Goal: Task Accomplishment & Management: Manage account settings

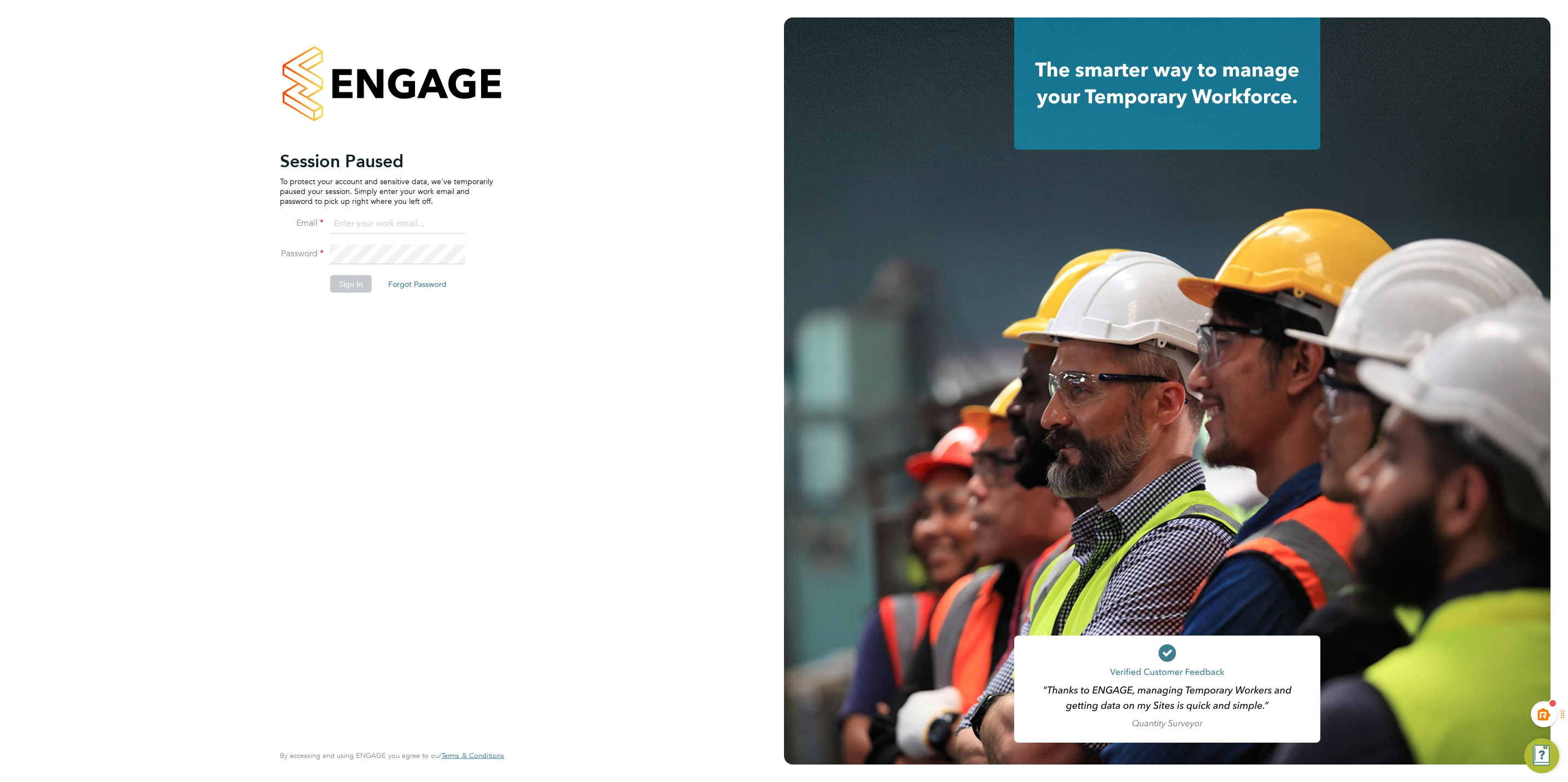
type input "kiera.troutt@buildrec.com"
click at [342, 283] on button "Sign In" at bounding box center [351, 284] width 41 height 17
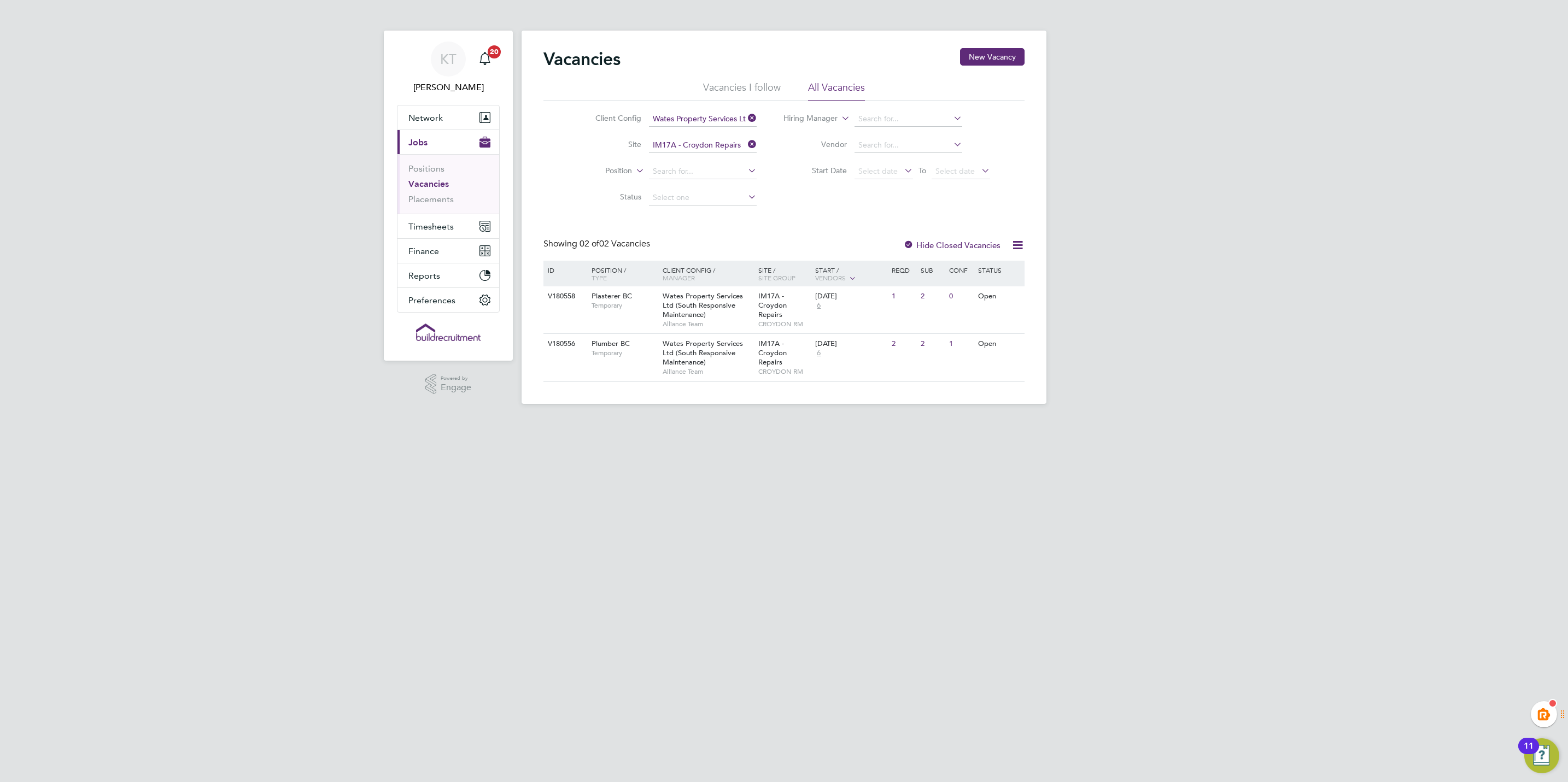
click at [746, 143] on icon at bounding box center [746, 144] width 0 height 15
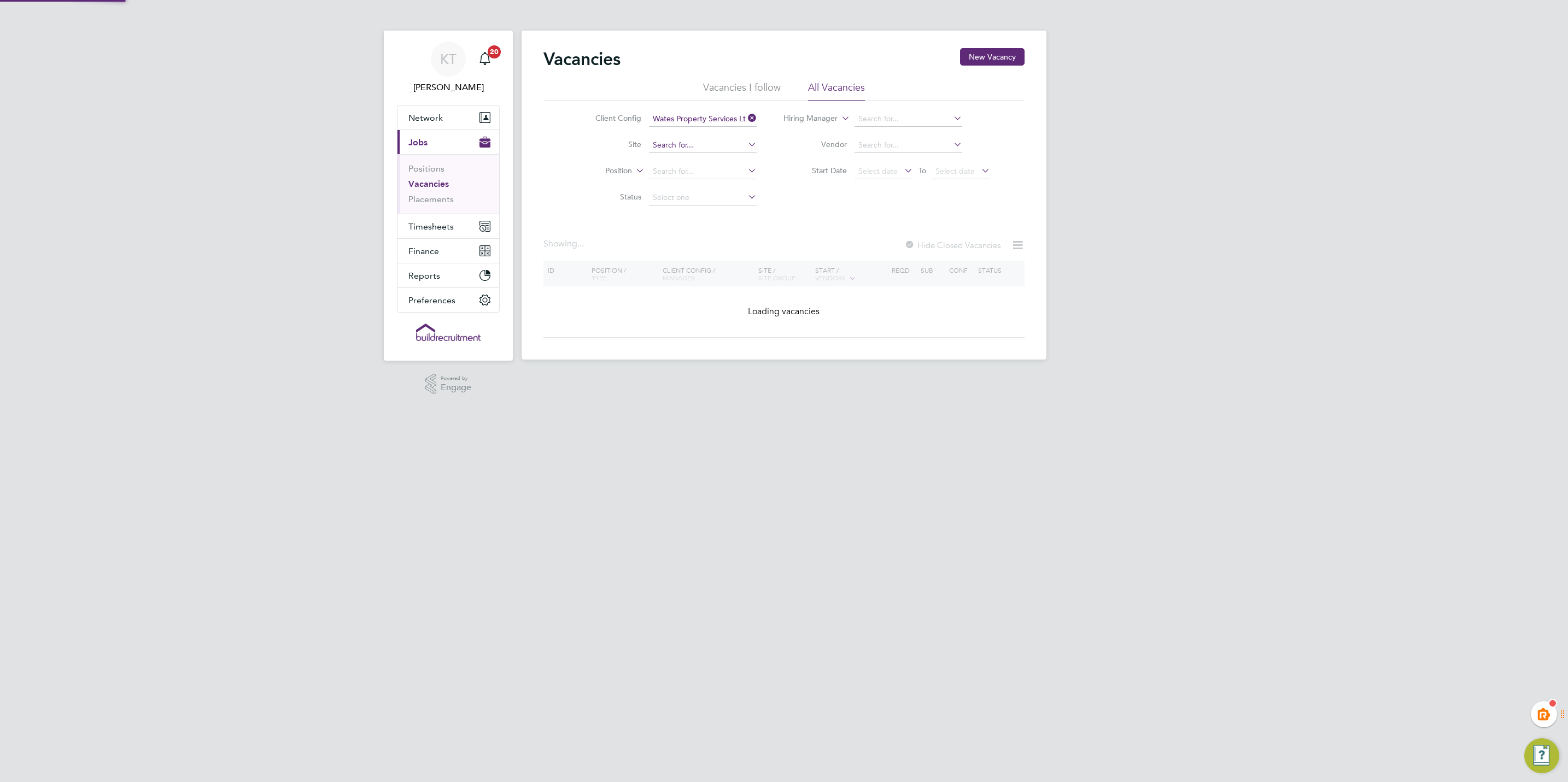
click at [716, 141] on input at bounding box center [702, 145] width 108 height 15
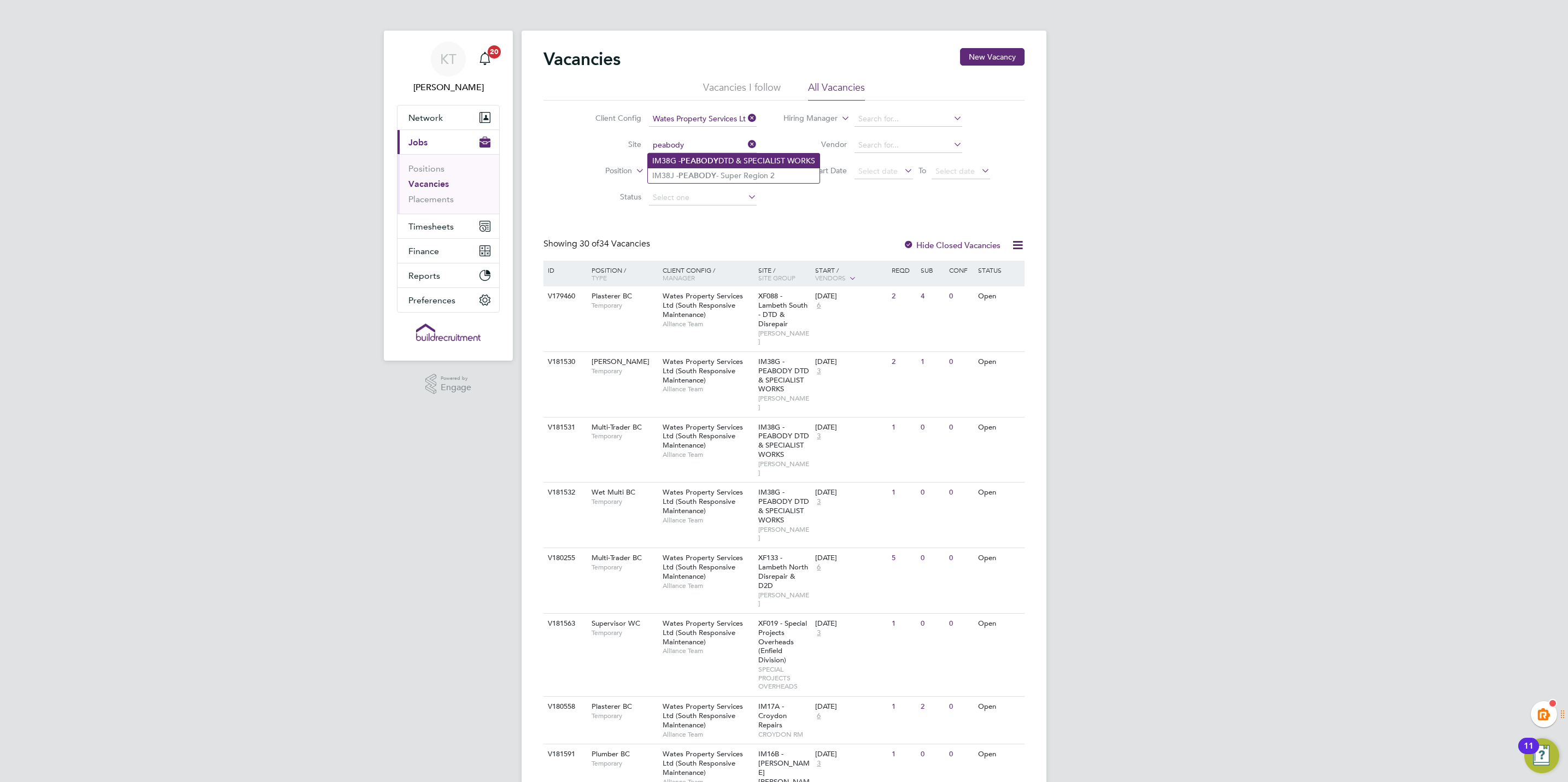
click at [755, 159] on li "IM38G - PEABODY DTD & SPECIALIST WORKS" at bounding box center [733, 161] width 172 height 15
type input "IM38G - PEABODY DTD & SPECIALIST WORKS"
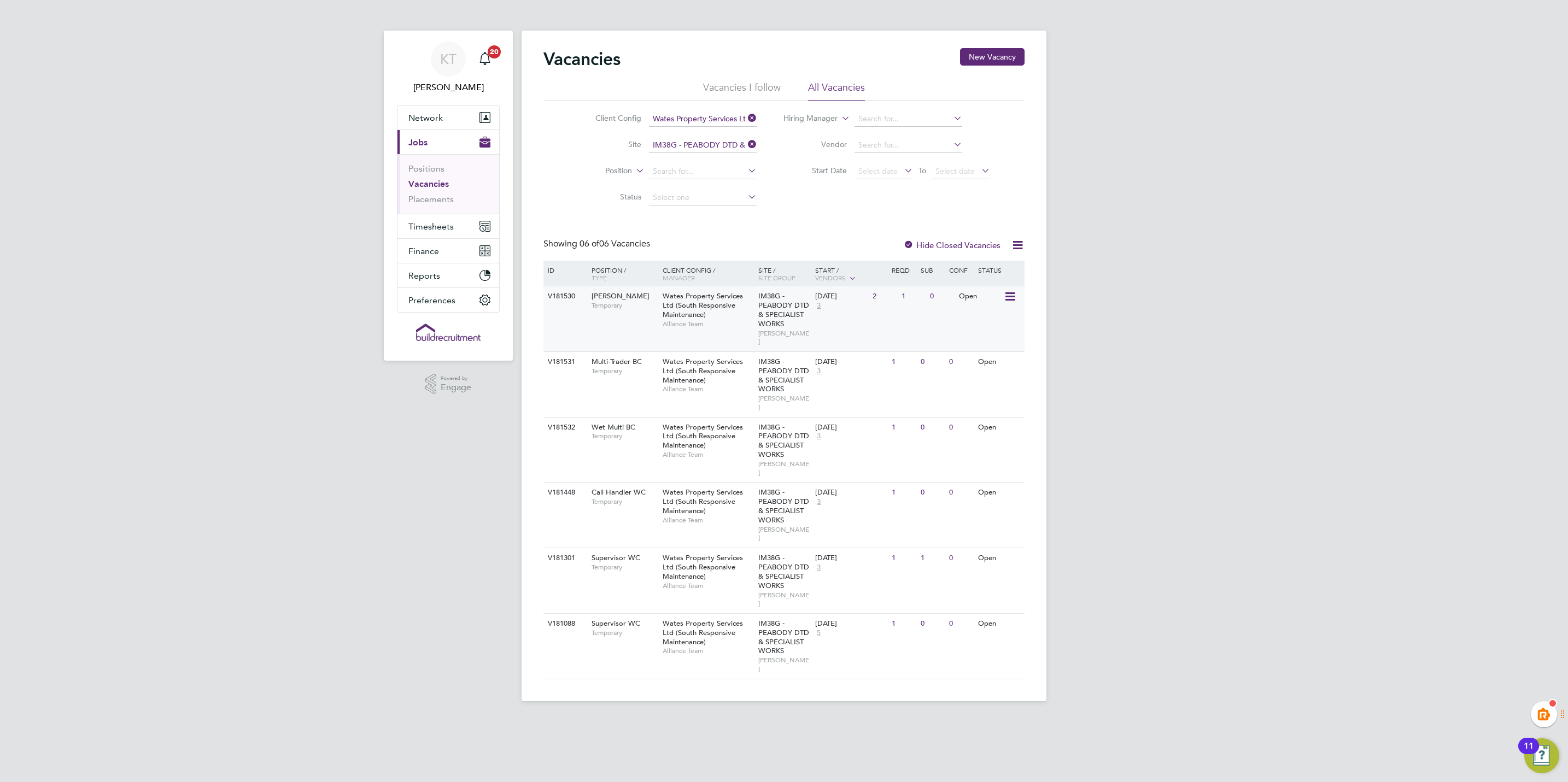
click at [616, 307] on span "Temporary" at bounding box center [624, 305] width 66 height 9
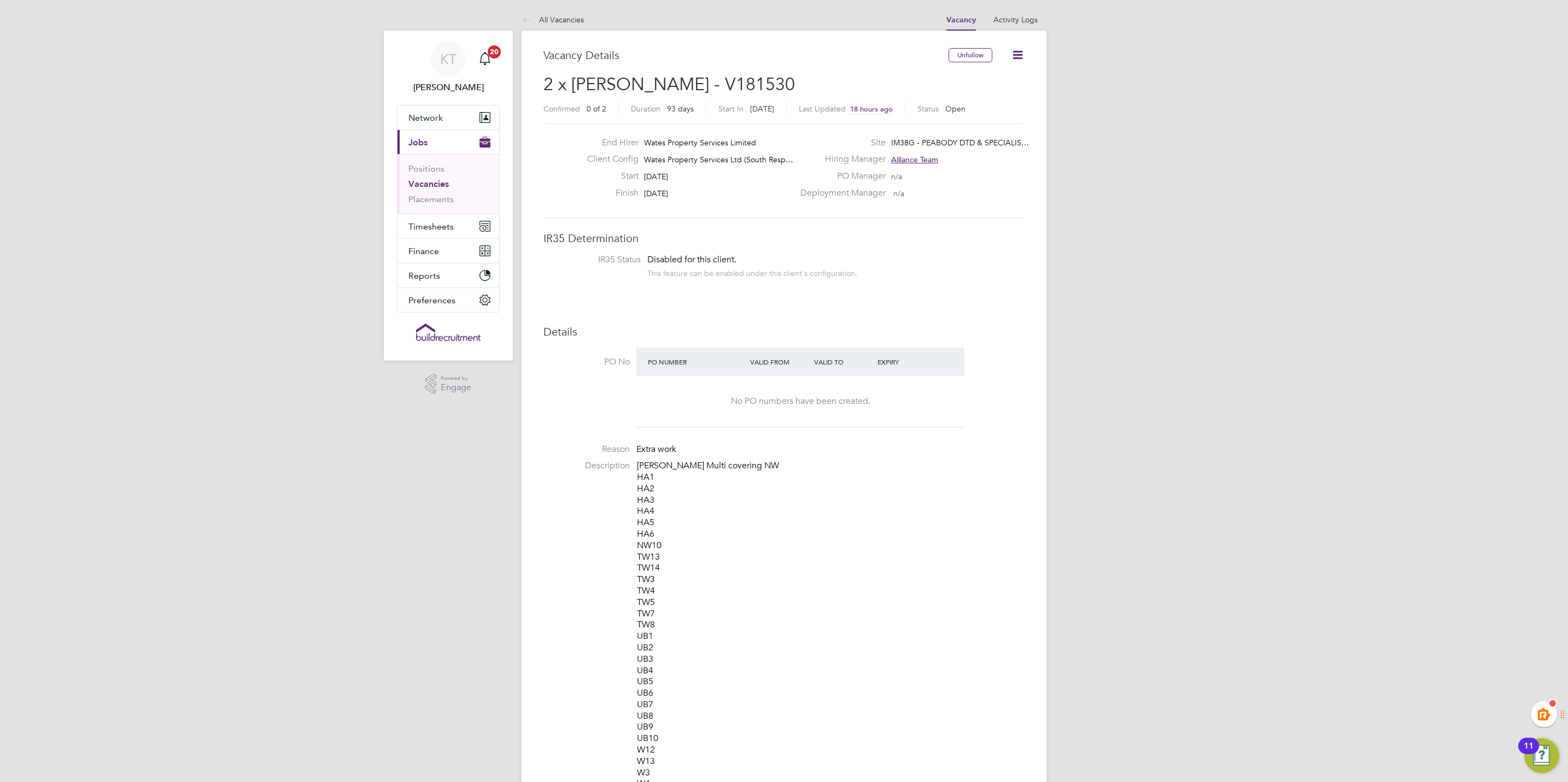
drag, startPoint x: 1380, startPoint y: 170, endPoint x: 1359, endPoint y: 152, distance: 27.7
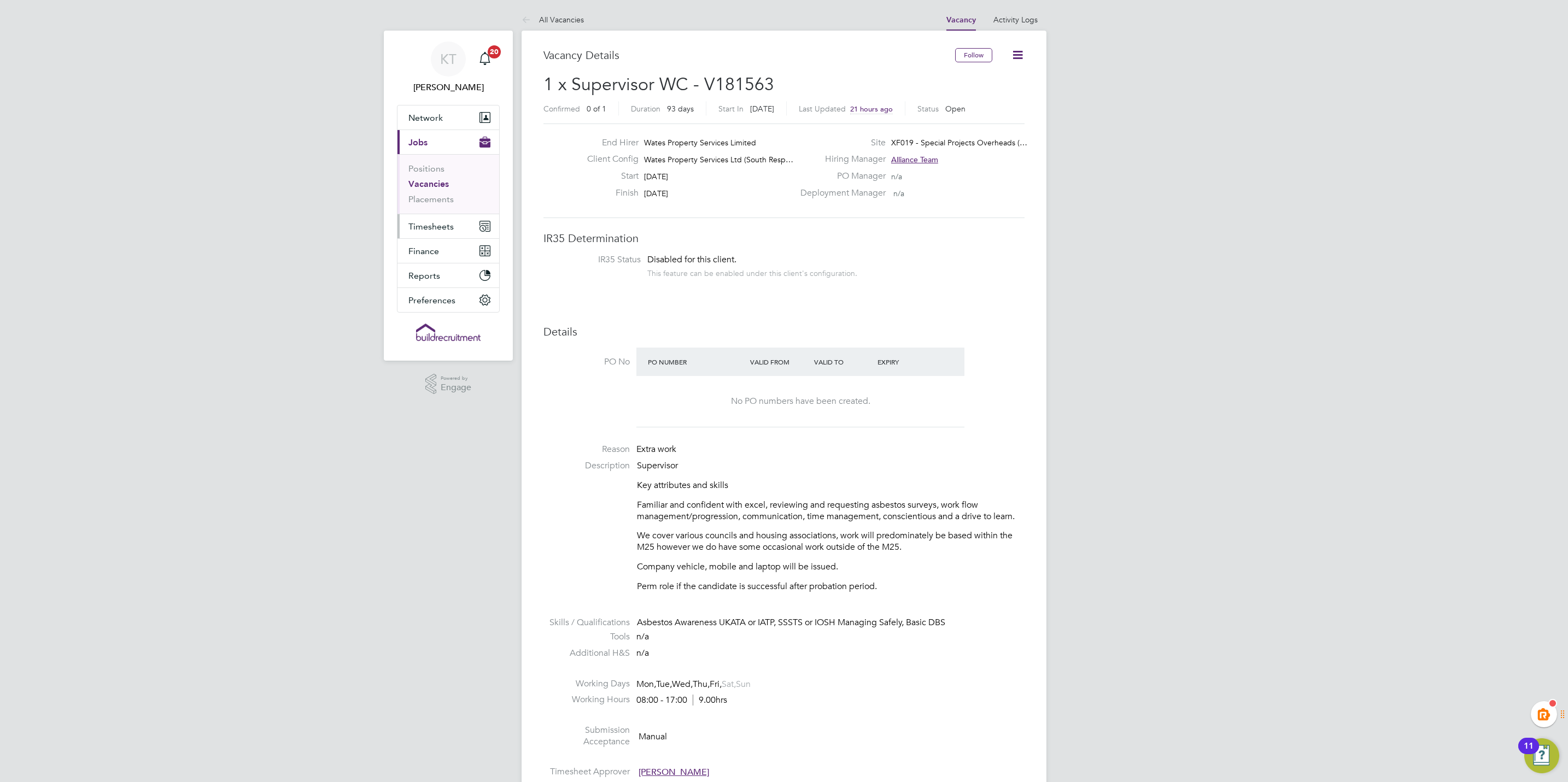
click at [431, 227] on span "Timesheets" at bounding box center [431, 227] width 45 height 11
click at [443, 190] on link "Timesheets" at bounding box center [431, 193] width 45 height 11
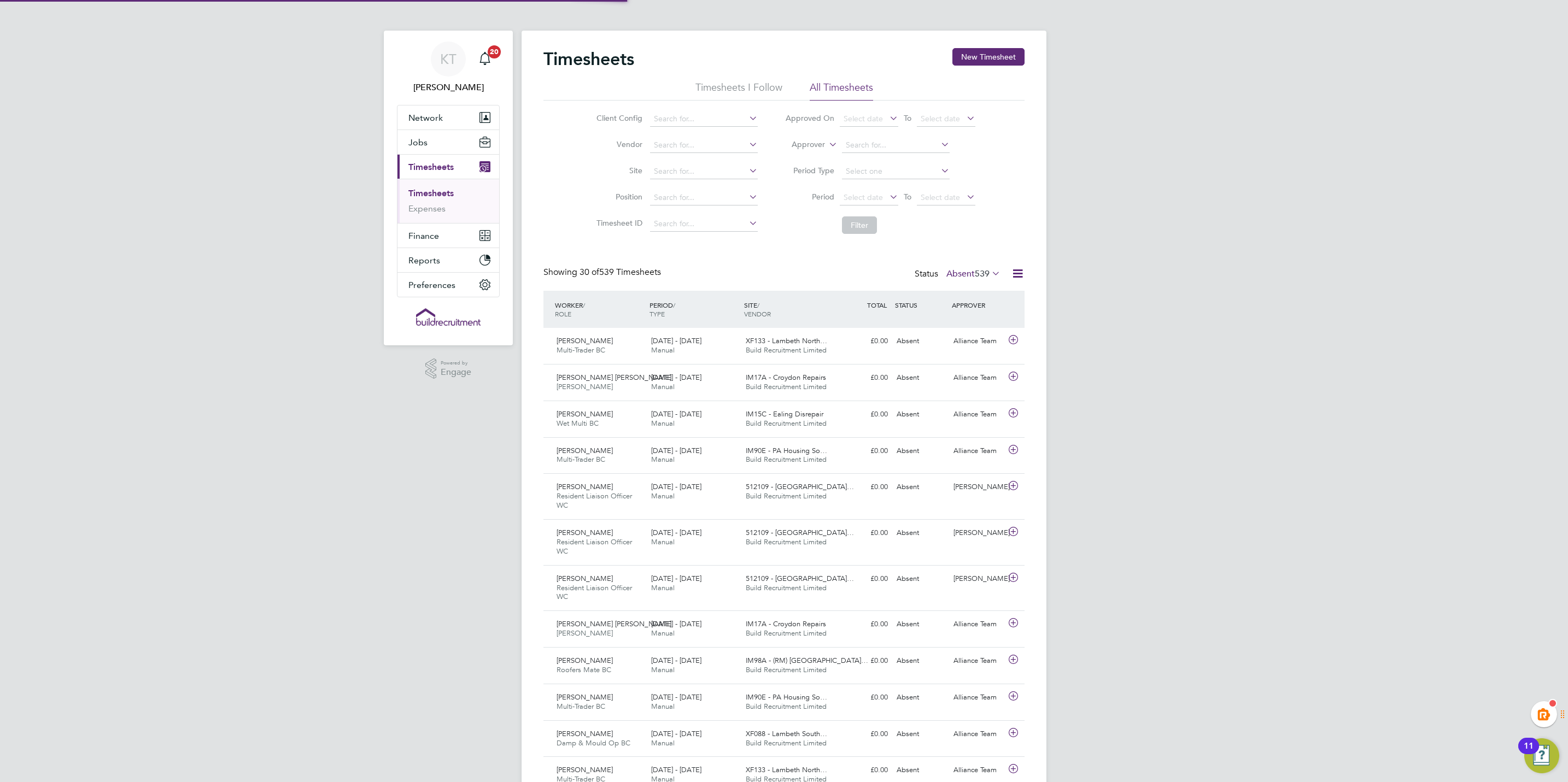
scroll to position [28, 95]
click at [973, 268] on div "Status Absent 539" at bounding box center [958, 274] width 88 height 15
click at [974, 273] on span "539" at bounding box center [982, 274] width 15 height 11
click at [961, 289] on li "All" at bounding box center [954, 294] width 50 height 15
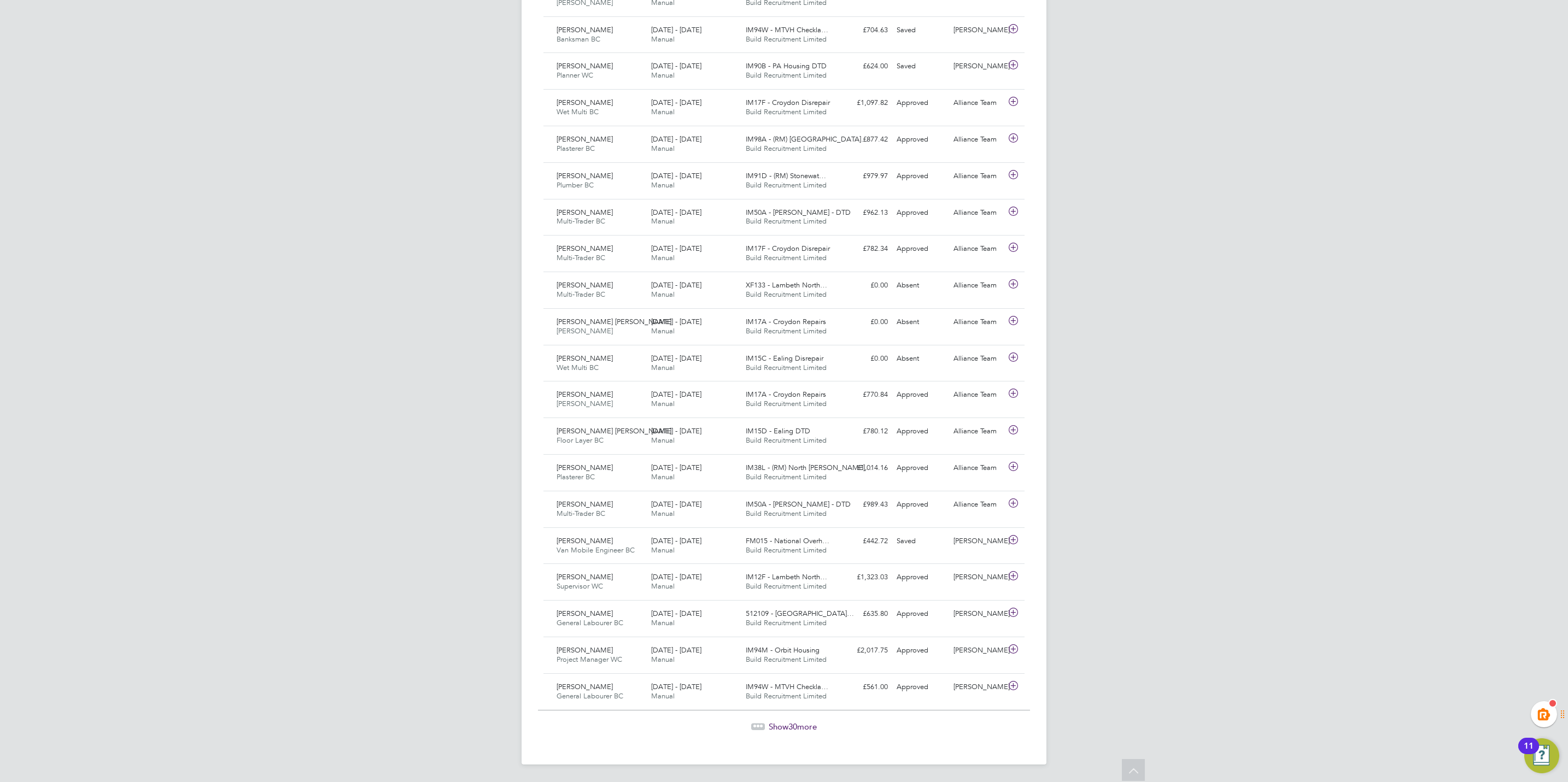
click at [785, 724] on span "Show 30 more" at bounding box center [793, 727] width 48 height 11
click at [783, 731] on span "Show 30 more" at bounding box center [793, 727] width 48 height 11
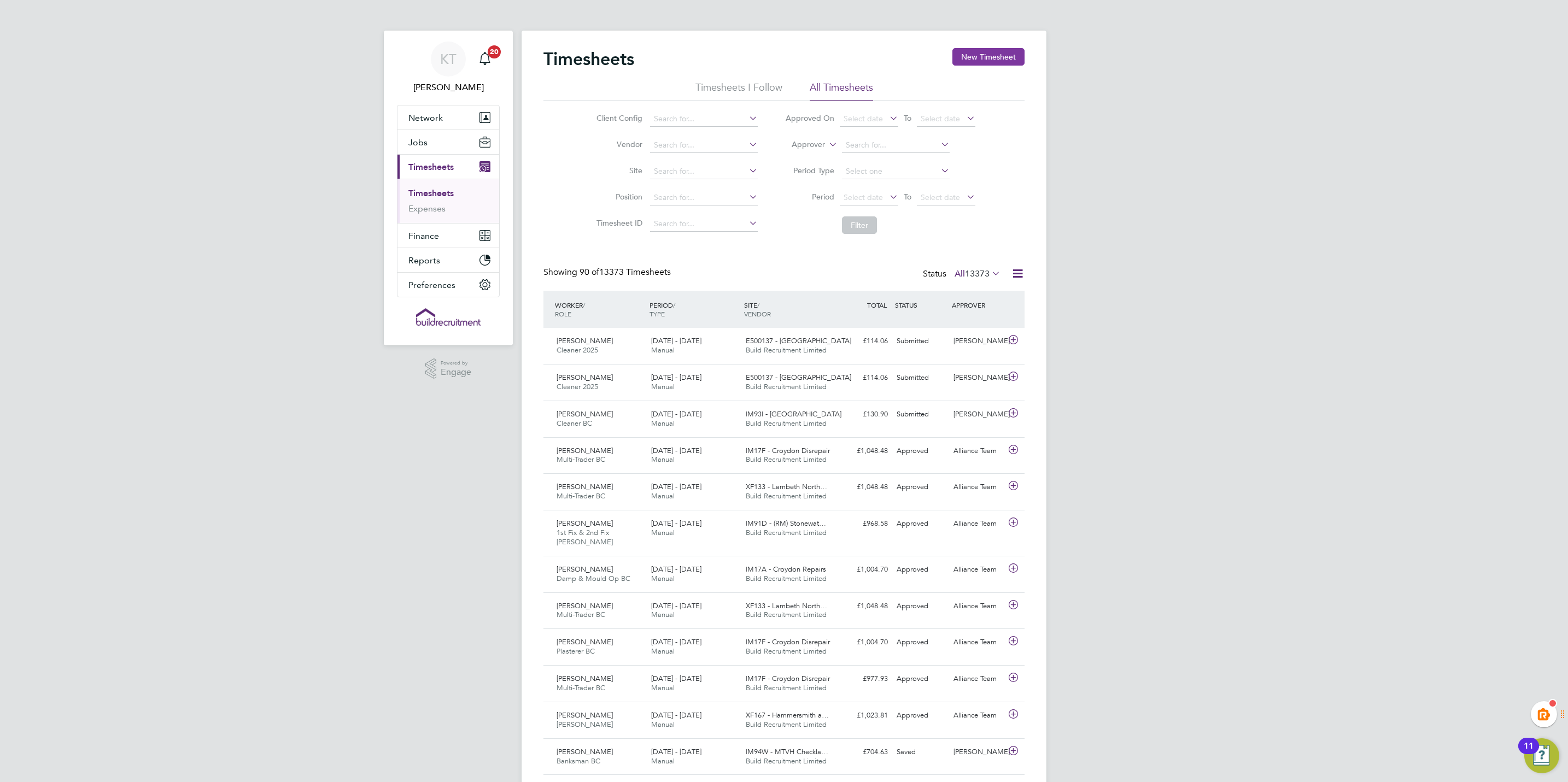
click at [968, 58] on button "New Timesheet" at bounding box center [989, 57] width 72 height 17
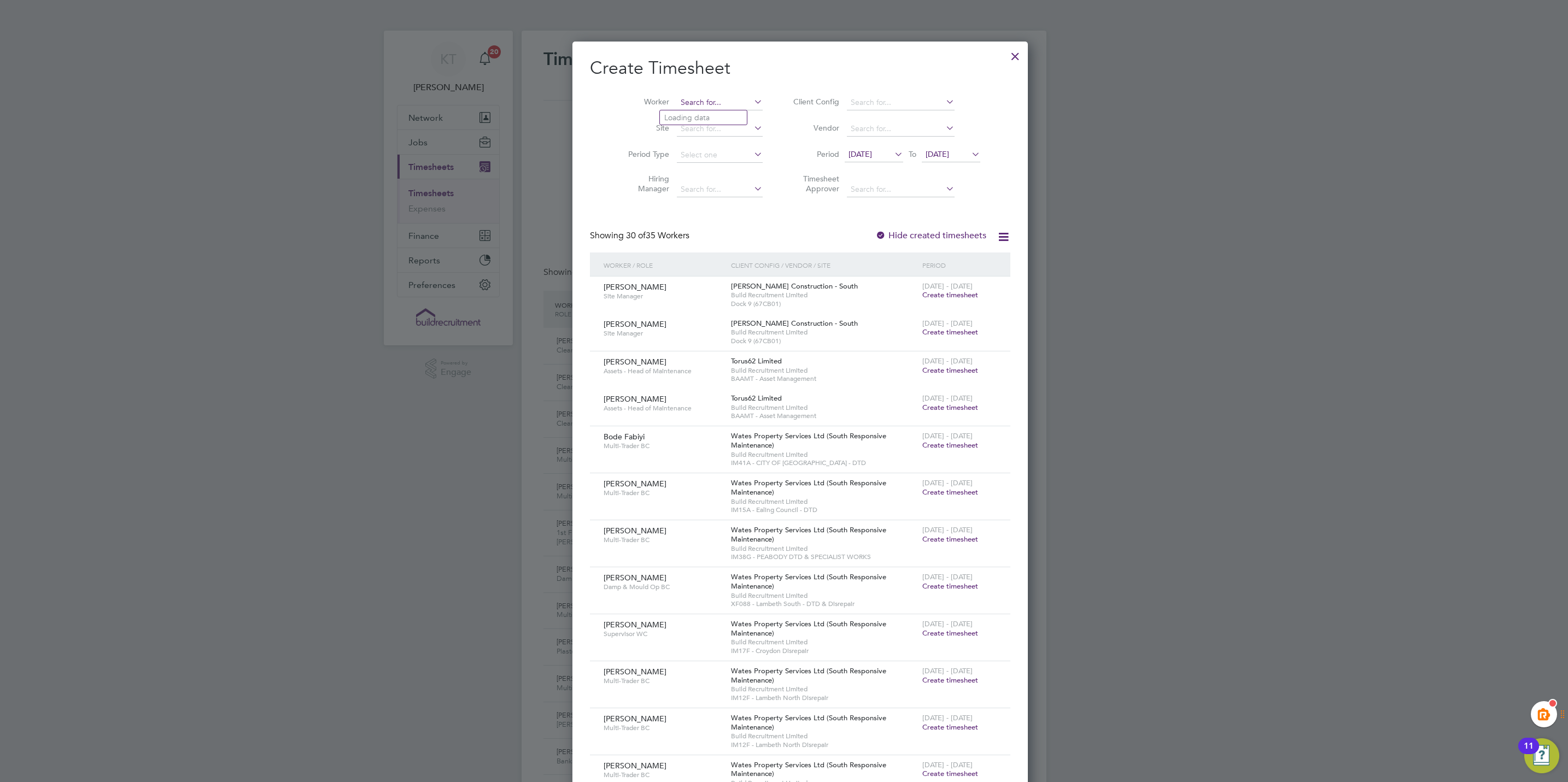
click at [698, 100] on input at bounding box center [720, 102] width 86 height 15
click at [694, 127] on li "Xh ezar Ibrahimi" at bounding box center [703, 132] width 87 height 15
type input "Xhezar Ibrahimi"
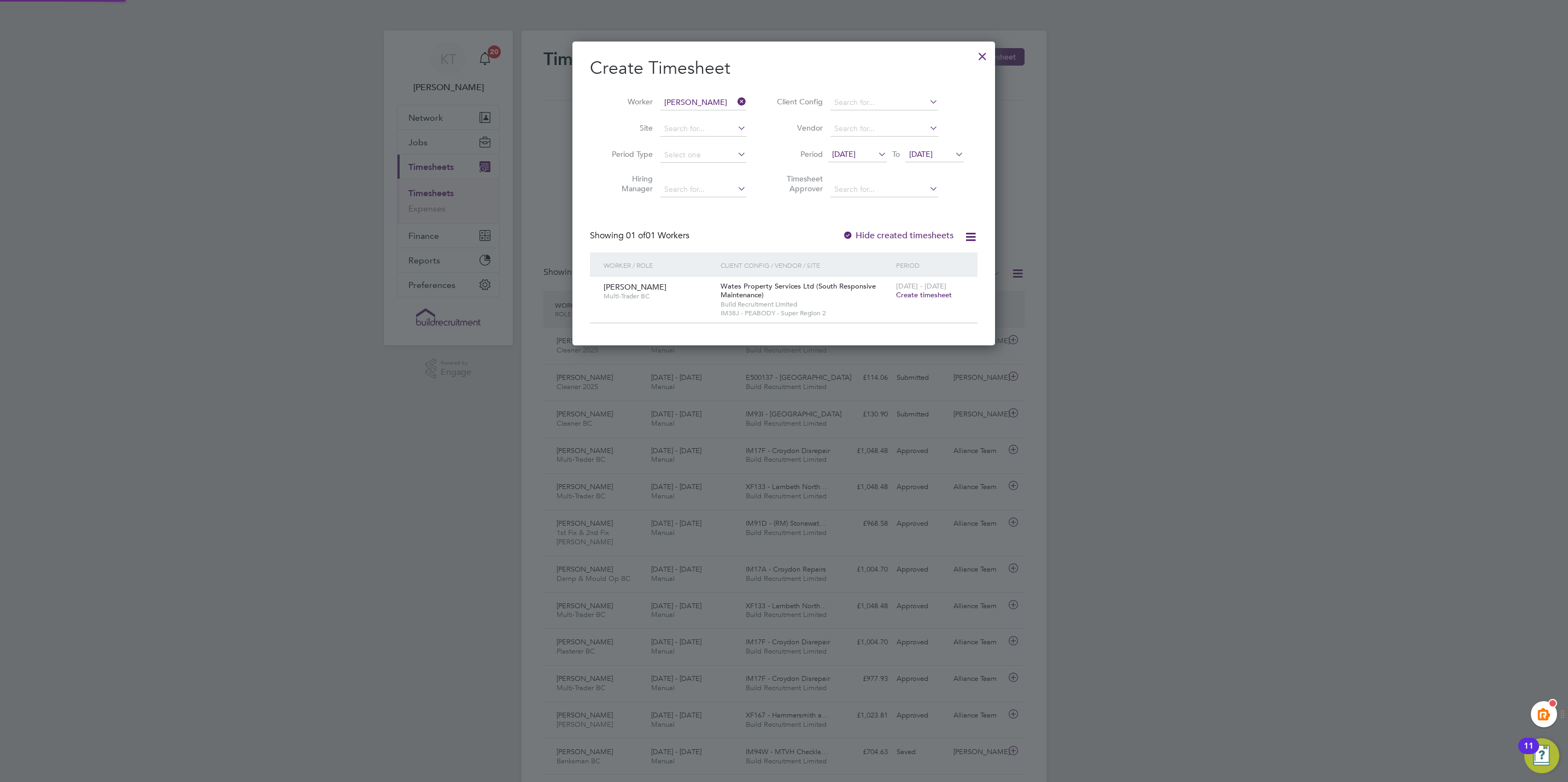
click at [878, 238] on label "Hide created timesheets" at bounding box center [898, 235] width 111 height 11
click at [881, 235] on label "Hide created timesheets" at bounding box center [898, 235] width 111 height 11
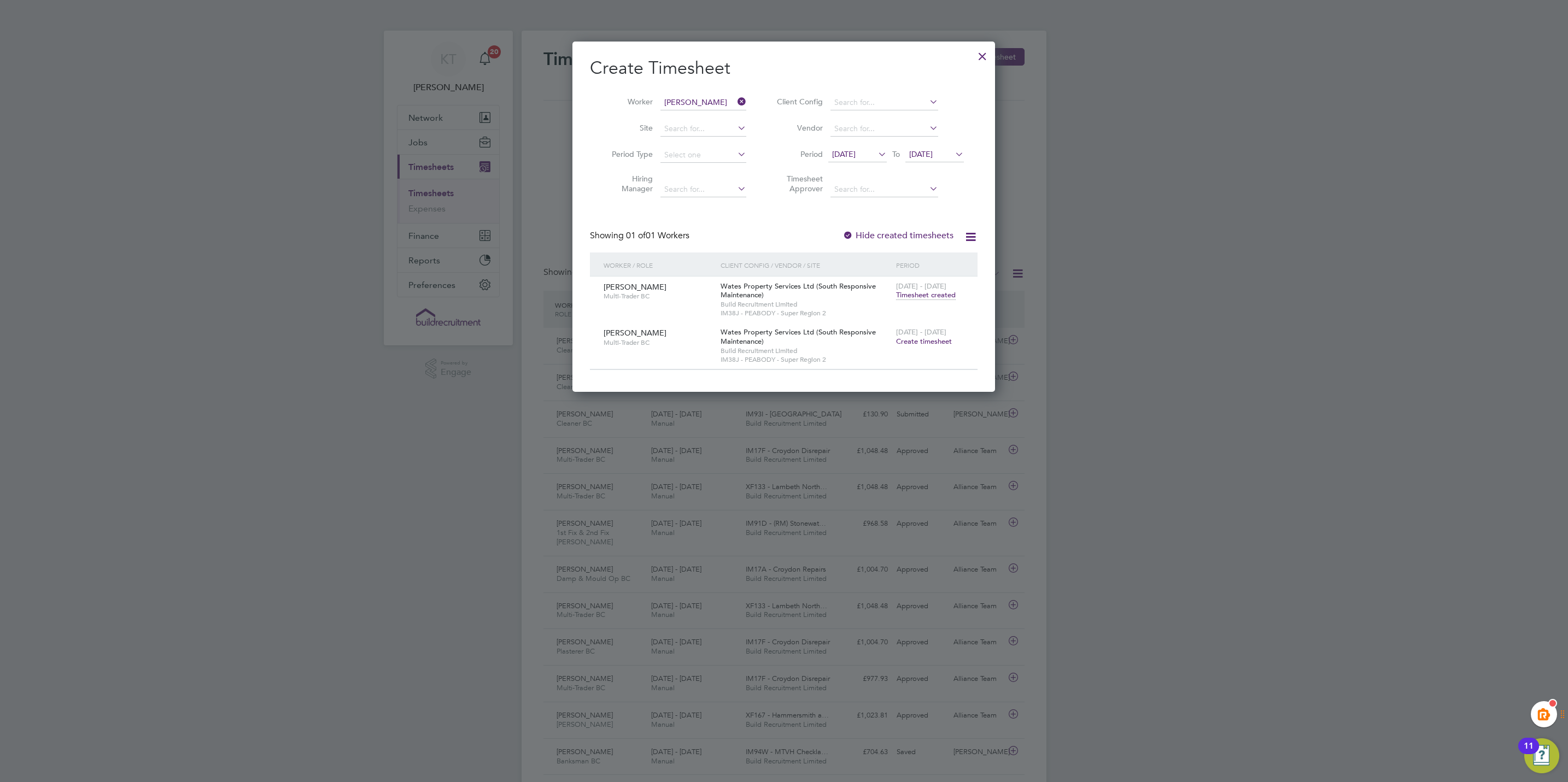
click at [735, 100] on icon at bounding box center [735, 102] width 0 height 15
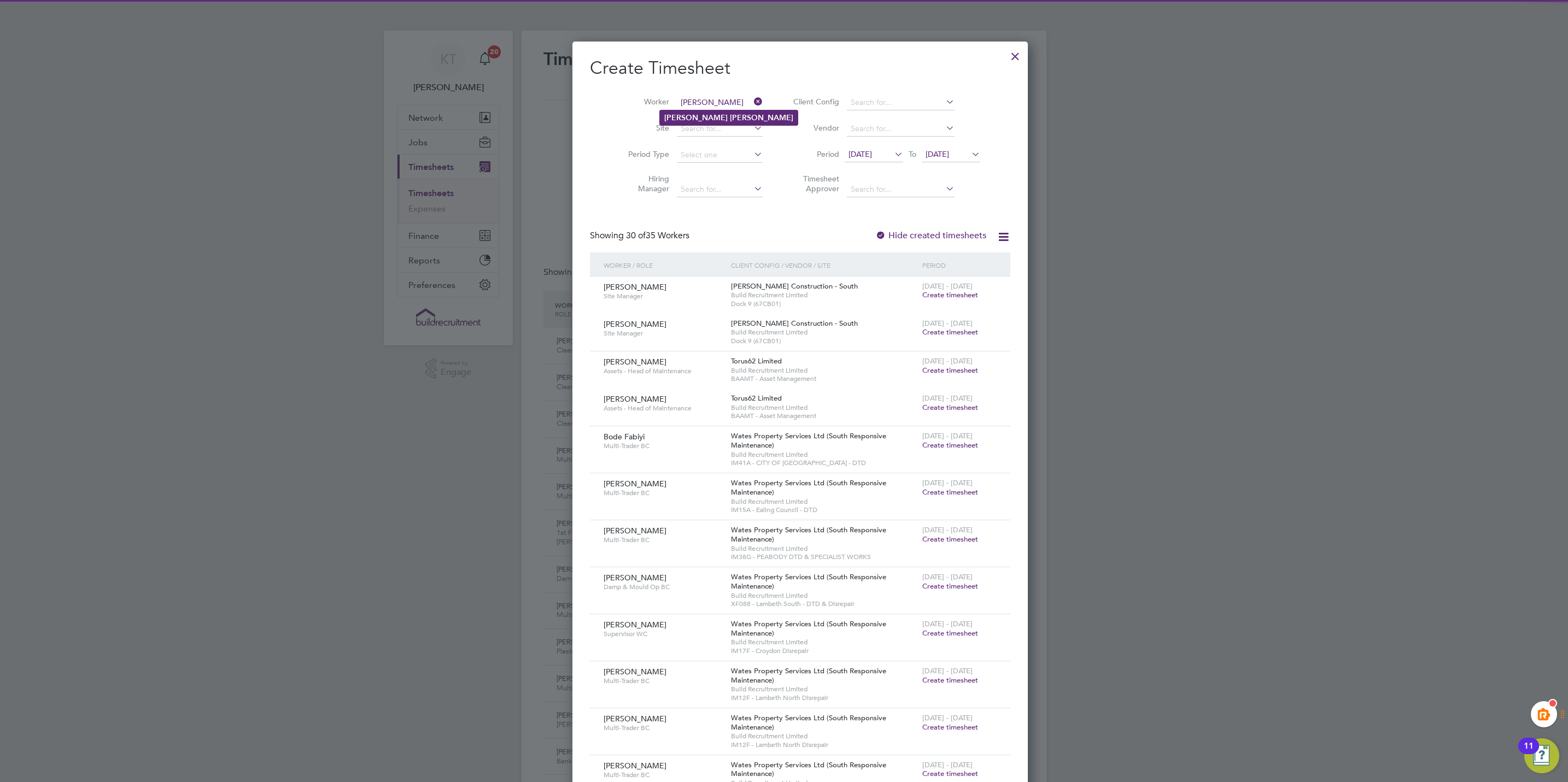
click at [724, 116] on li "Daniel Smith" at bounding box center [729, 118] width 138 height 15
type input "Daniel Smith"
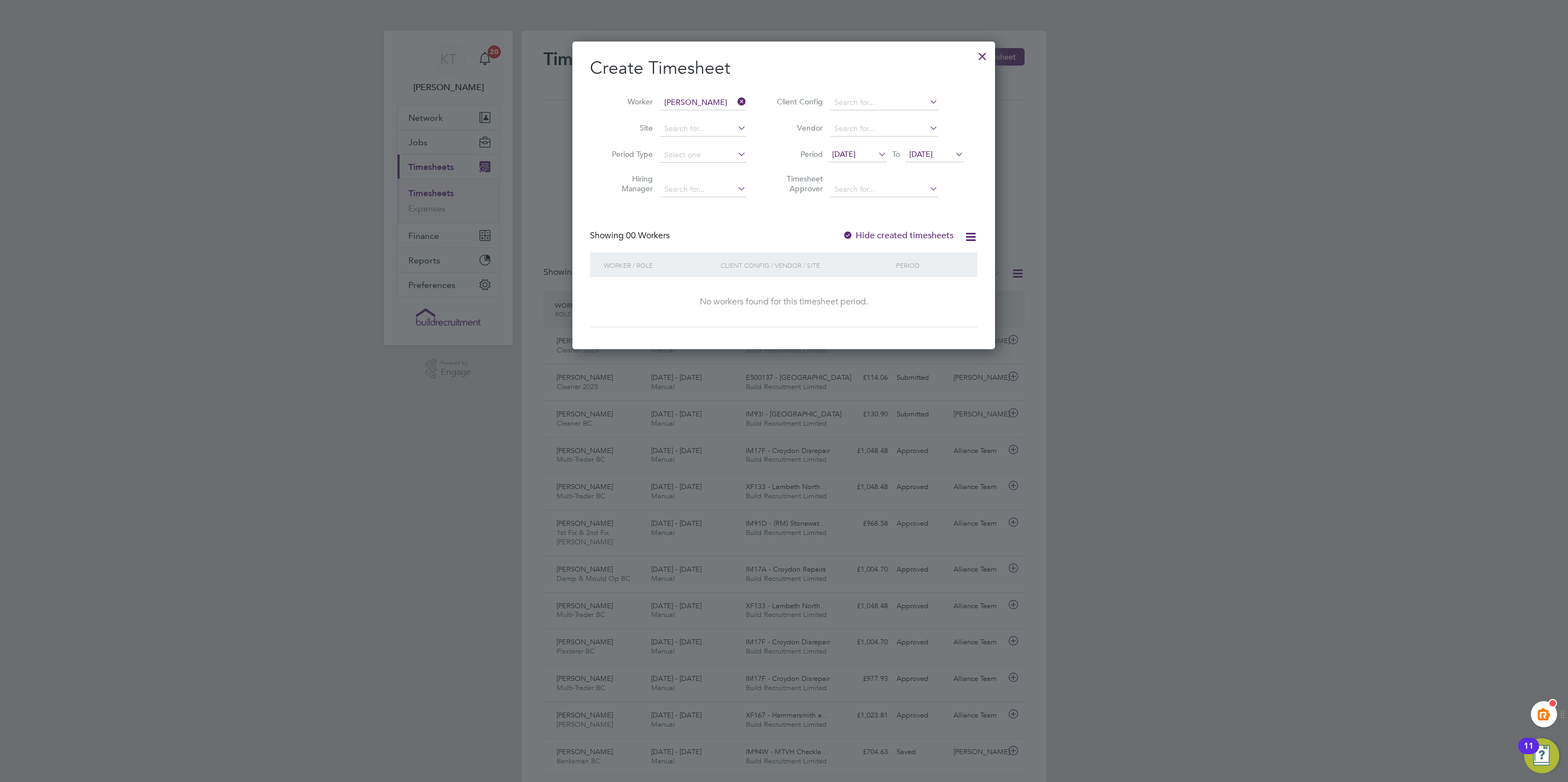
click at [926, 233] on label "Hide created timesheets" at bounding box center [898, 235] width 111 height 11
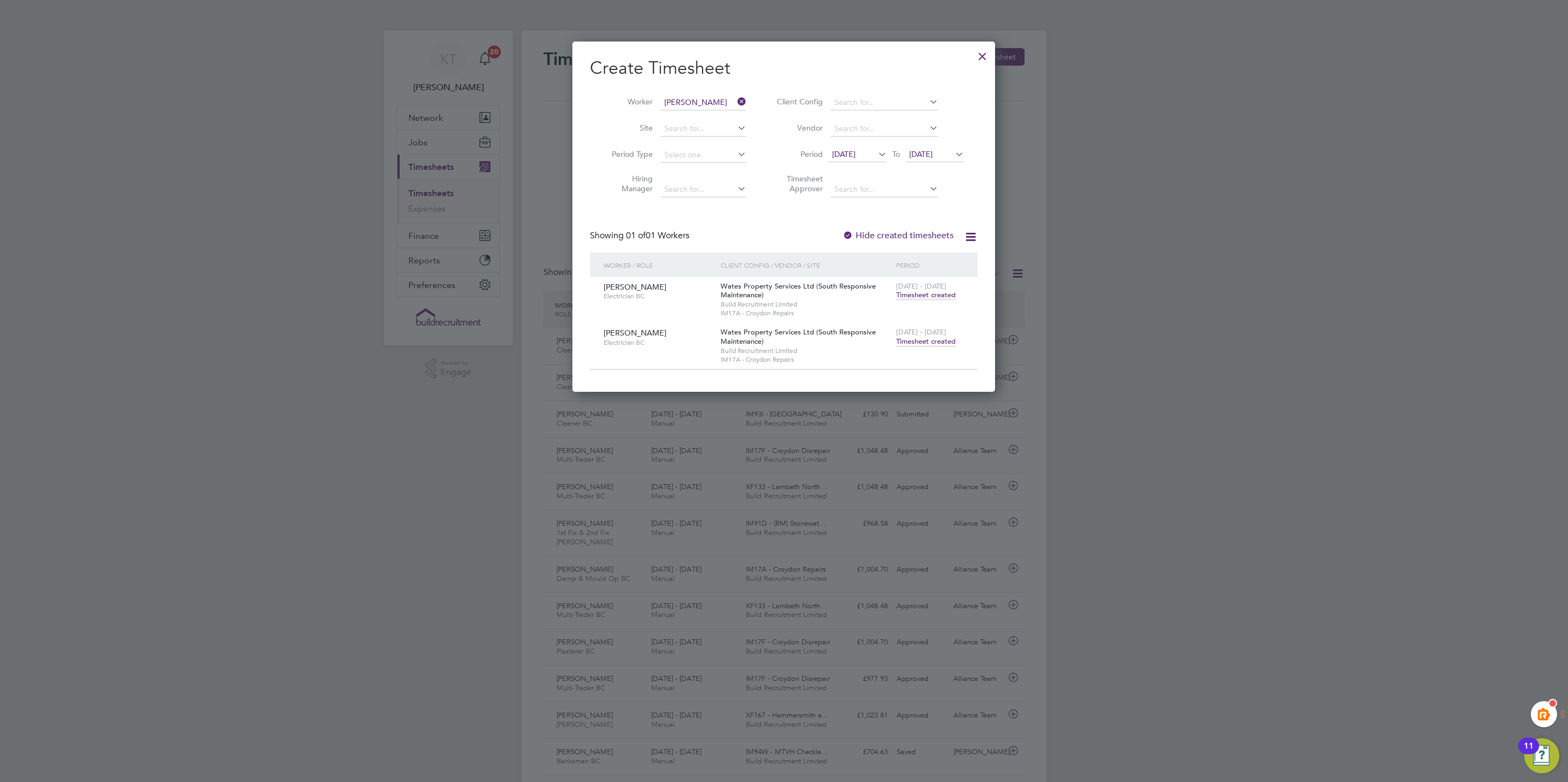
click at [974, 53] on div at bounding box center [982, 53] width 19 height 19
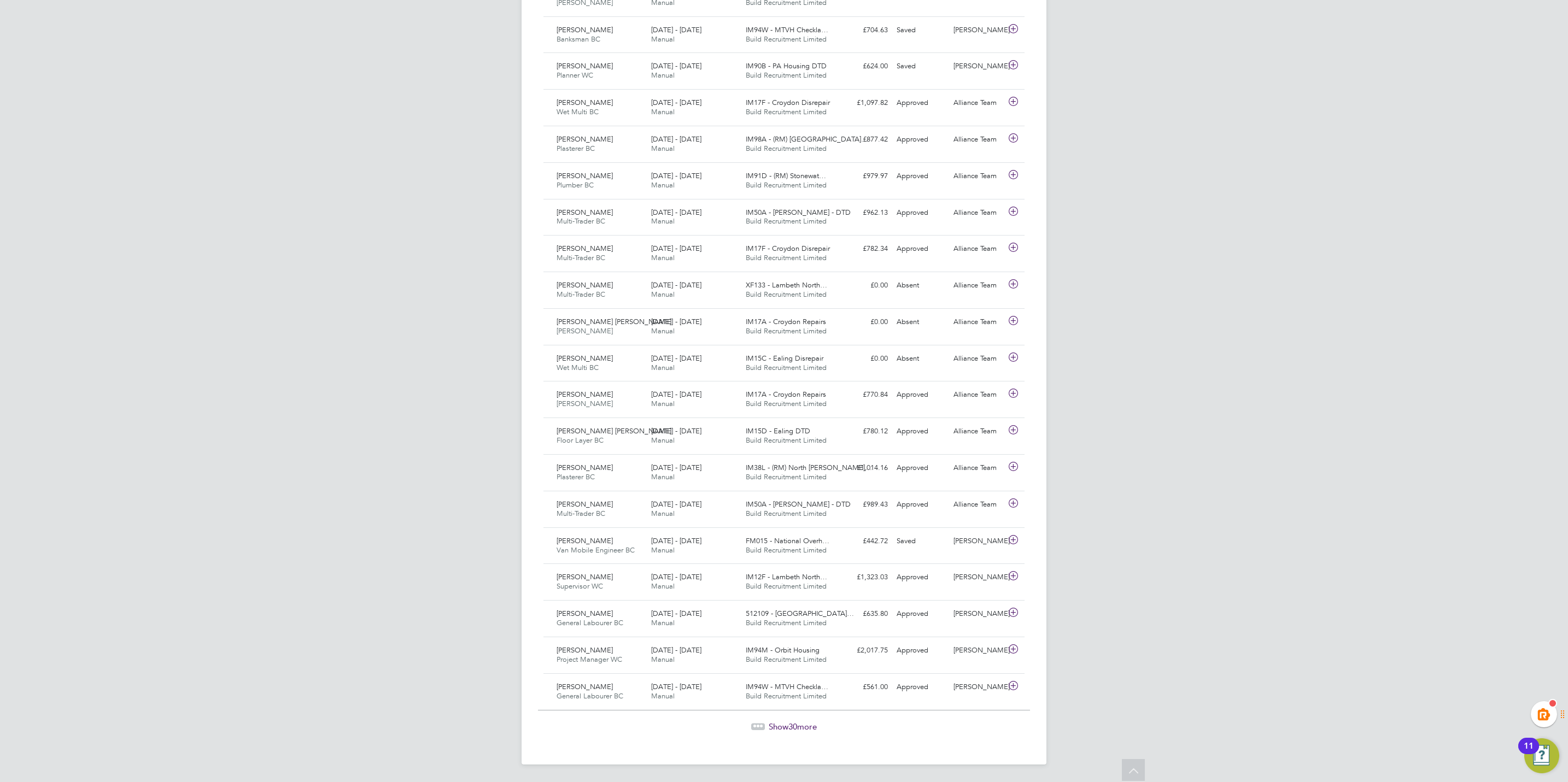
click at [775, 719] on div "Show 30 more" at bounding box center [784, 719] width 492 height 27
click at [777, 722] on span "Show 30 more" at bounding box center [793, 727] width 48 height 11
drag, startPoint x: 797, startPoint y: 722, endPoint x: 747, endPoint y: 727, distance: 50.2
click at [797, 722] on span "Show 30 more" at bounding box center [793, 727] width 48 height 11
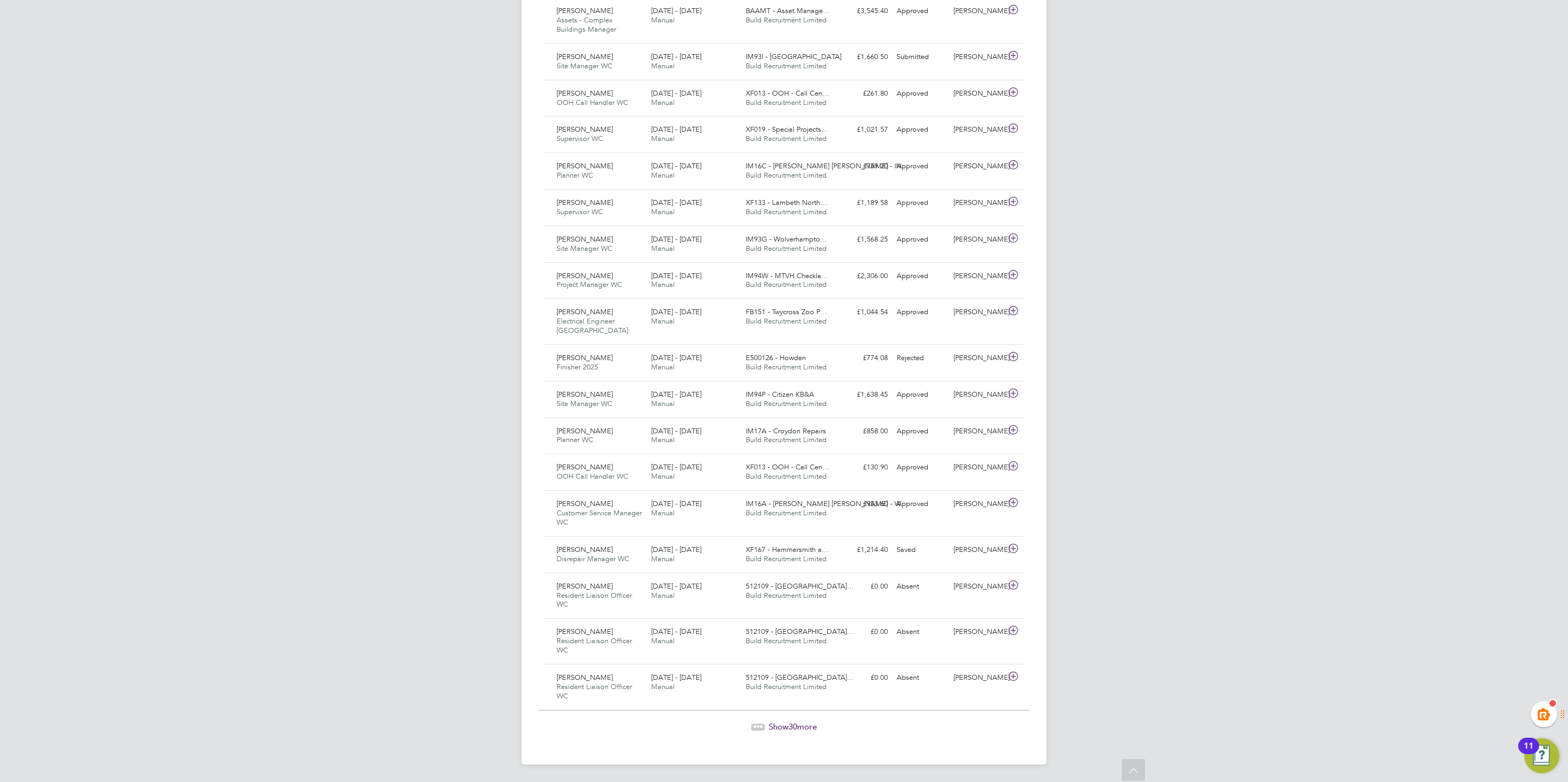
click at [792, 731] on span "30" at bounding box center [792, 727] width 9 height 11
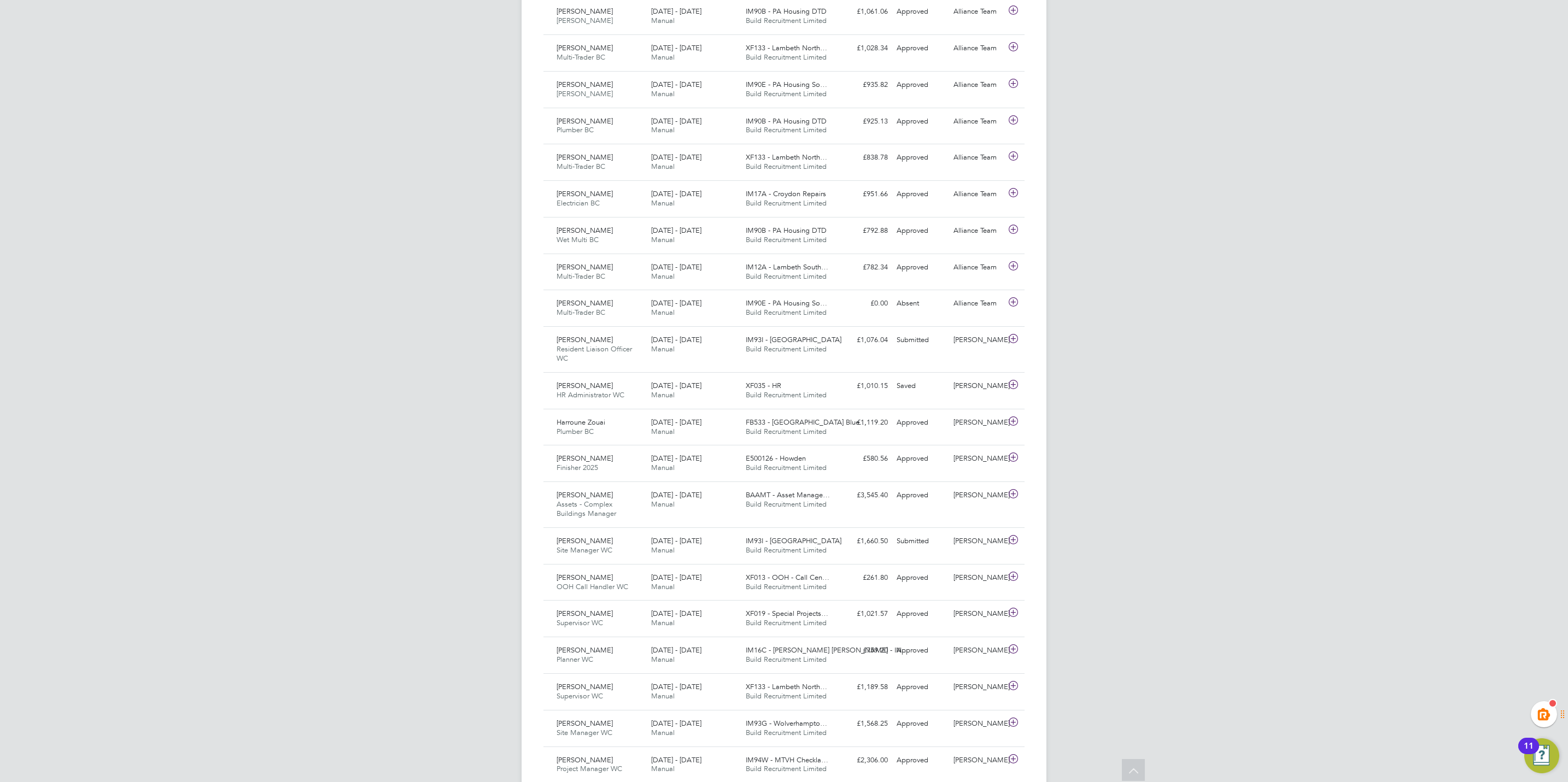
drag, startPoint x: 428, startPoint y: 250, endPoint x: 416, endPoint y: 248, distance: 12.2
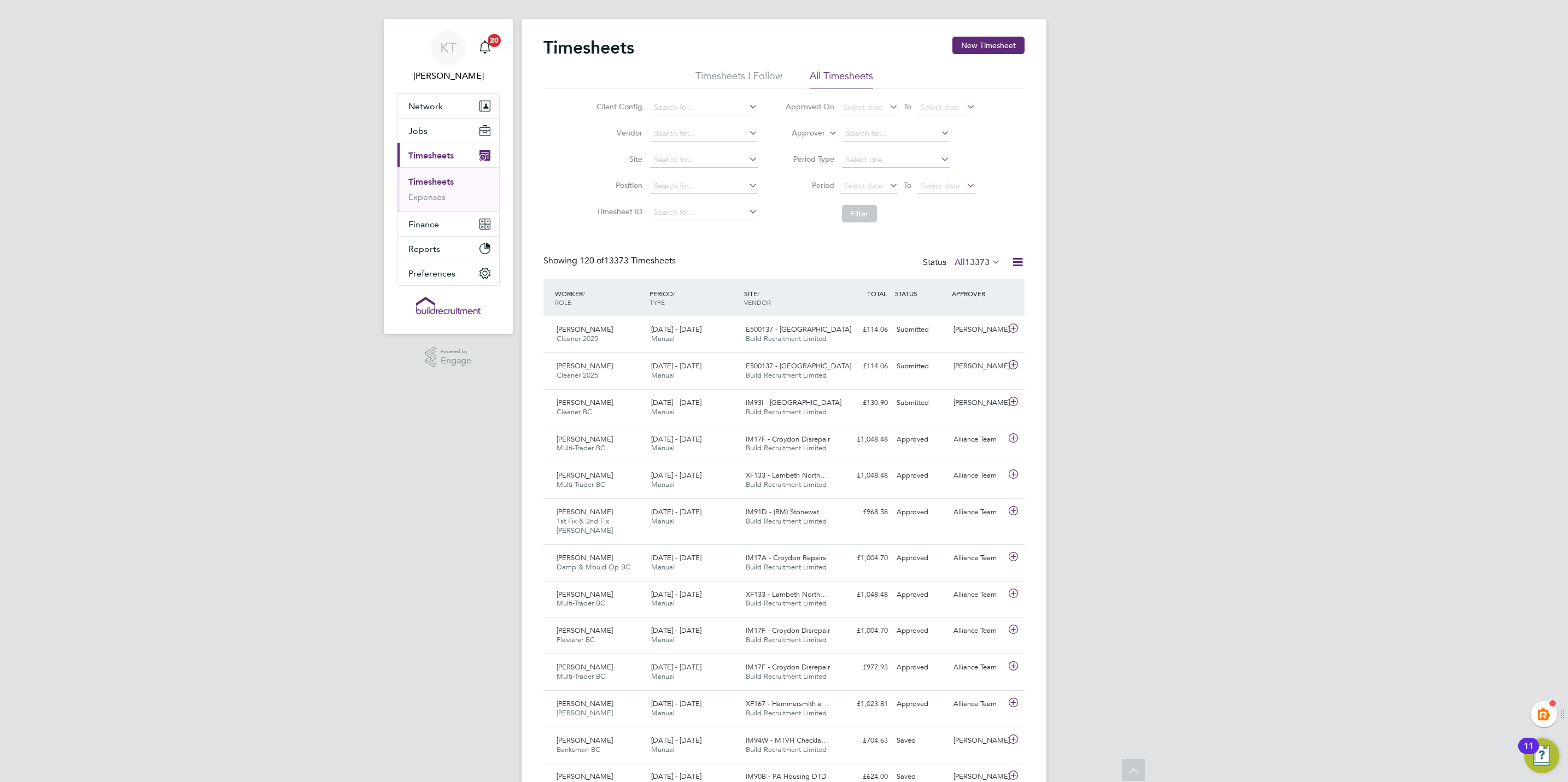
scroll to position [0, 0]
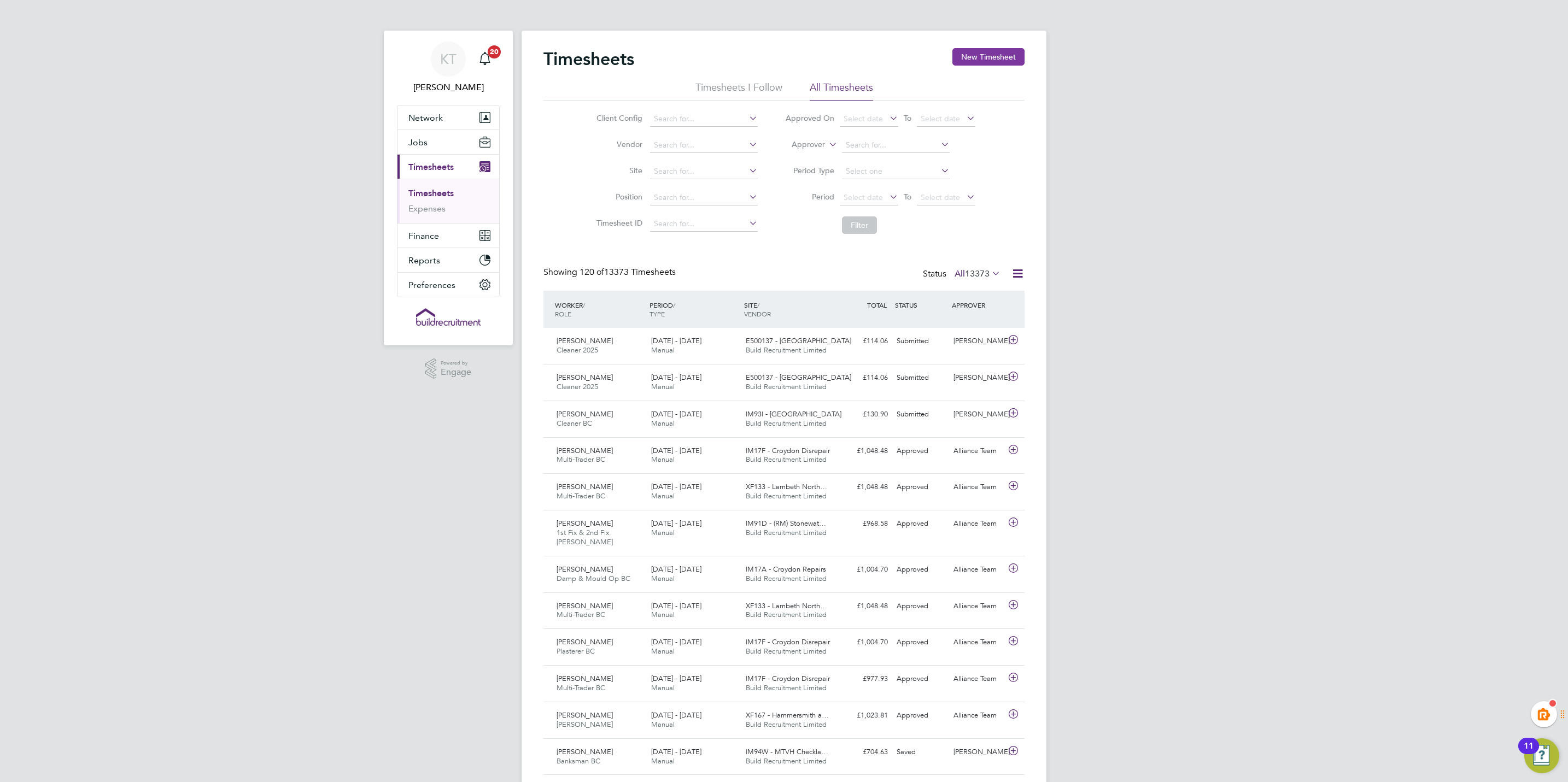
click at [995, 51] on button "New Timesheet" at bounding box center [989, 57] width 72 height 17
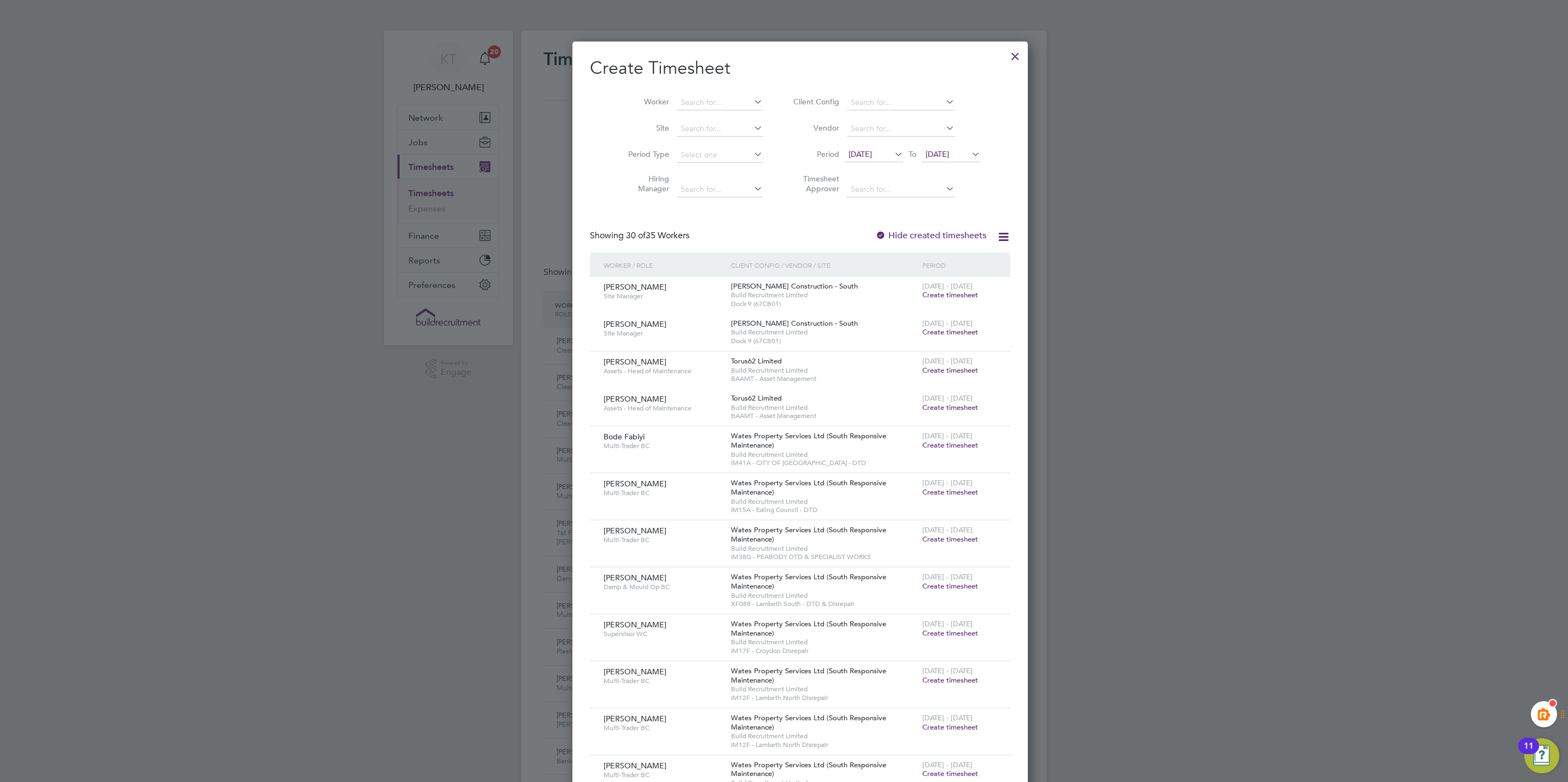
scroll to position [1922, 423]
click at [687, 102] on input at bounding box center [720, 102] width 86 height 15
click at [695, 118] on li "Carl La shley" at bounding box center [710, 118] width 100 height 15
type input "Carl Lashley"
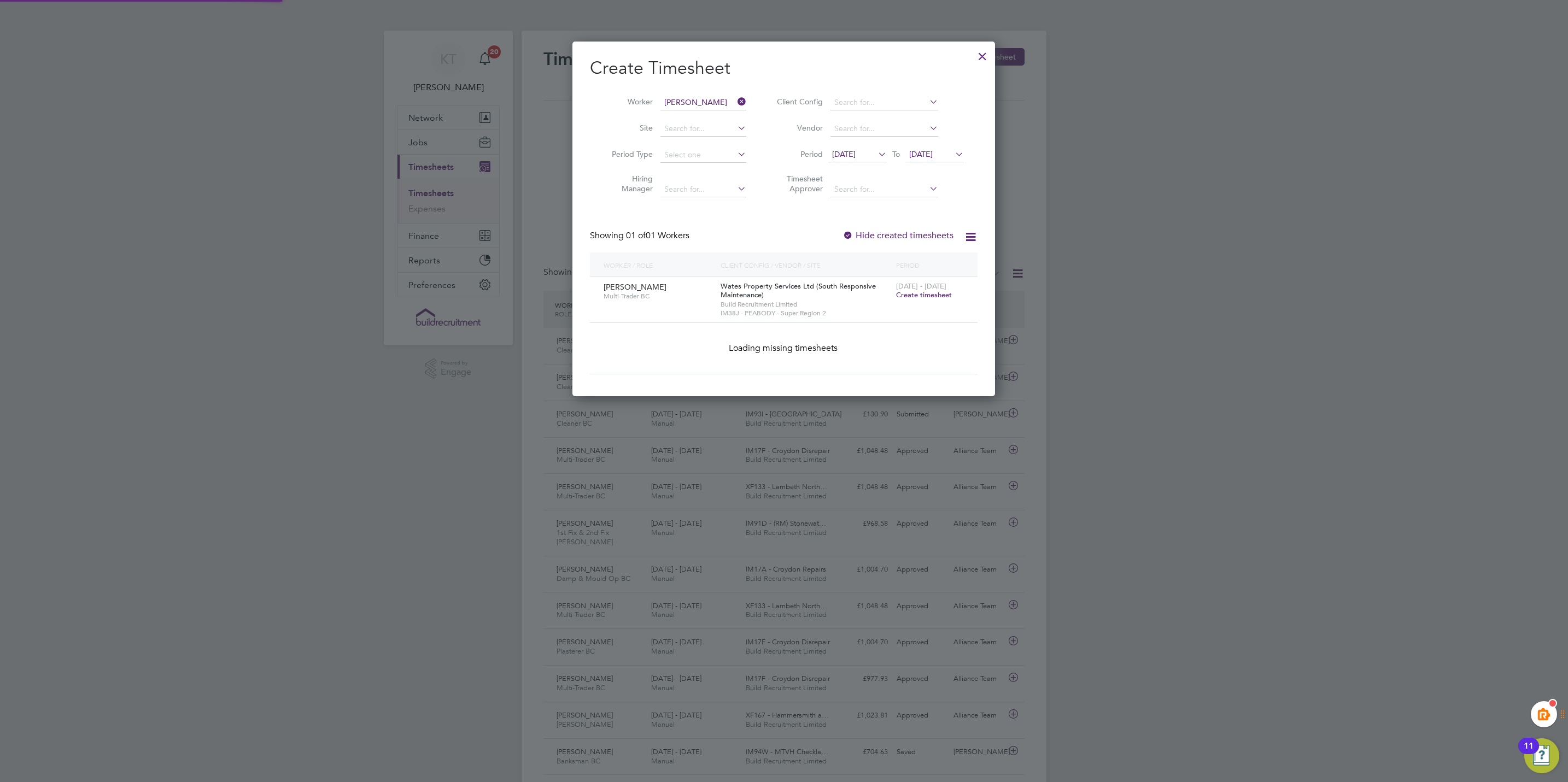
scroll to position [305, 423]
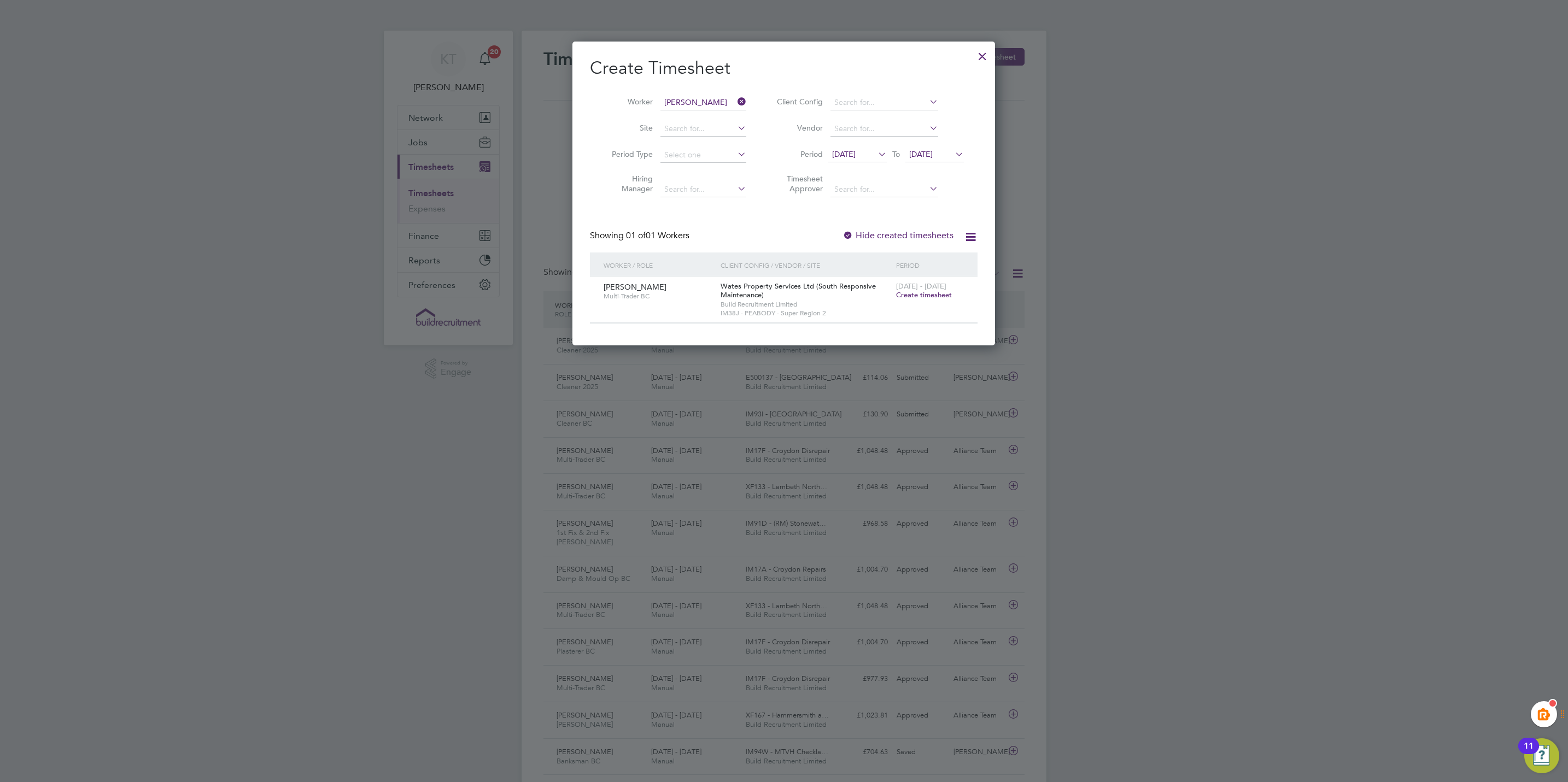
click at [735, 97] on icon at bounding box center [735, 102] width 0 height 15
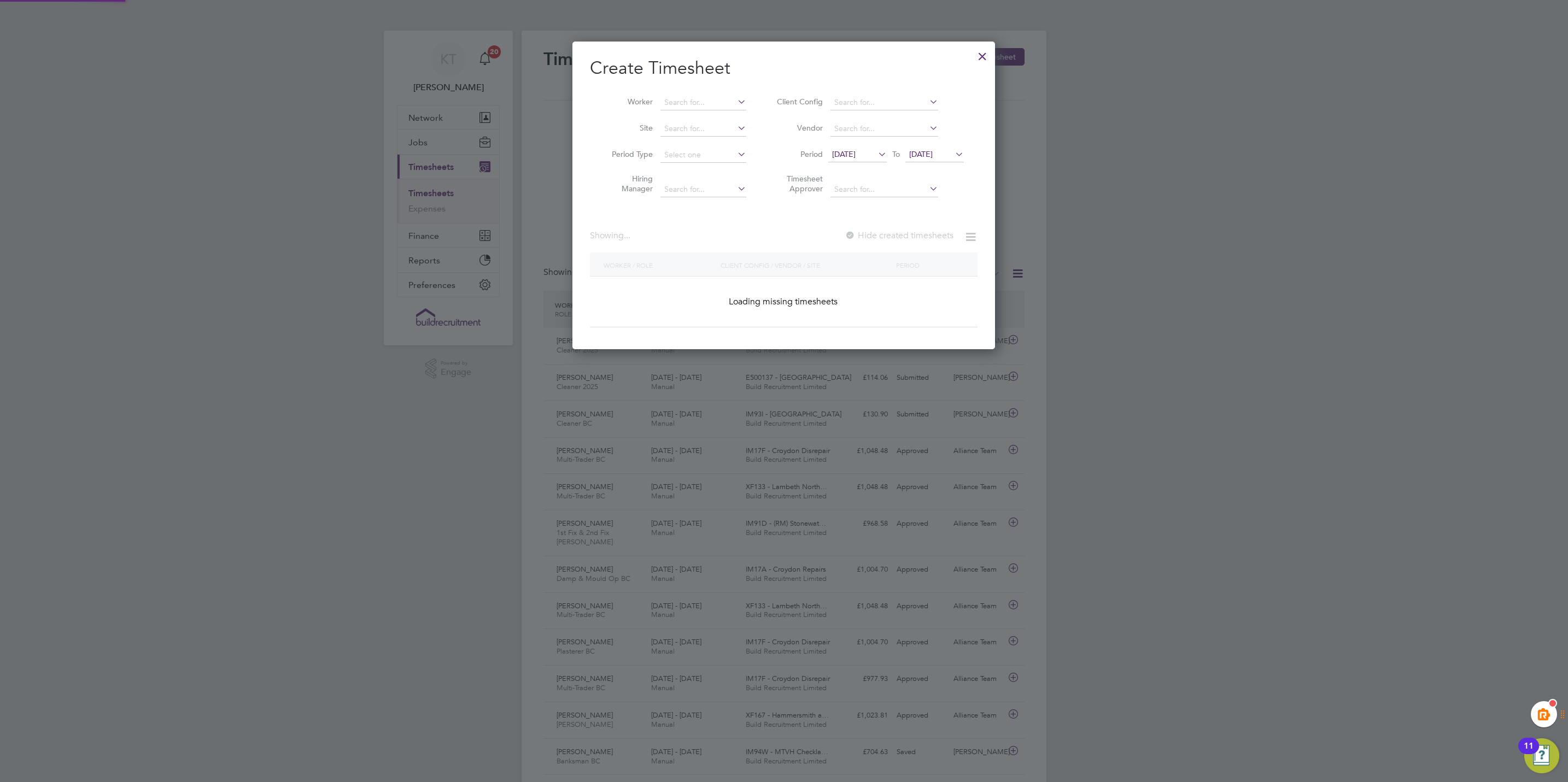
scroll to position [310, 423]
click at [706, 98] on input at bounding box center [703, 102] width 86 height 15
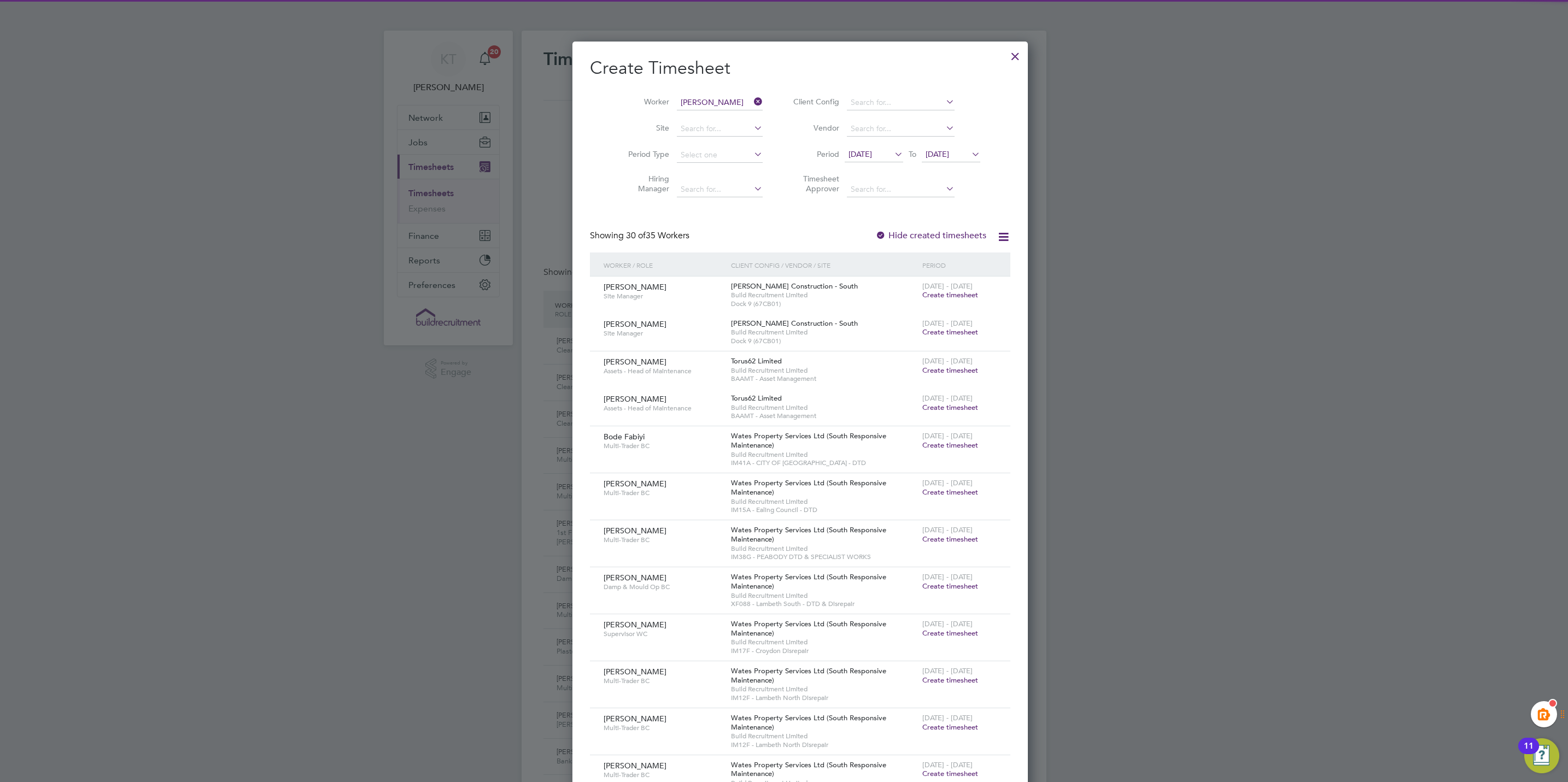
click at [712, 115] on li "Daniel Mu llins" at bounding box center [708, 118] width 98 height 15
type input "Daniel Mullins"
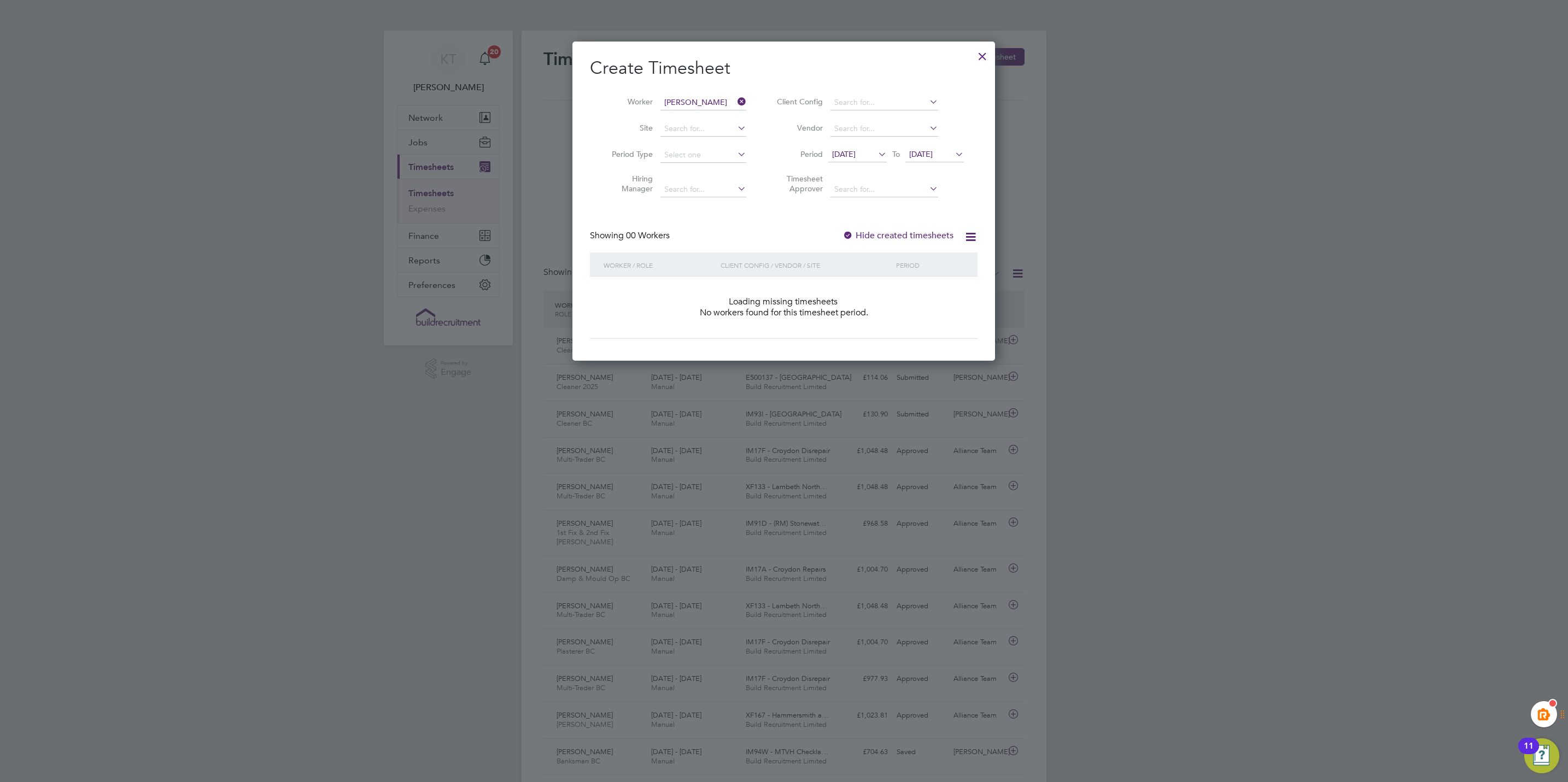
scroll to position [310, 423]
click at [878, 235] on label "Hide created timesheets" at bounding box center [898, 235] width 111 height 11
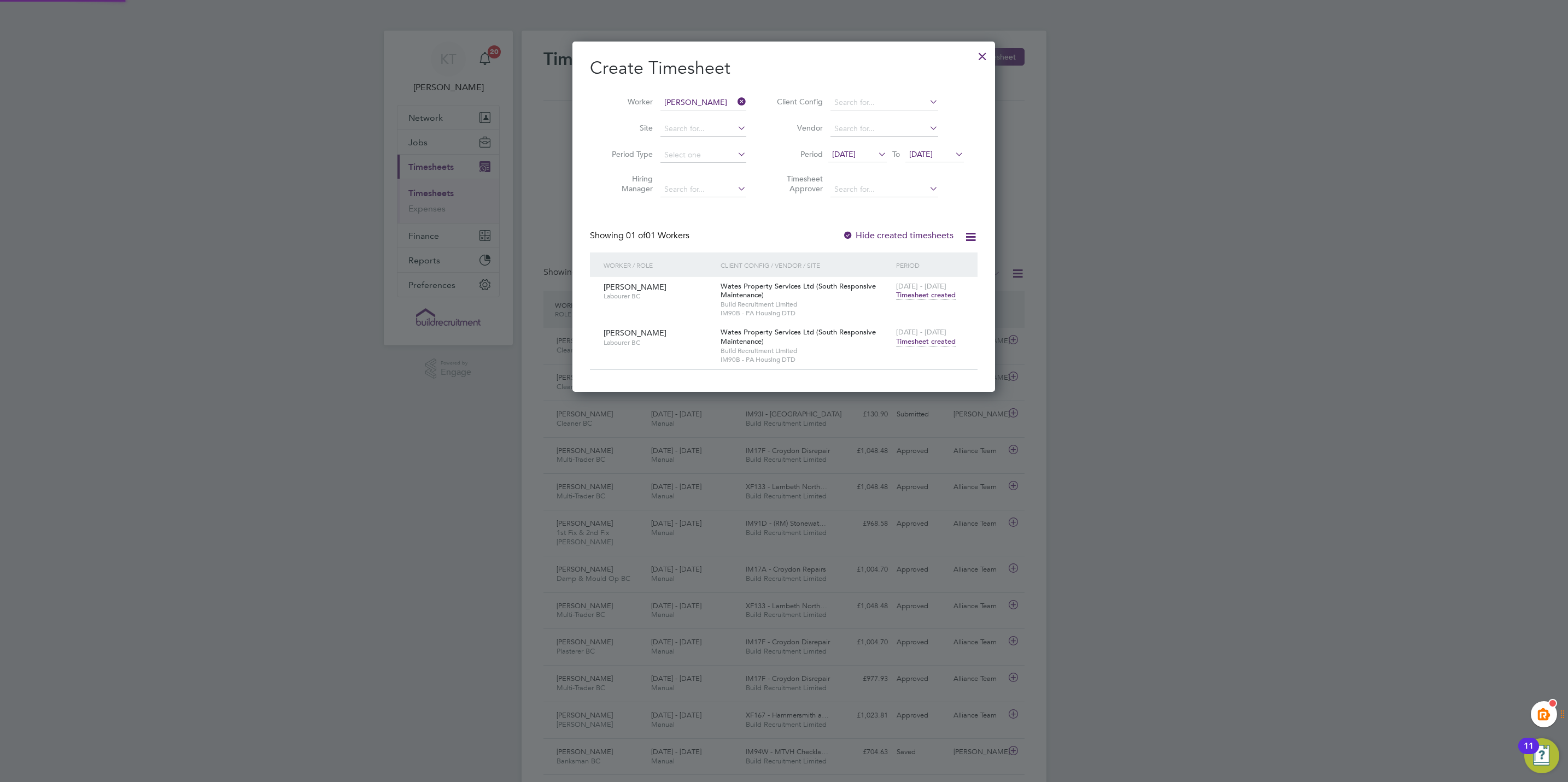
scroll to position [353, 423]
click at [978, 57] on div at bounding box center [982, 53] width 19 height 19
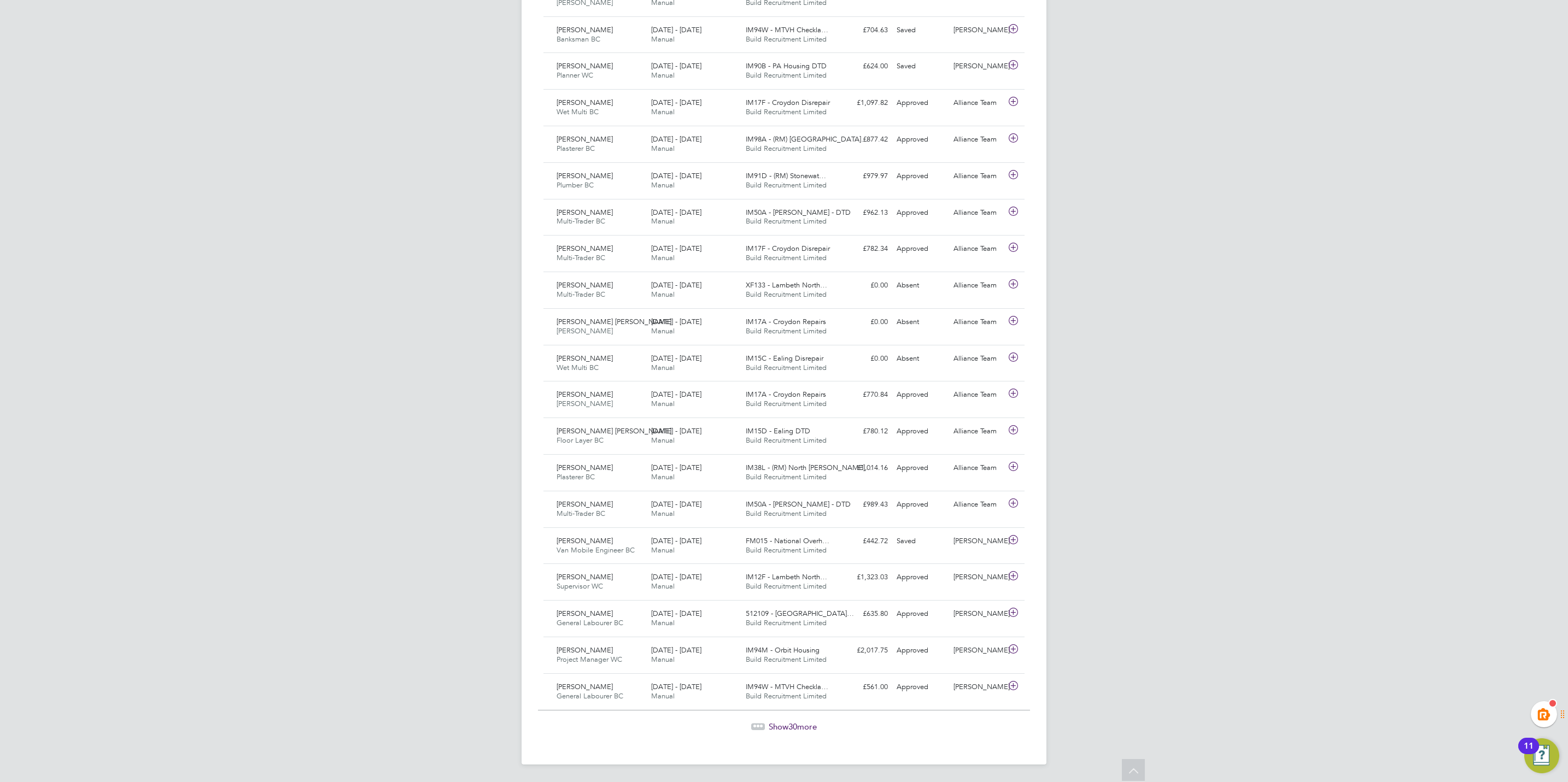
click at [779, 723] on span "Show 30 more" at bounding box center [793, 727] width 48 height 11
click at [789, 725] on span "30" at bounding box center [792, 727] width 9 height 11
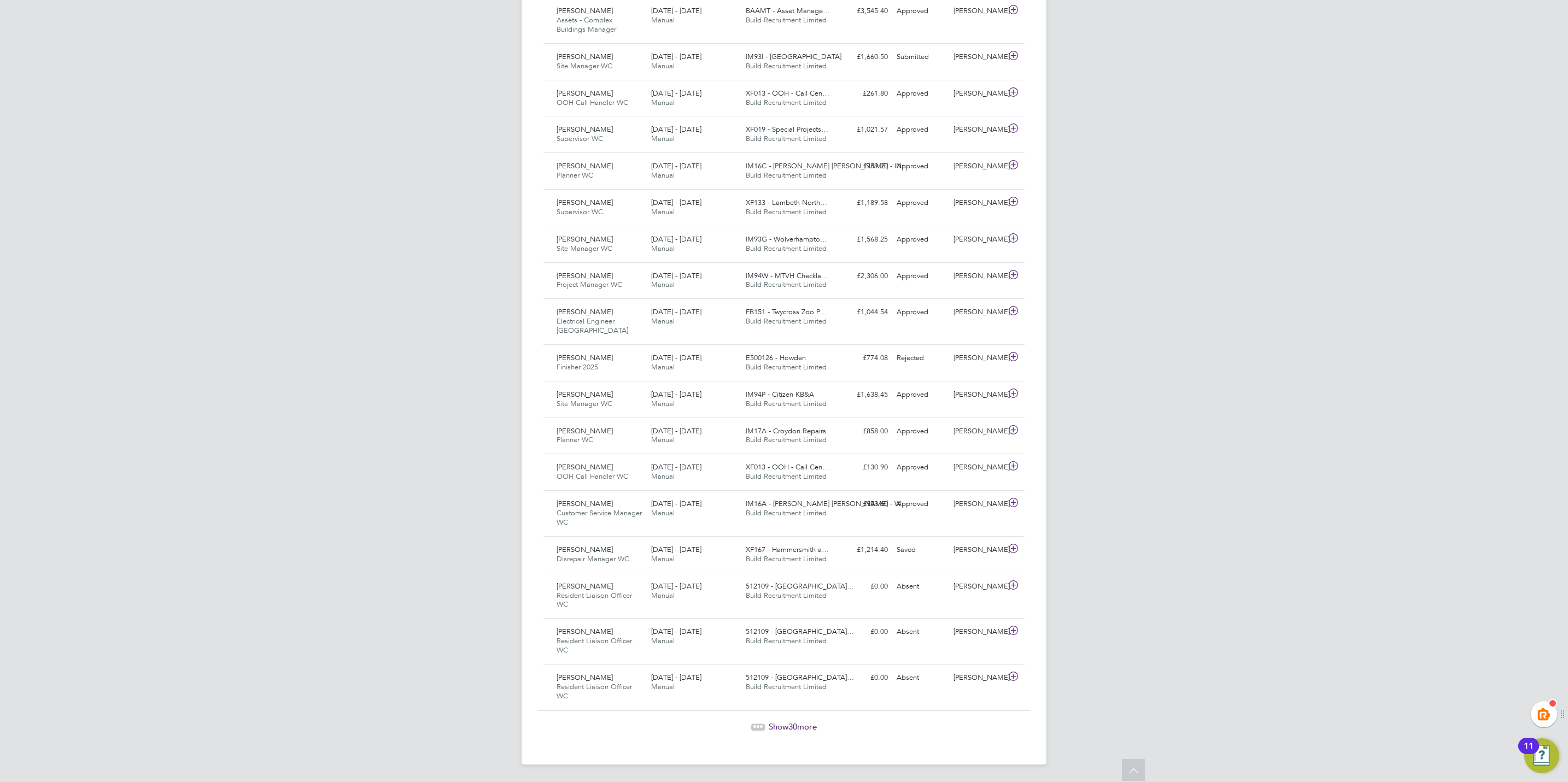
click at [779, 727] on span "Show 30 more" at bounding box center [793, 727] width 48 height 11
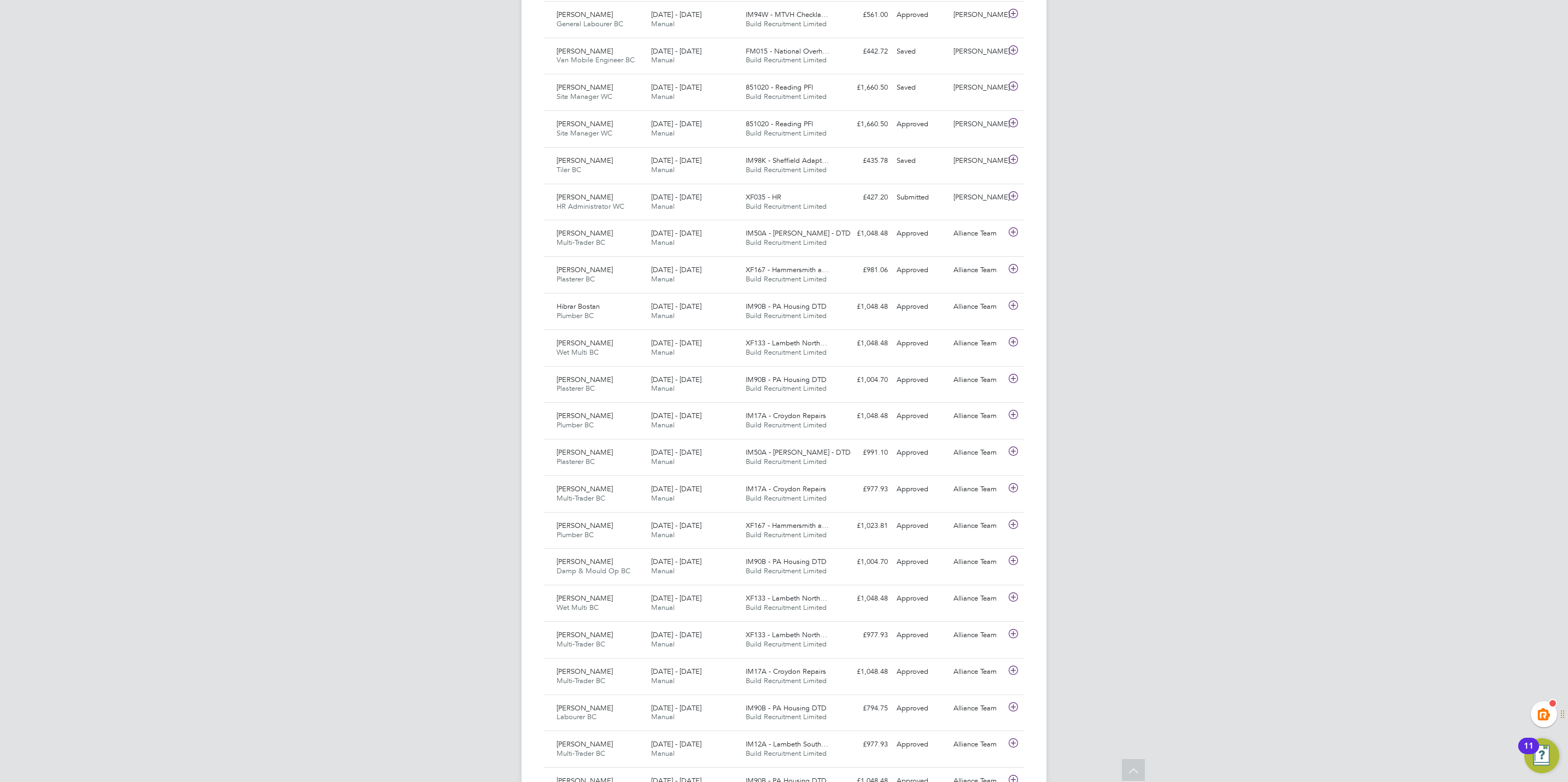
scroll to position [438, 0]
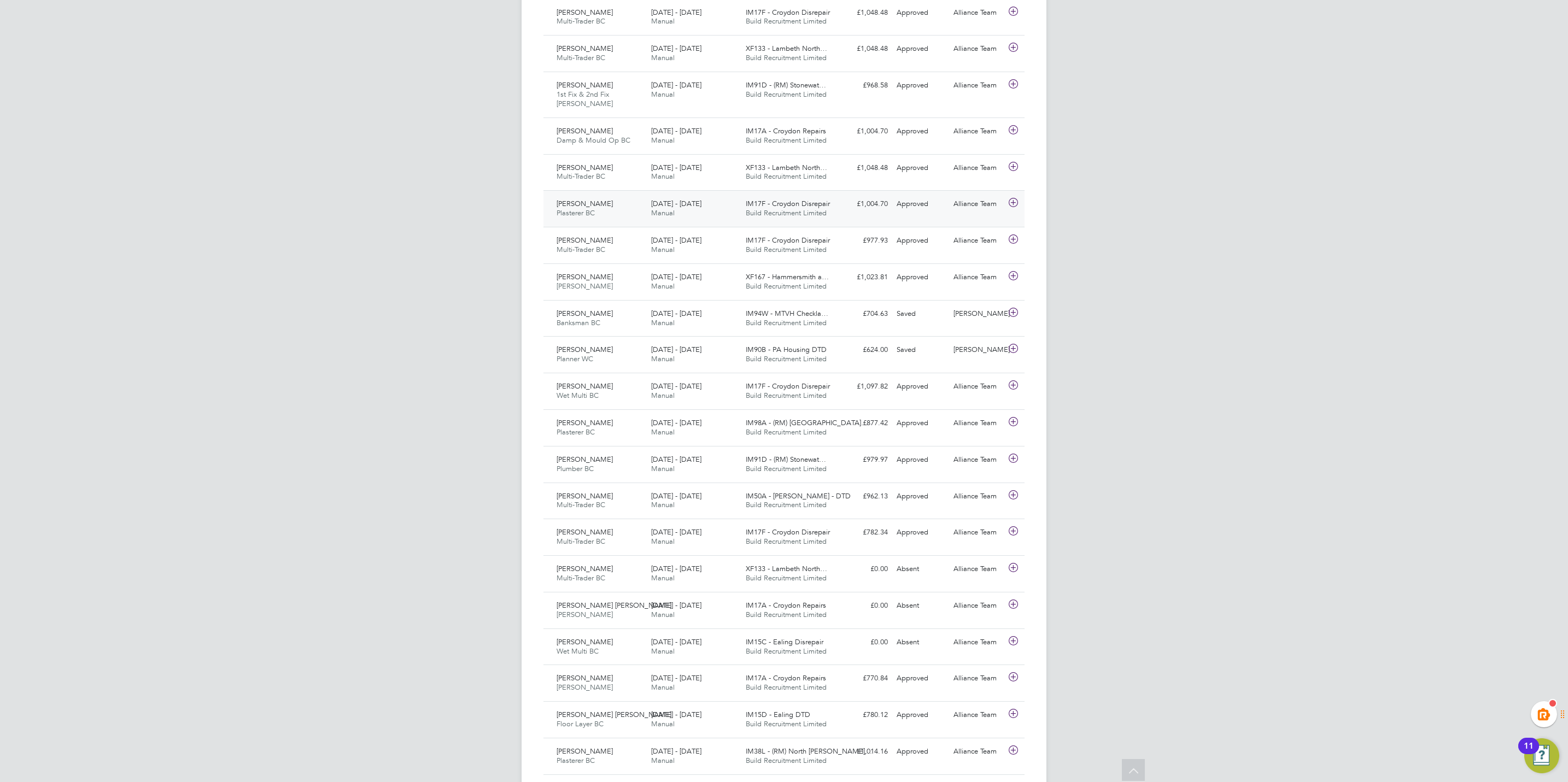
drag, startPoint x: 979, startPoint y: 225, endPoint x: 991, endPoint y: 224, distance: 12.0
click at [980, 224] on div "Richard Goodison Plasterer BC 20 - 26 Sep 2025 20 - 26 Sep 2025 Manual IM17F - …" at bounding box center [784, 209] width 481 height 37
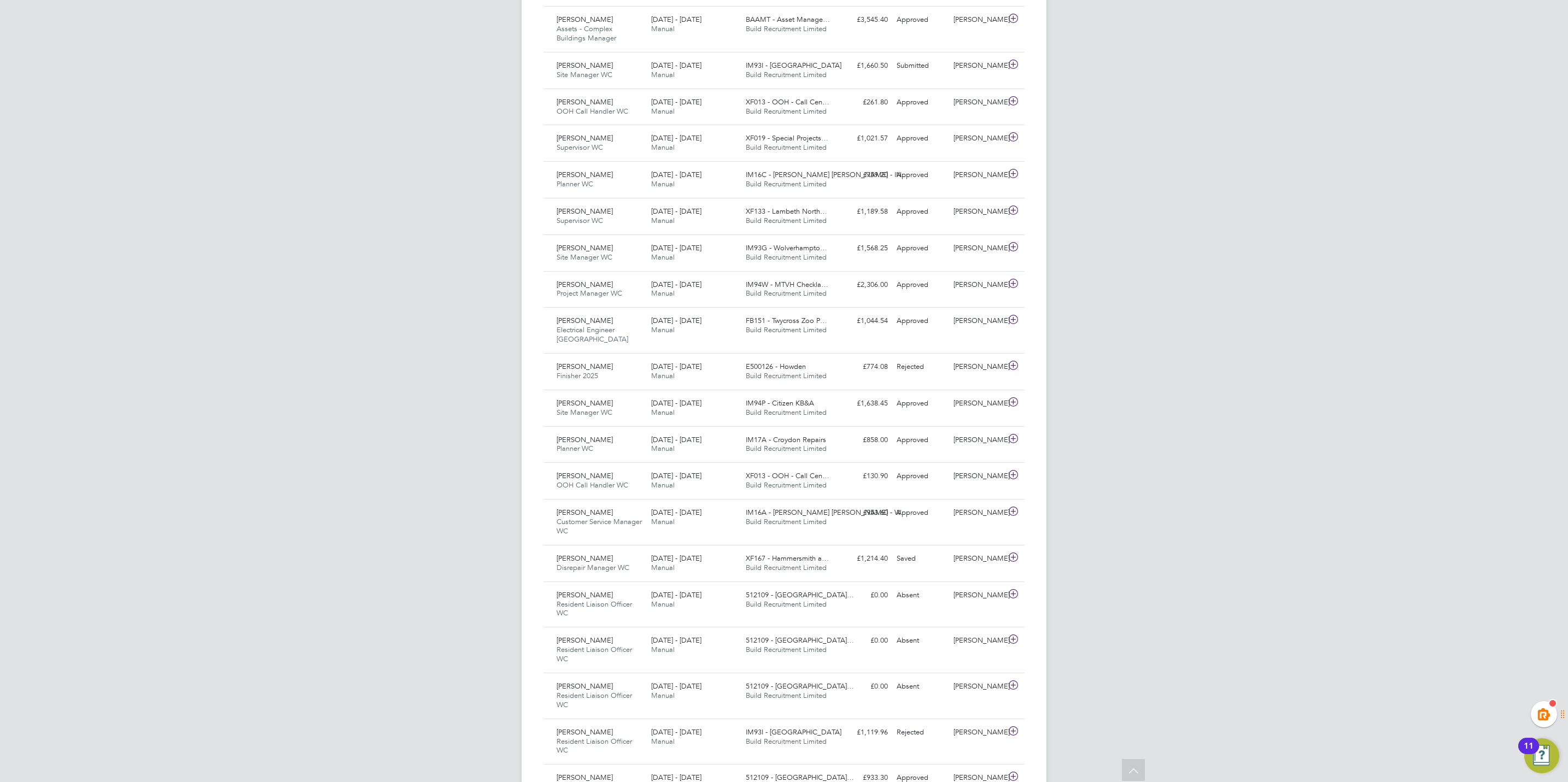
scroll to position [3526, 0]
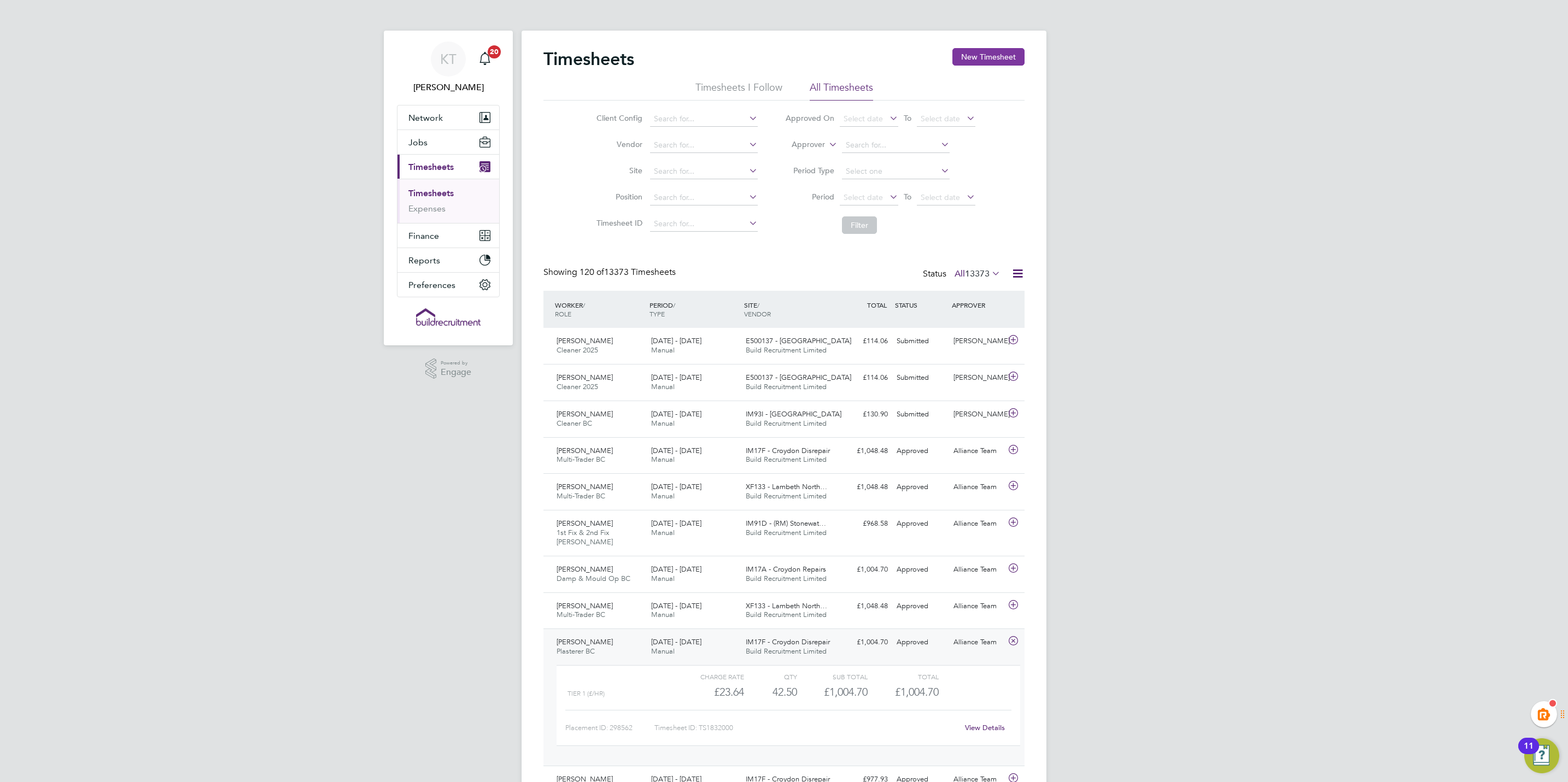
click at [1001, 58] on button "New Timesheet" at bounding box center [989, 57] width 72 height 17
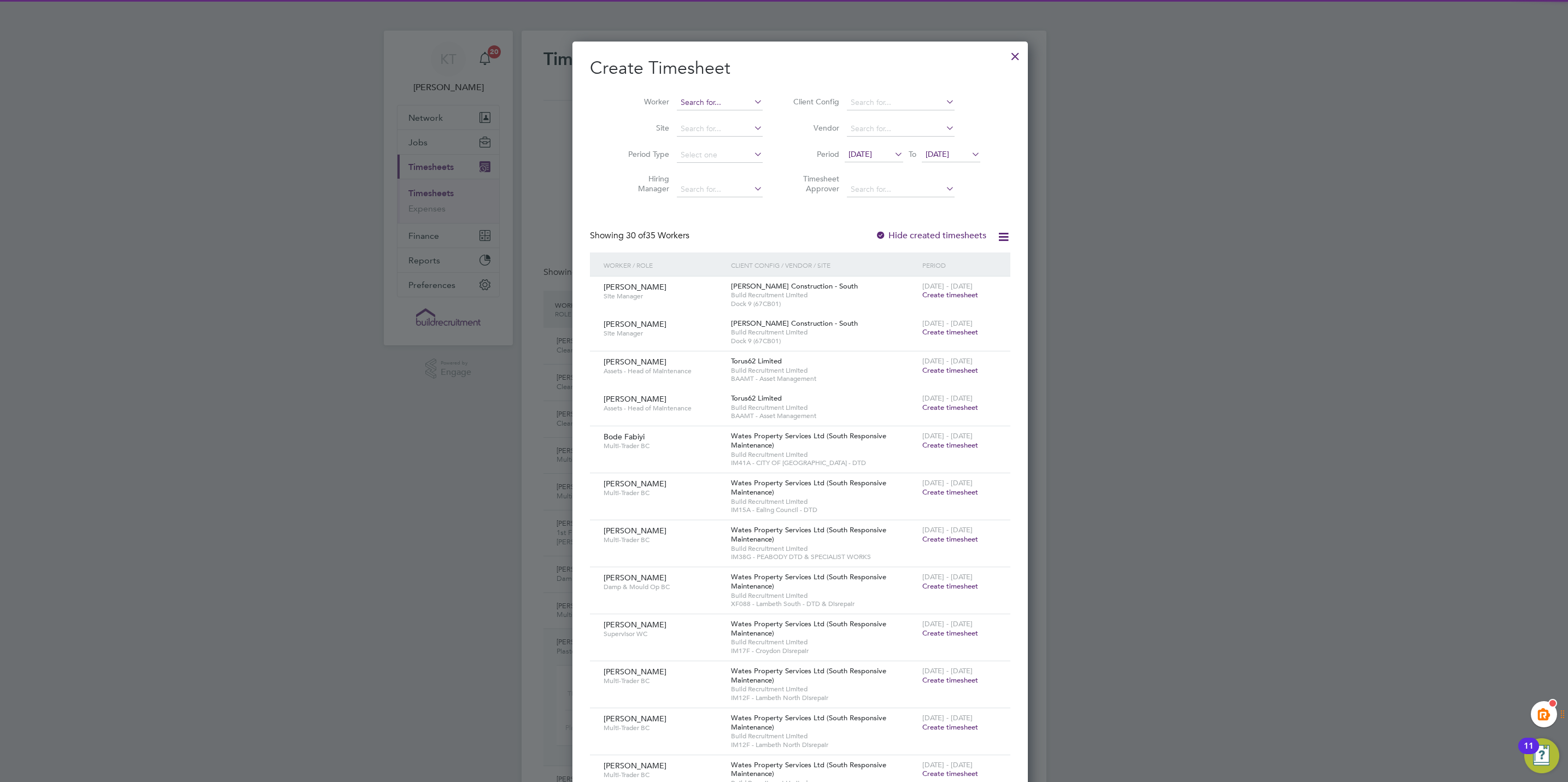
scroll to position [1922, 423]
click at [699, 96] on input at bounding box center [720, 102] width 86 height 15
click at [717, 112] on li "Danny Swe eney" at bounding box center [735, 118] width 152 height 15
type input "Danny Sweeney"
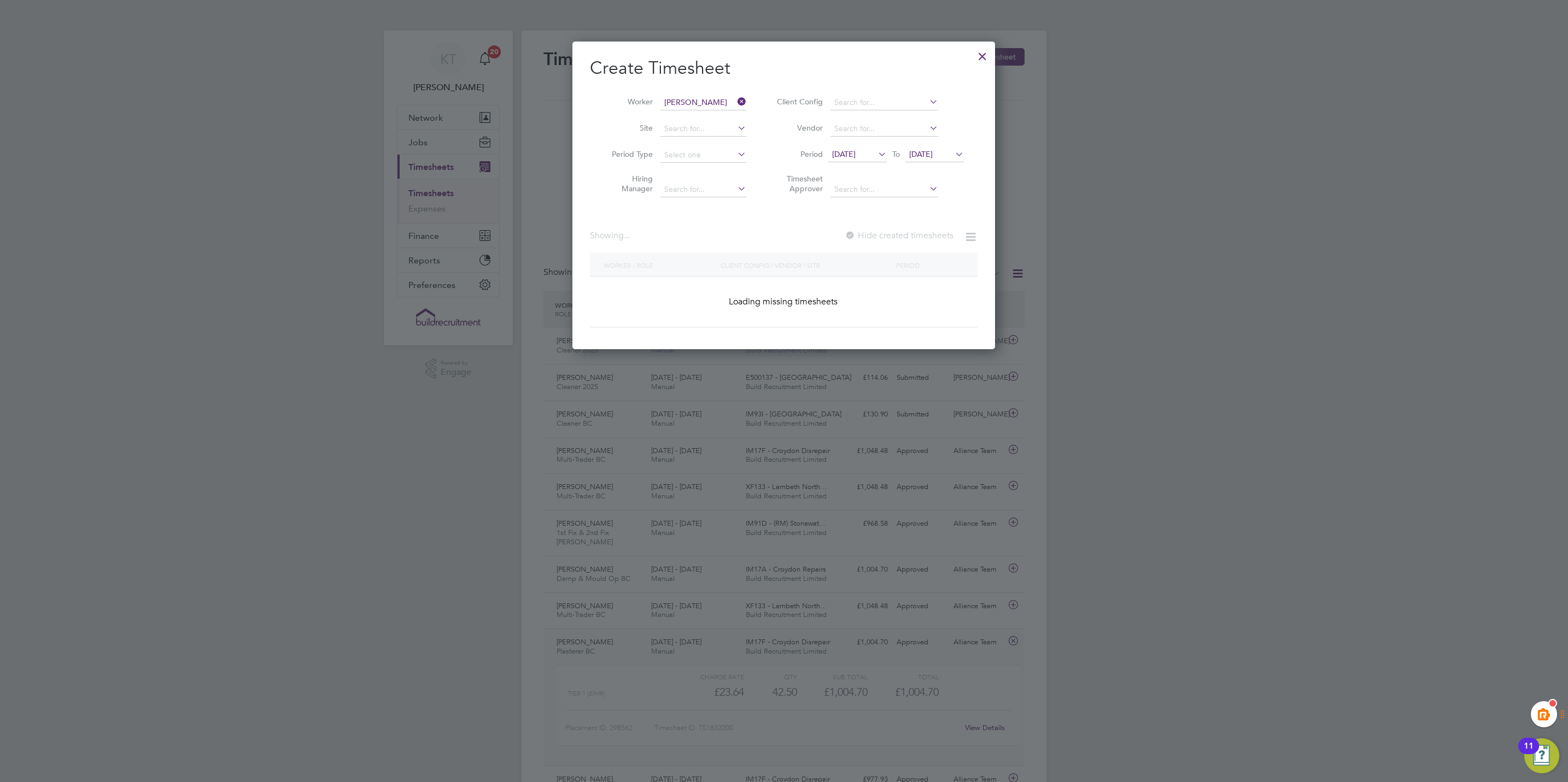
scroll to position [353, 423]
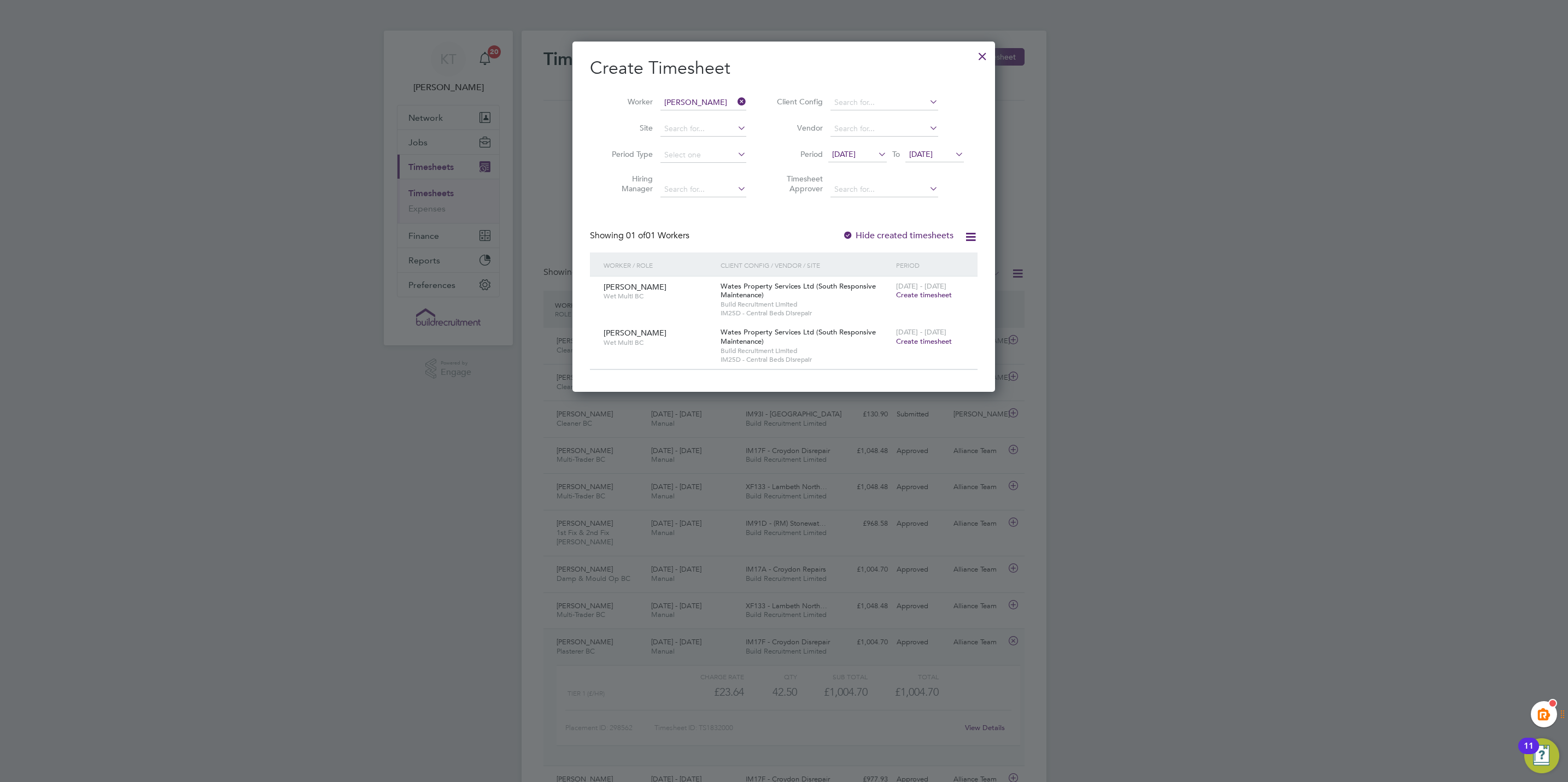
drag, startPoint x: 737, startPoint y: 98, endPoint x: 814, endPoint y: 122, distance: 80.7
click at [735, 98] on icon at bounding box center [735, 102] width 0 height 15
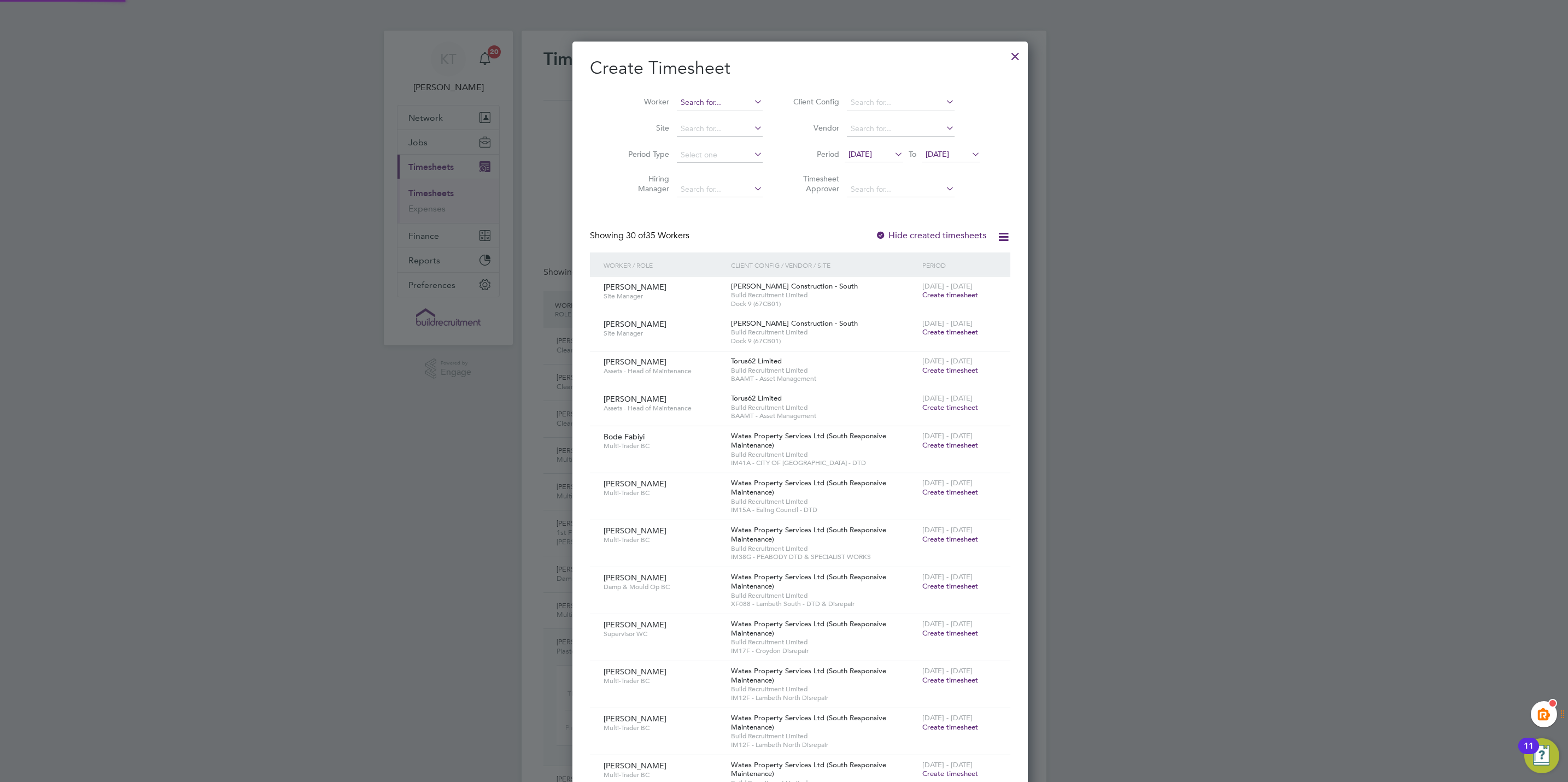
scroll to position [1922, 423]
click at [677, 97] on input at bounding box center [720, 102] width 86 height 15
click at [716, 120] on li "Jason Ventour" at bounding box center [711, 118] width 103 height 15
type input "Jason Ventour"
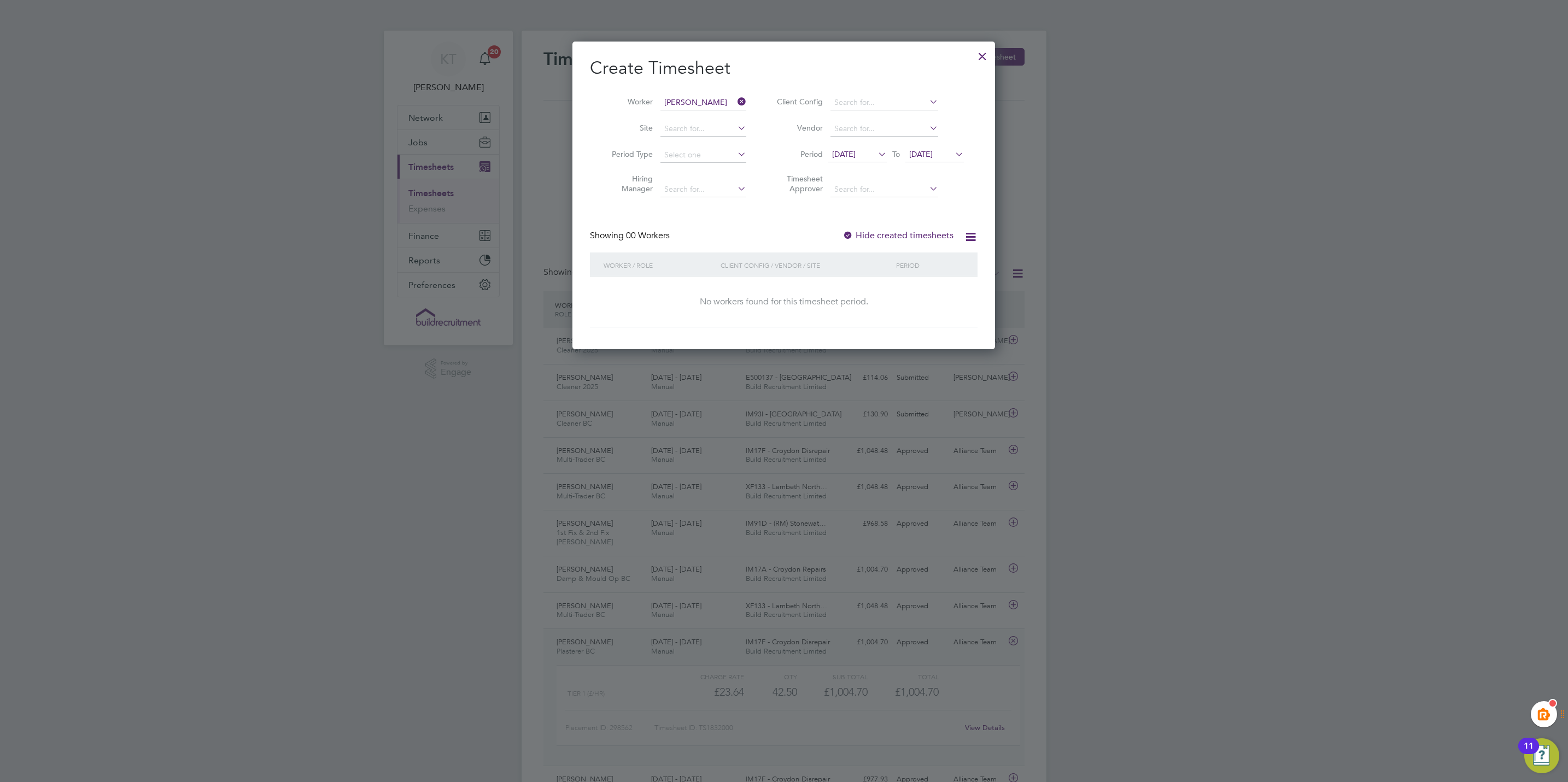
scroll to position [310, 423]
click at [889, 230] on div "Hide created timesheets" at bounding box center [898, 235] width 113 height 11
click at [889, 235] on label "Hide created timesheets" at bounding box center [898, 235] width 111 height 11
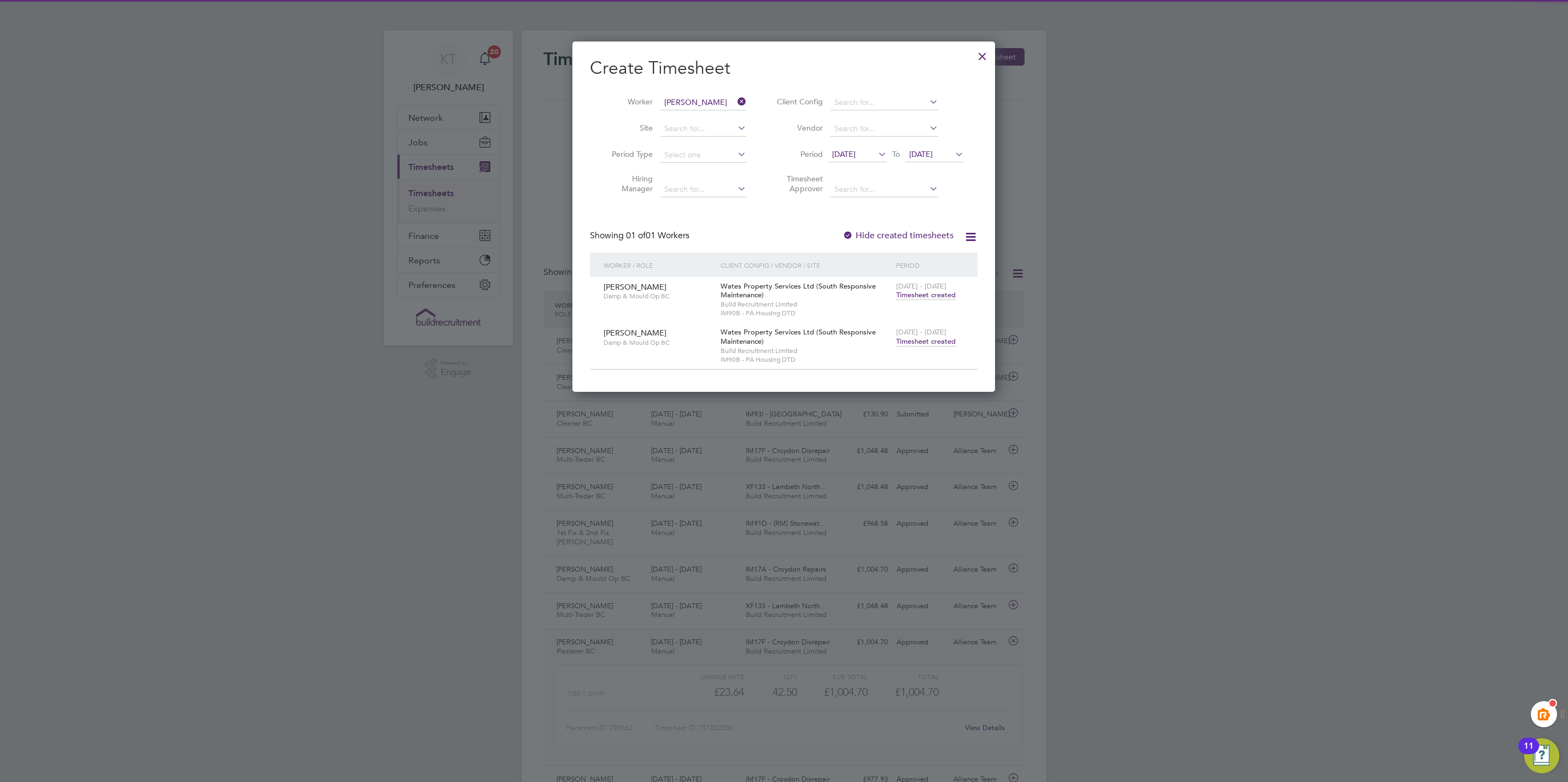
click at [940, 341] on span "Timesheet created" at bounding box center [926, 342] width 59 height 10
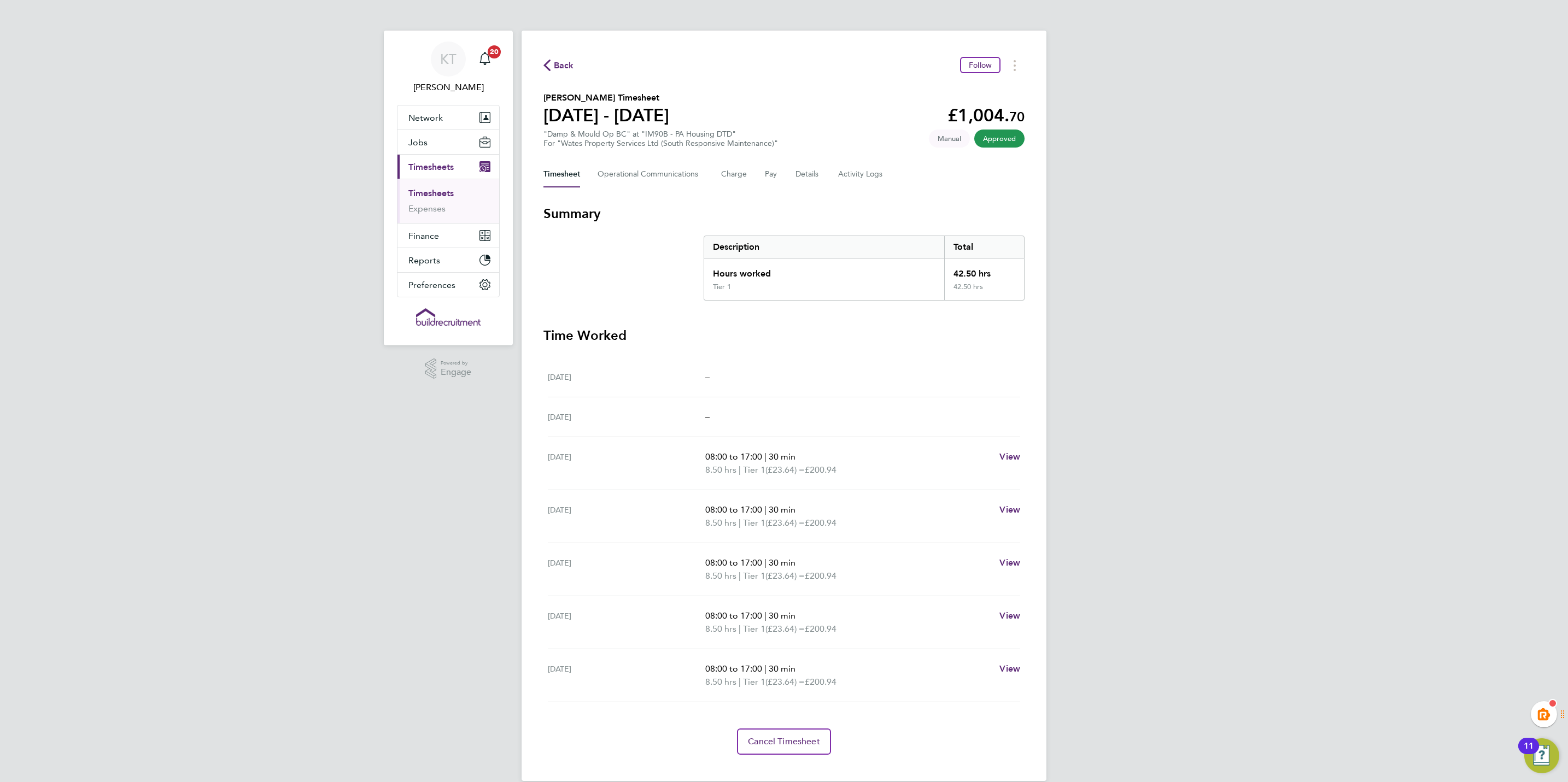
drag, startPoint x: 428, startPoint y: 194, endPoint x: 493, endPoint y: 209, distance: 66.7
click at [428, 194] on link "Timesheets" at bounding box center [431, 193] width 45 height 11
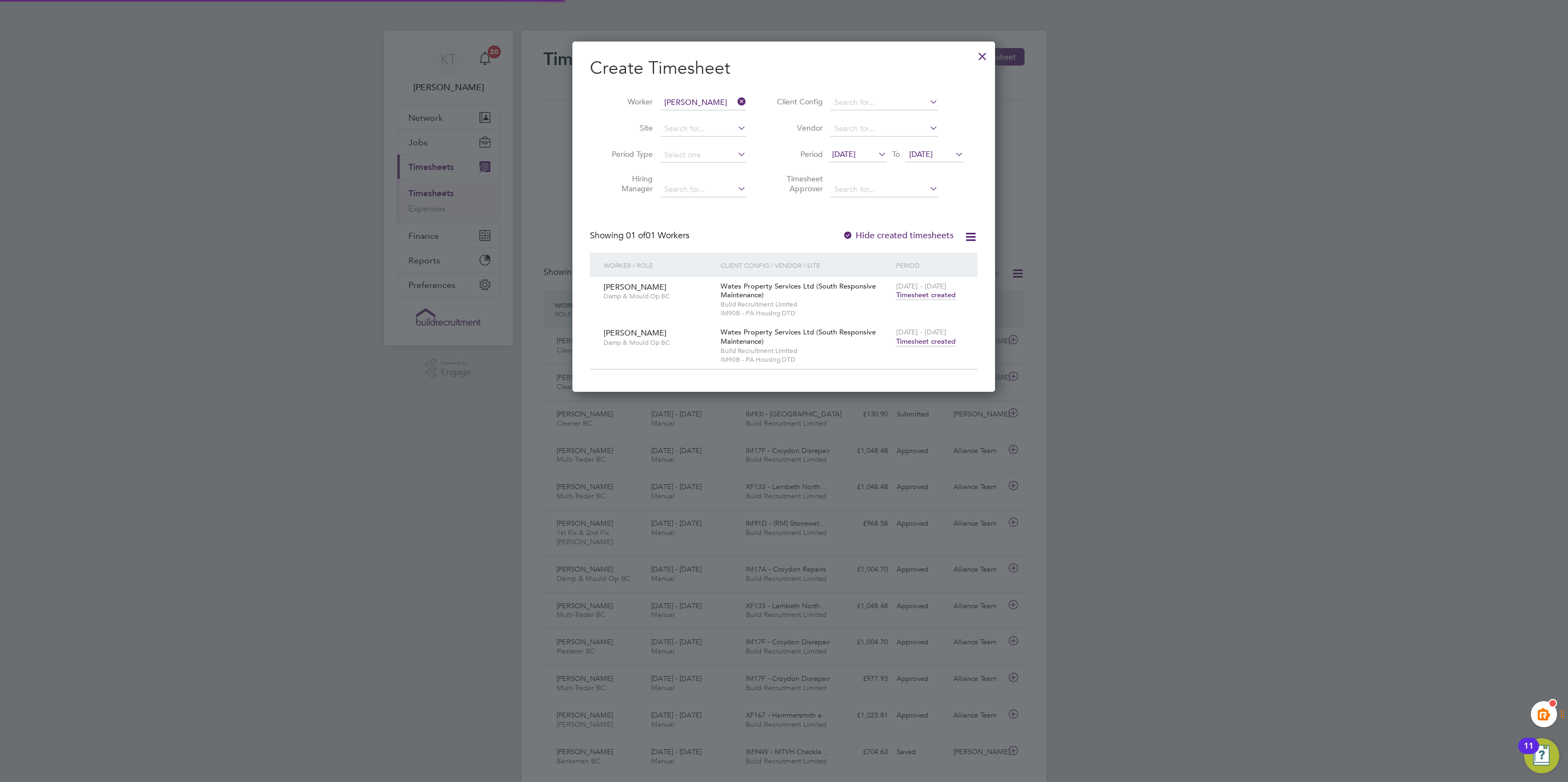
scroll to position [28, 95]
click at [981, 57] on div at bounding box center [982, 53] width 19 height 19
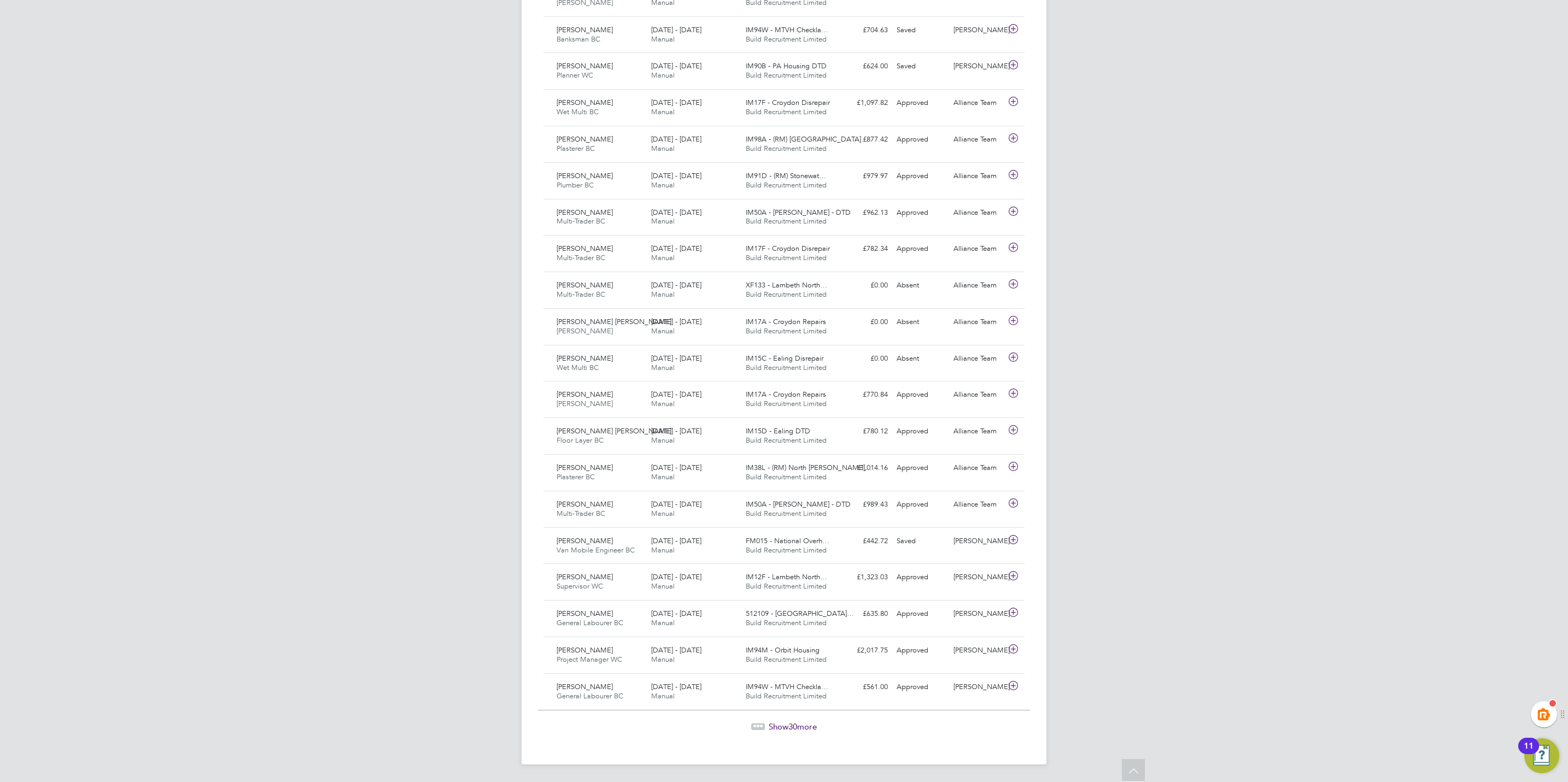
click at [788, 719] on div "Show 30 more" at bounding box center [784, 719] width 492 height 27
click at [786, 725] on span "Show 30 more" at bounding box center [793, 727] width 48 height 11
click at [802, 725] on span "Show 30 more" at bounding box center [793, 727] width 48 height 11
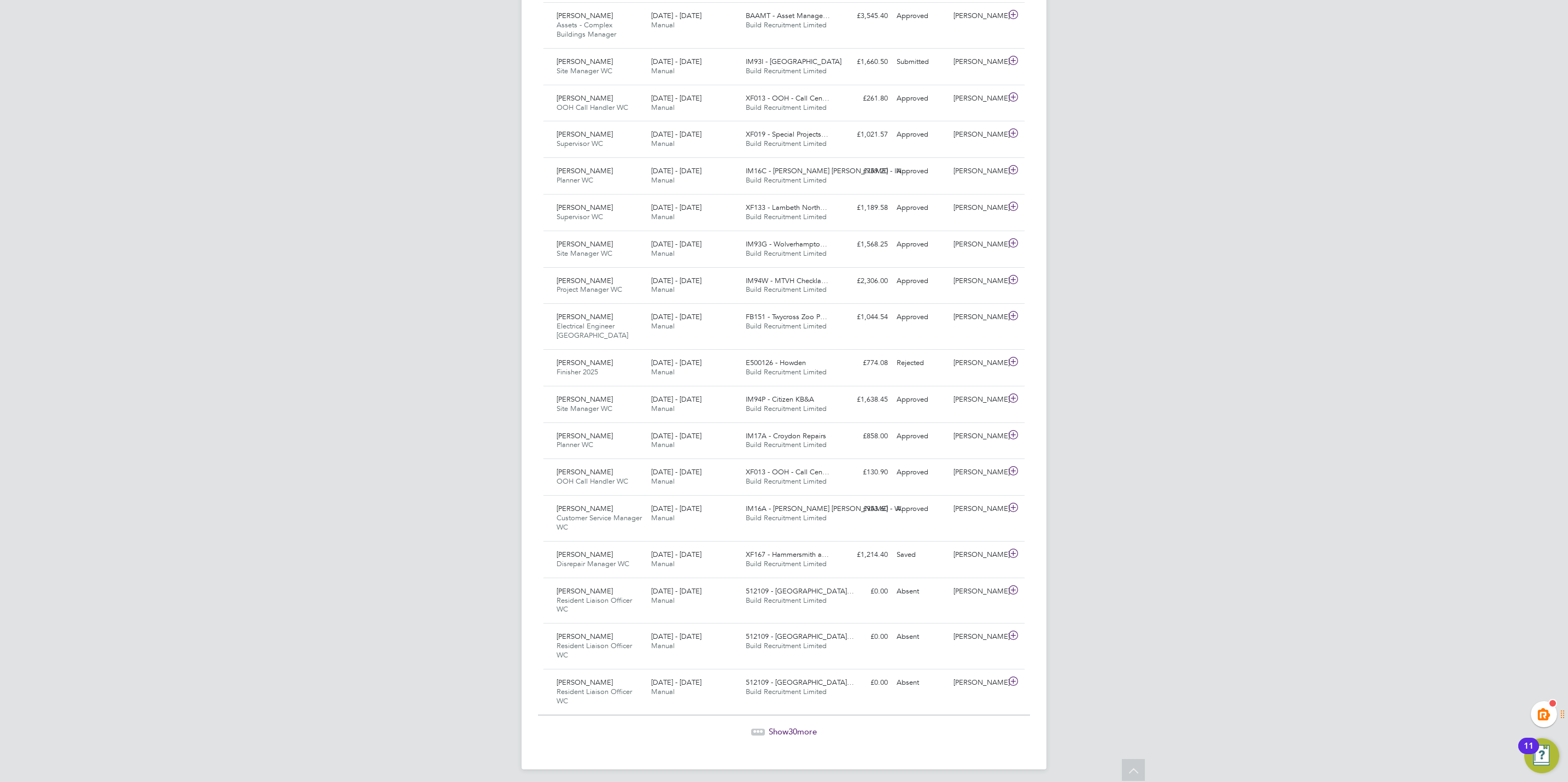
click at [797, 737] on span "Show 30 more" at bounding box center [793, 732] width 48 height 11
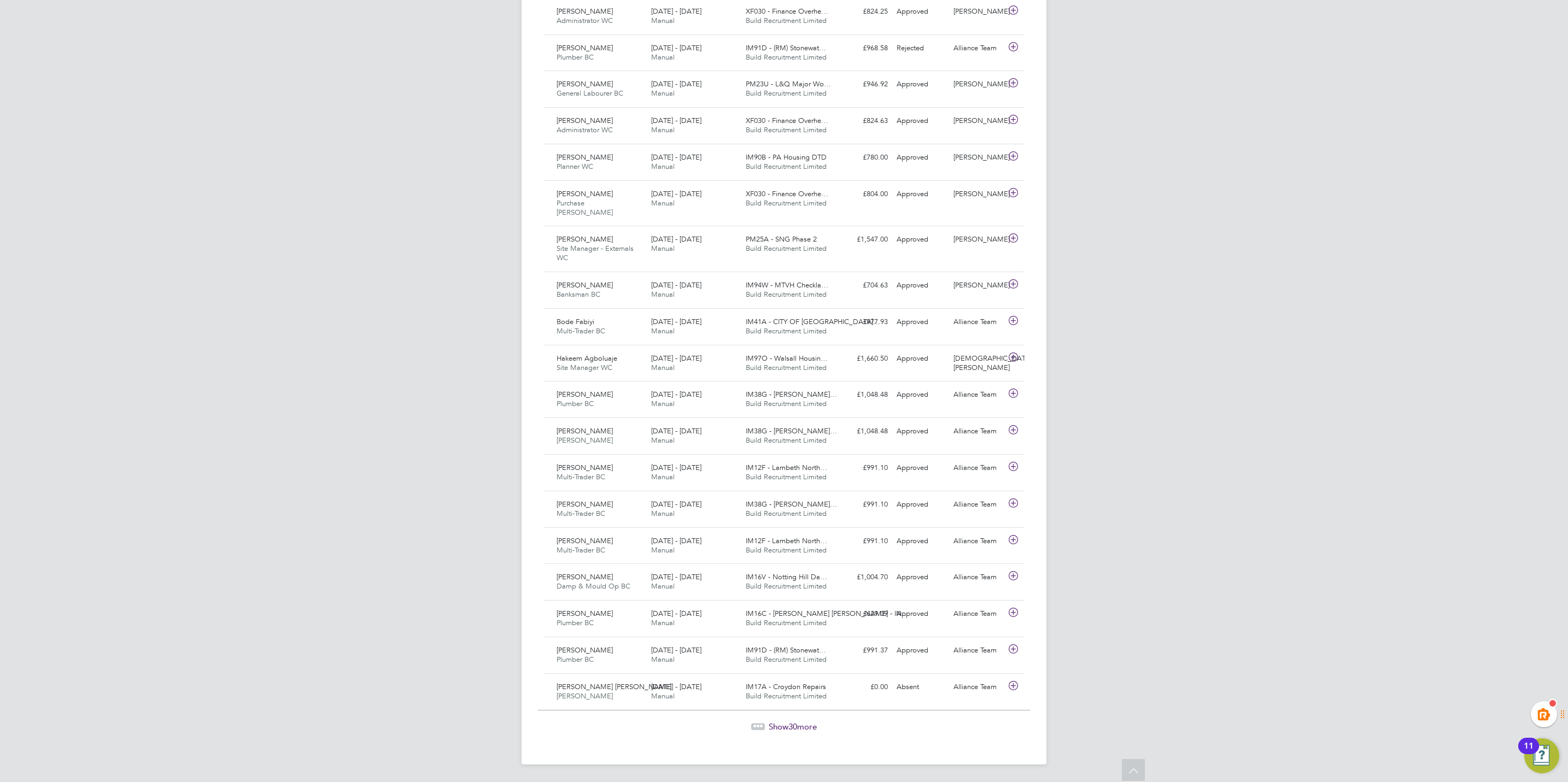
scroll to position [98, 0]
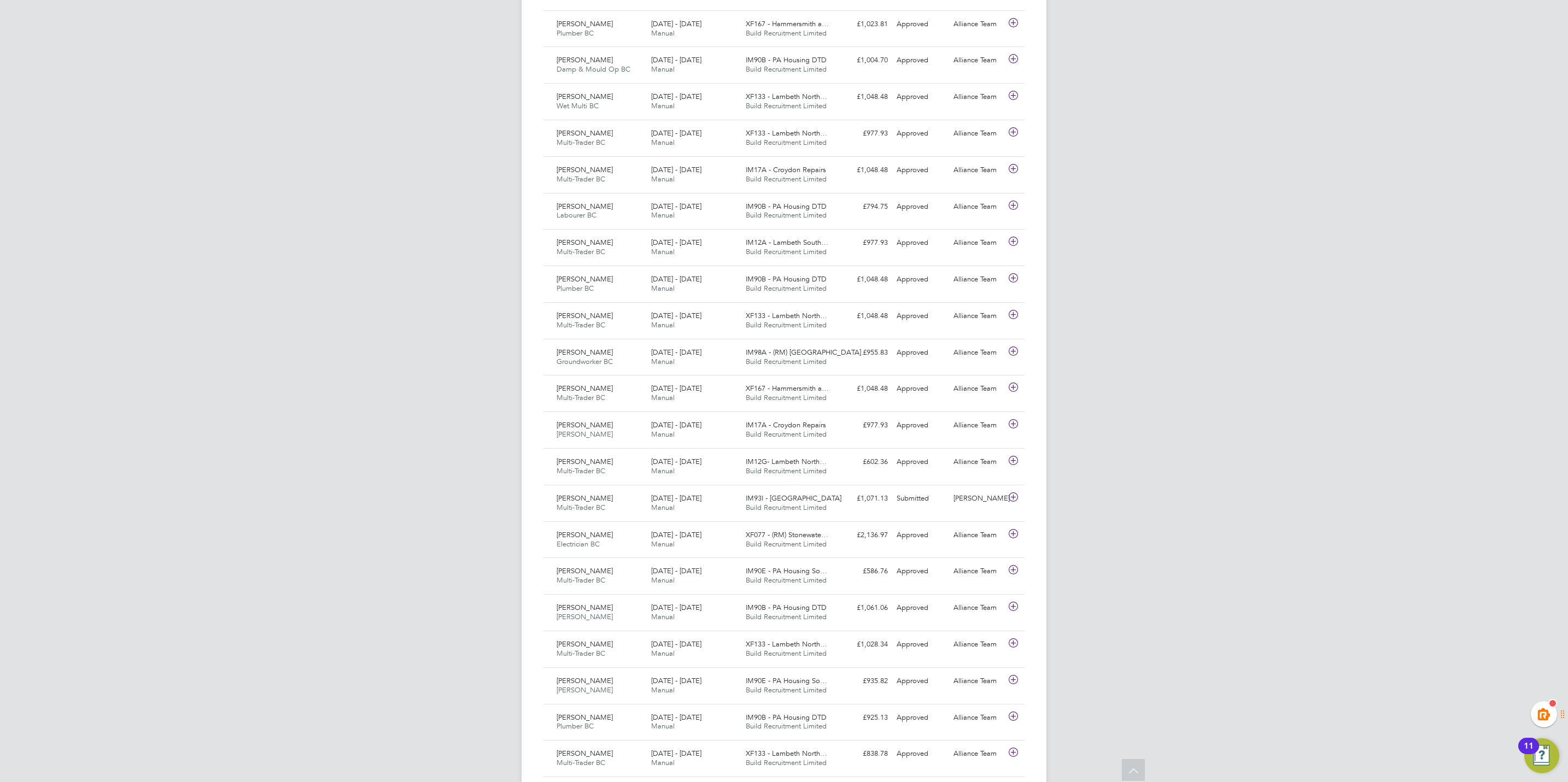
scroll to position [1804, 0]
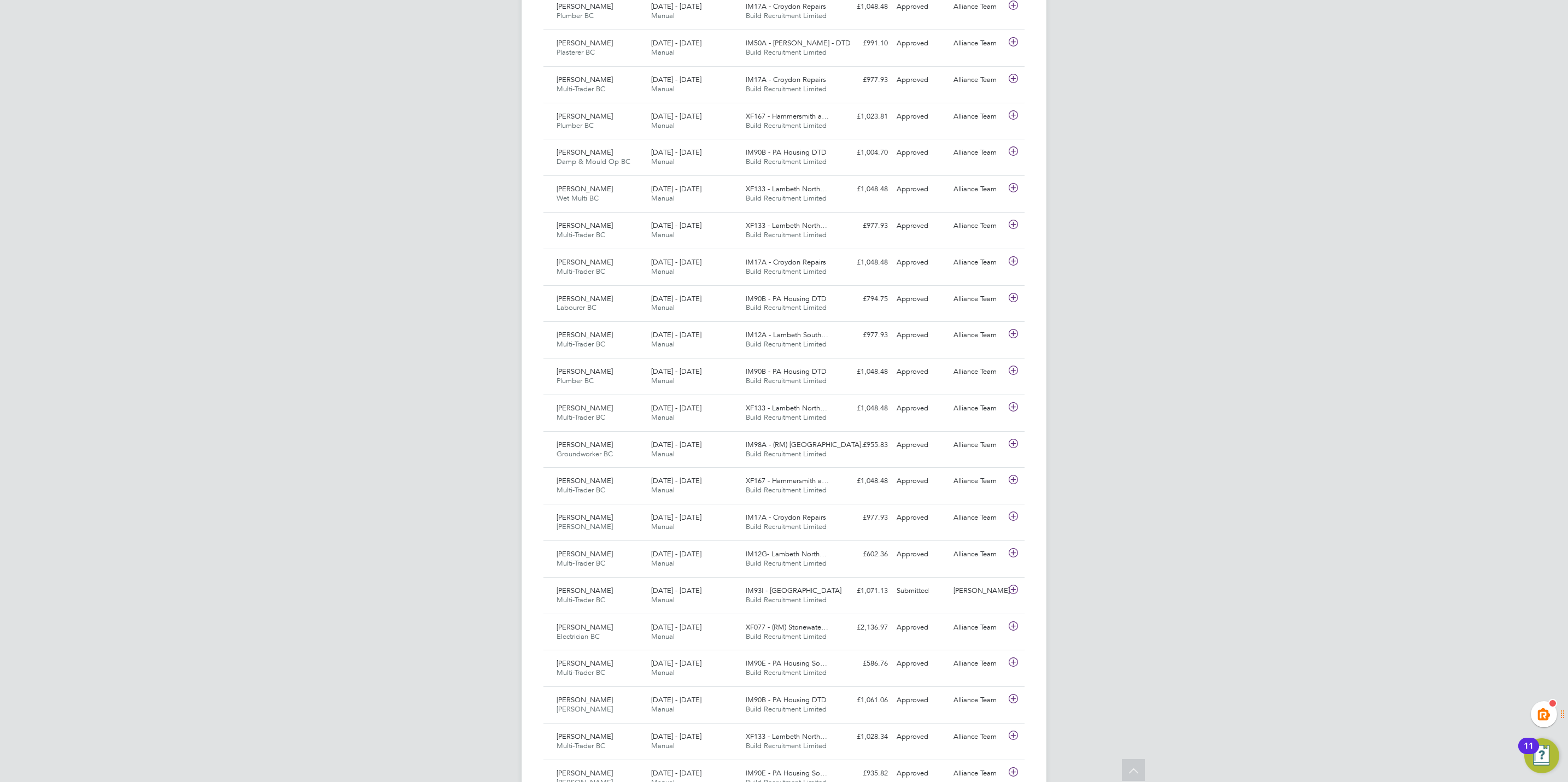
click at [347, 376] on div "KT Kiera Troutt Notifications 20 Applications: Network Team Members Businesses …" at bounding box center [784, 646] width 1568 height 4901
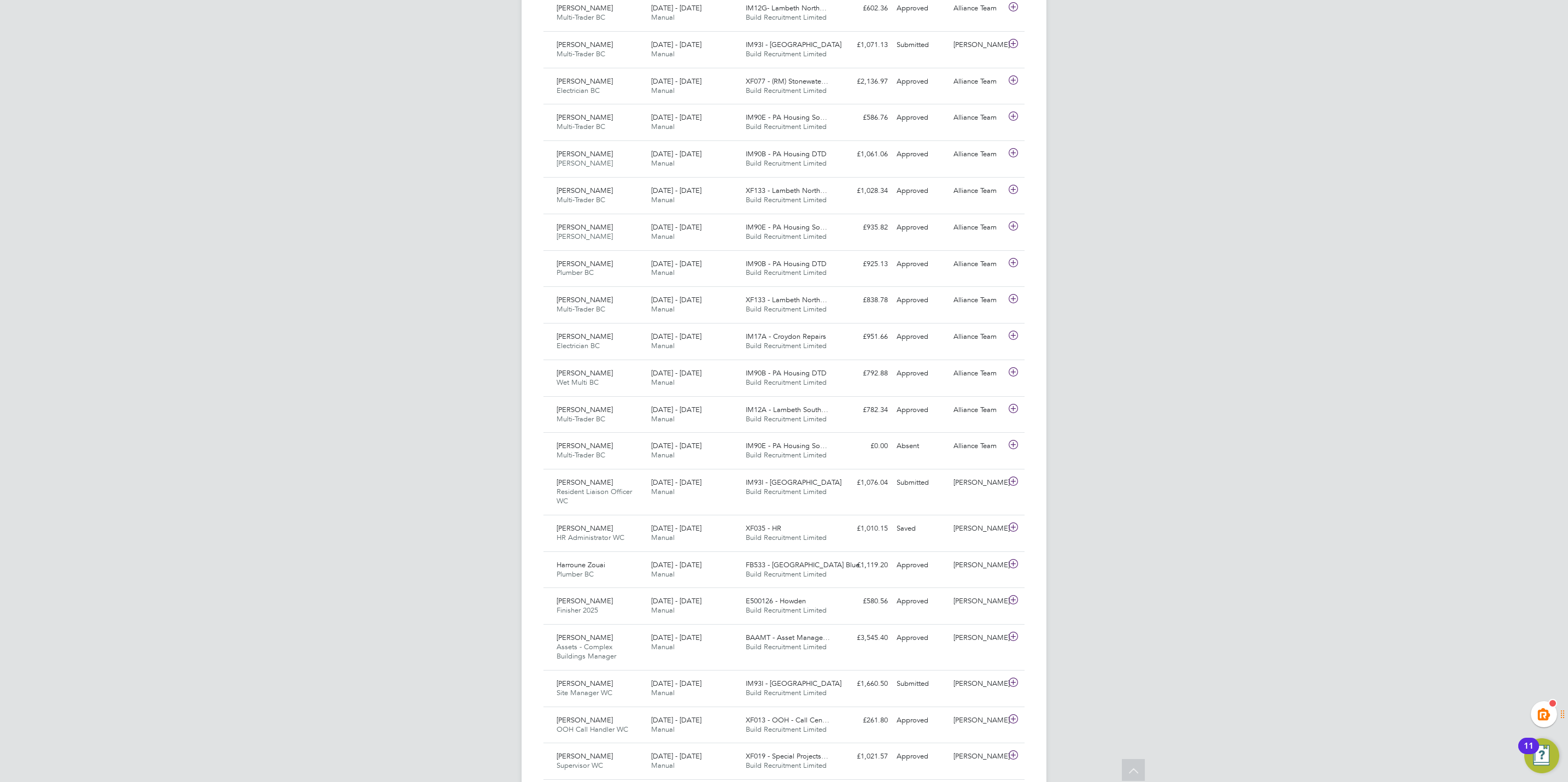
drag, startPoint x: 1202, startPoint y: 380, endPoint x: 1202, endPoint y: 338, distance: 42.0
click at [1202, 341] on div "KT Kiera Troutt Notifications 20 Applications: Network Team Members Businesses …" at bounding box center [784, 100] width 1568 height 4901
click at [1186, 380] on div "KT Kiera Troutt Notifications 20 Applications: Network Team Members Businesses …" at bounding box center [784, 100] width 1568 height 4901
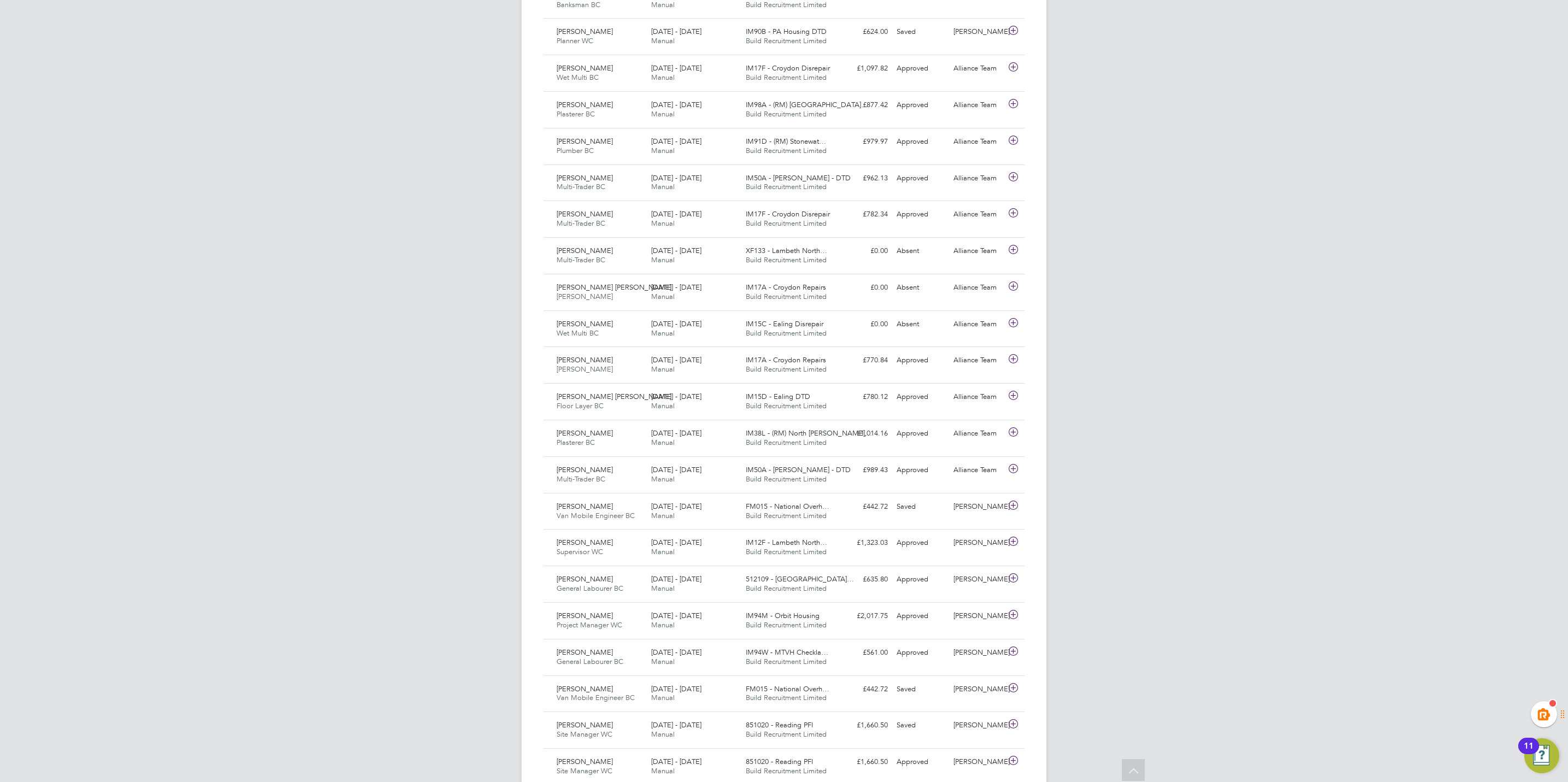
scroll to position [546, 0]
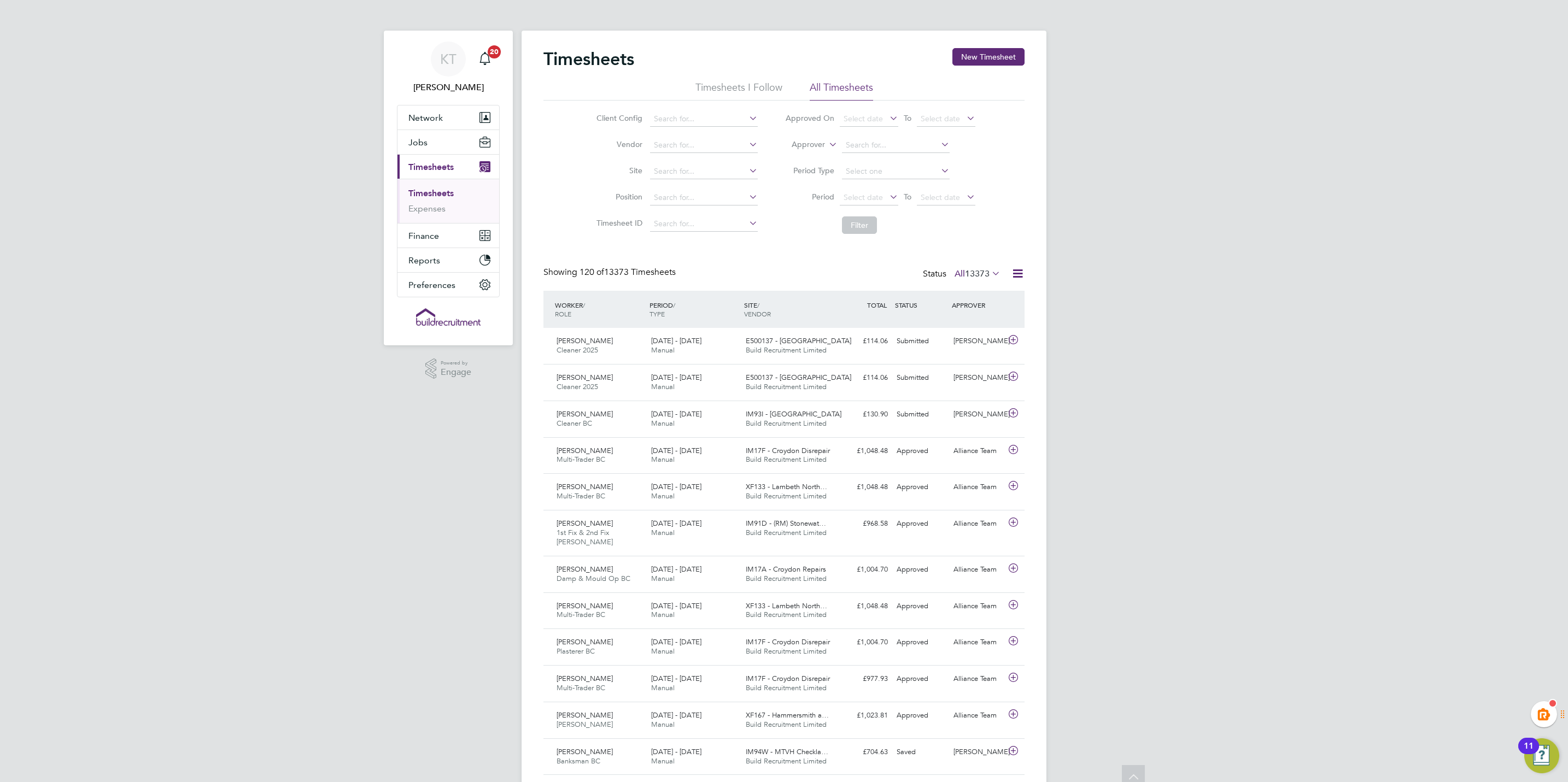
scroll to position [3453, 0]
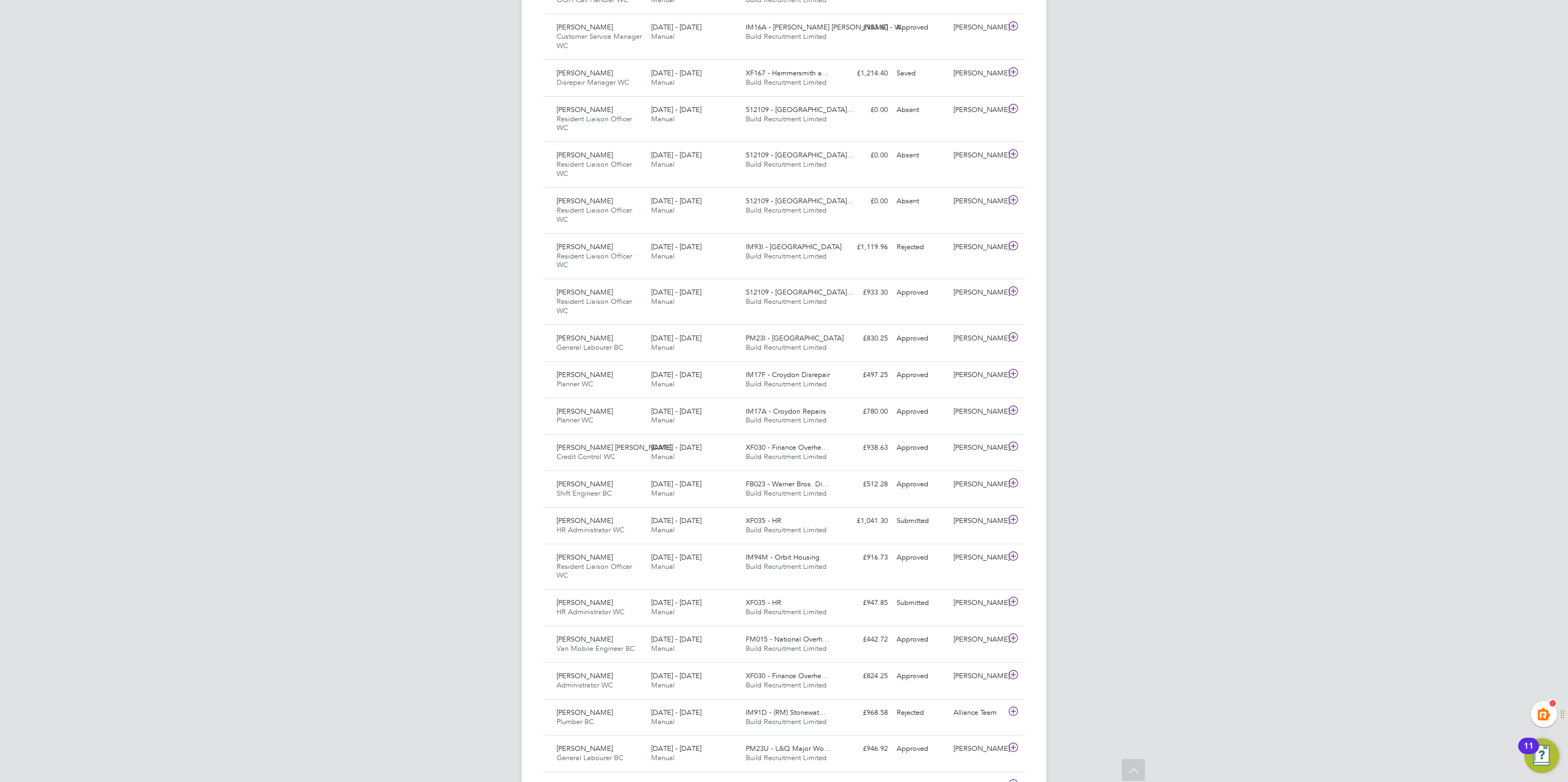
drag, startPoint x: 608, startPoint y: 152, endPoint x: 1066, endPoint y: 110, distance: 459.9
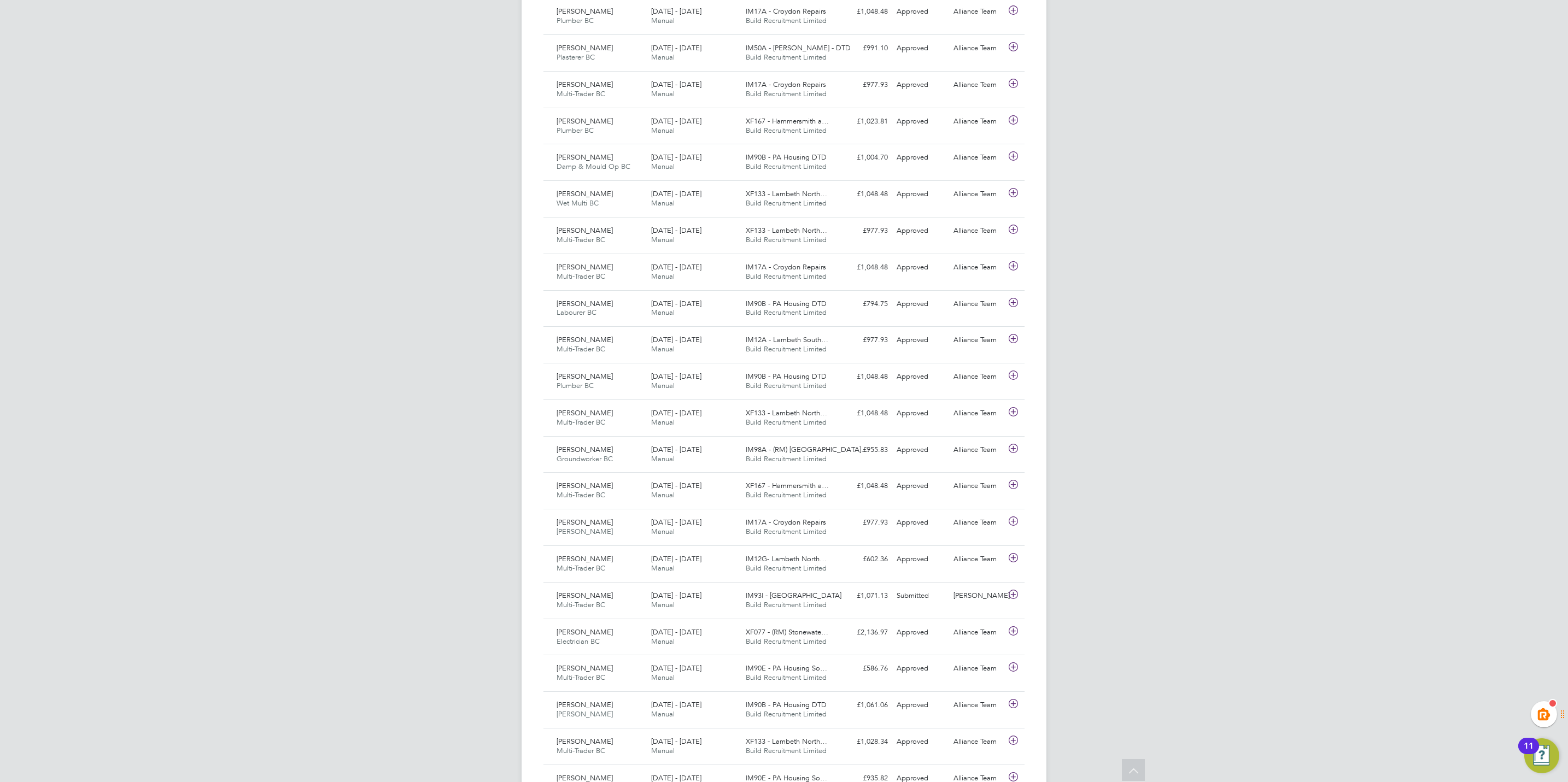
scroll to position [0, 0]
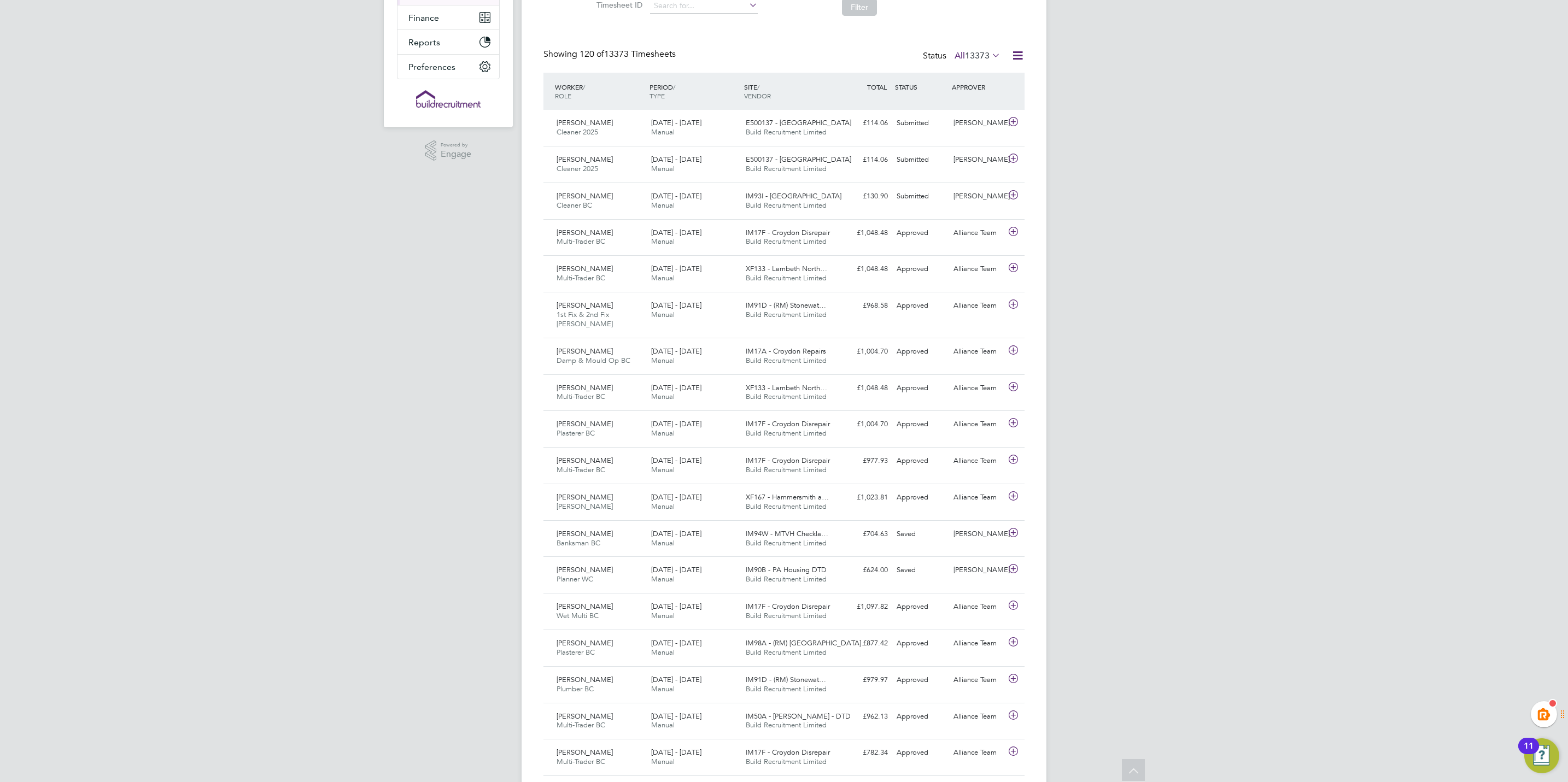
scroll to position [1430, 0]
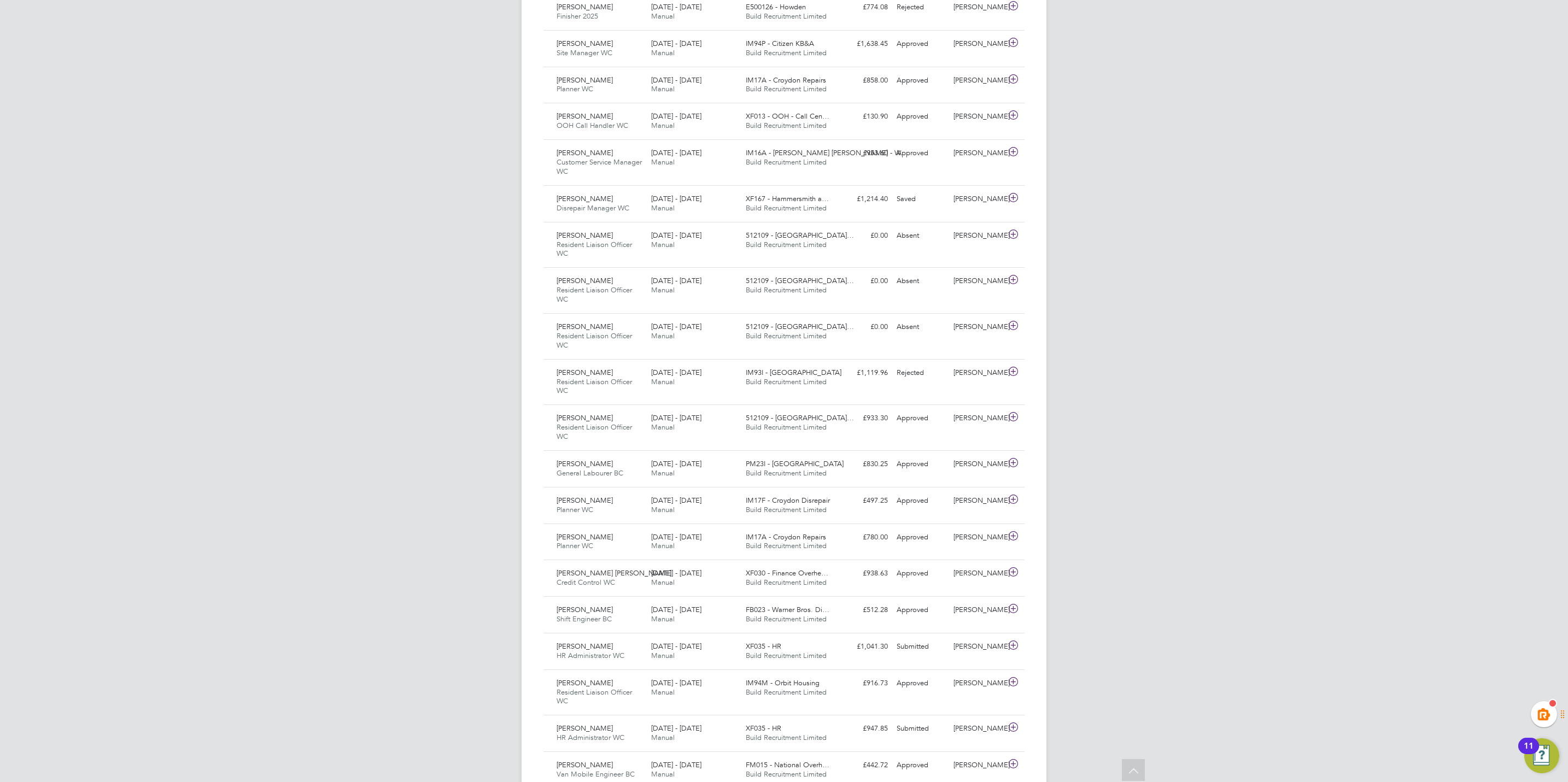
scroll to position [3441, 0]
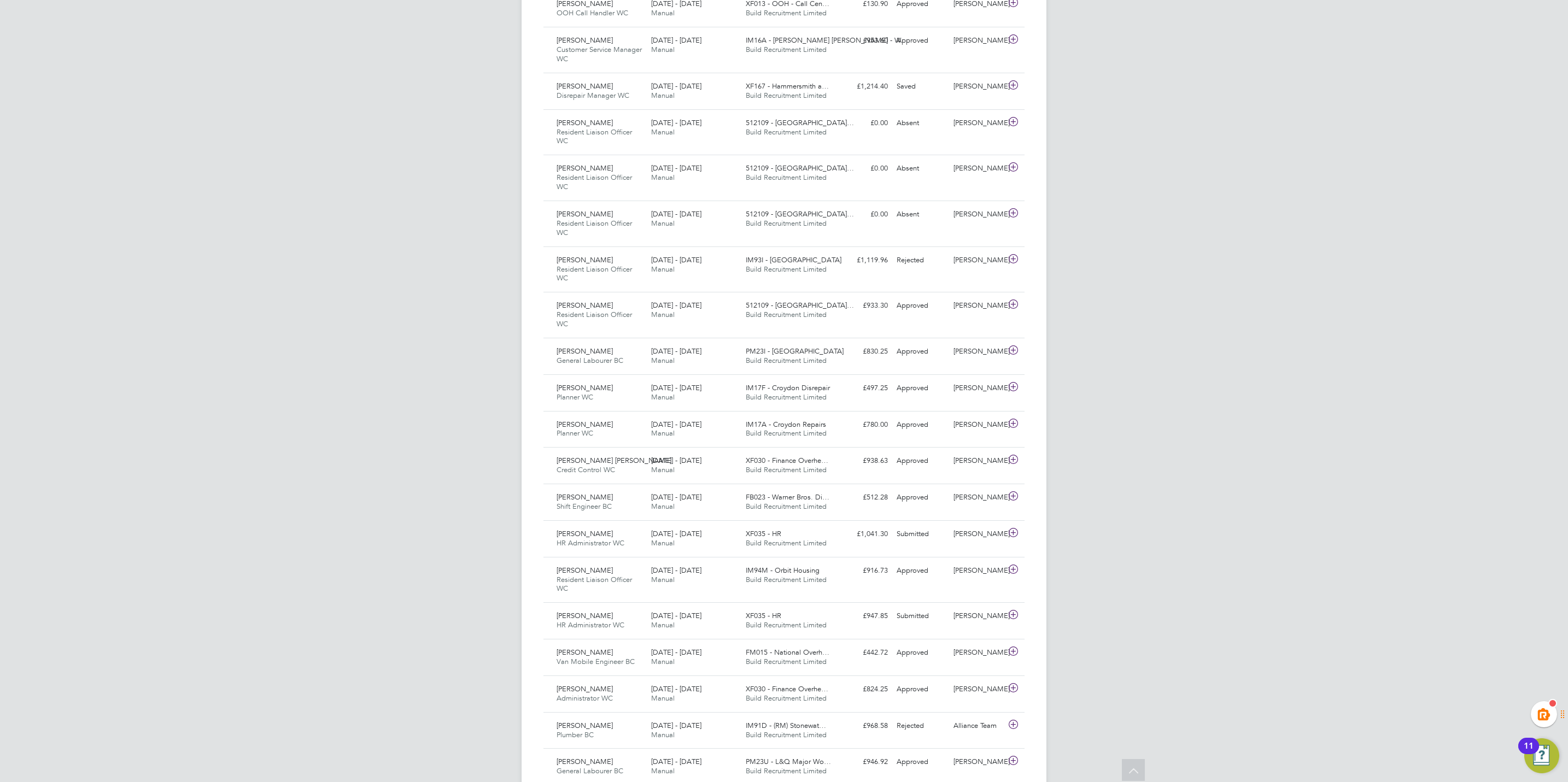
drag, startPoint x: 1444, startPoint y: 302, endPoint x: 1385, endPoint y: 231, distance: 92.3
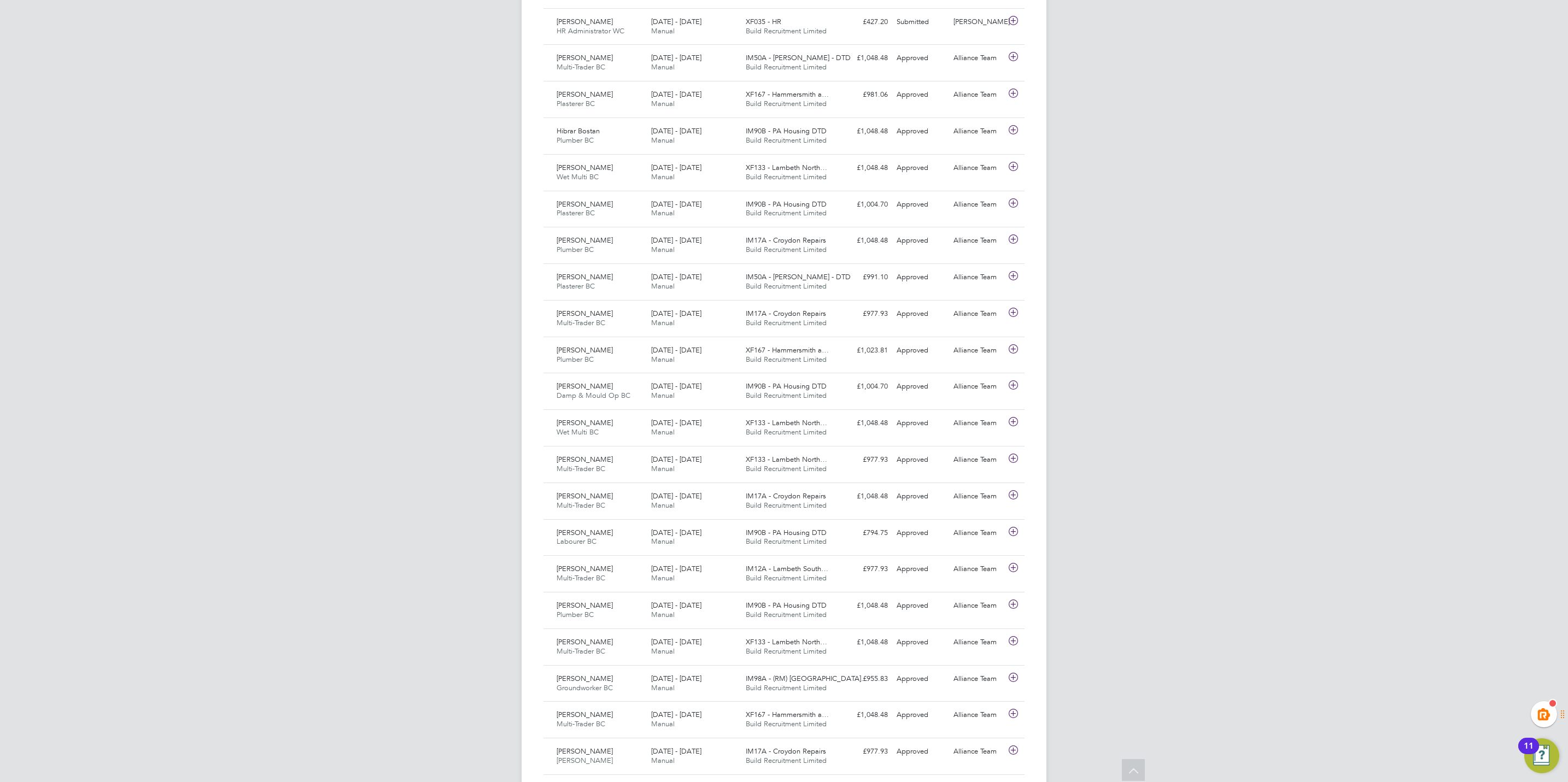
scroll to position [1309, 0]
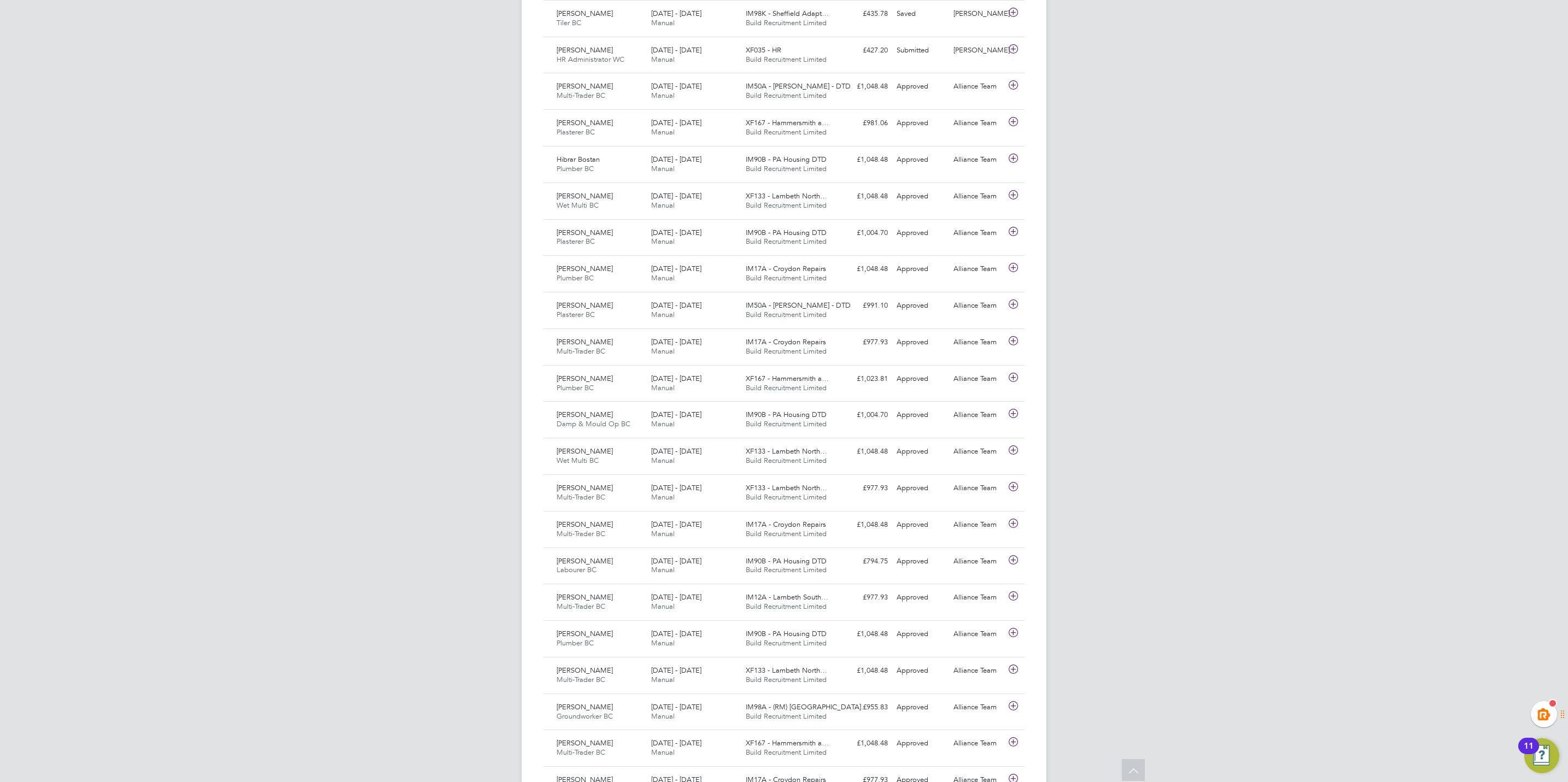
scroll to position [0, 0]
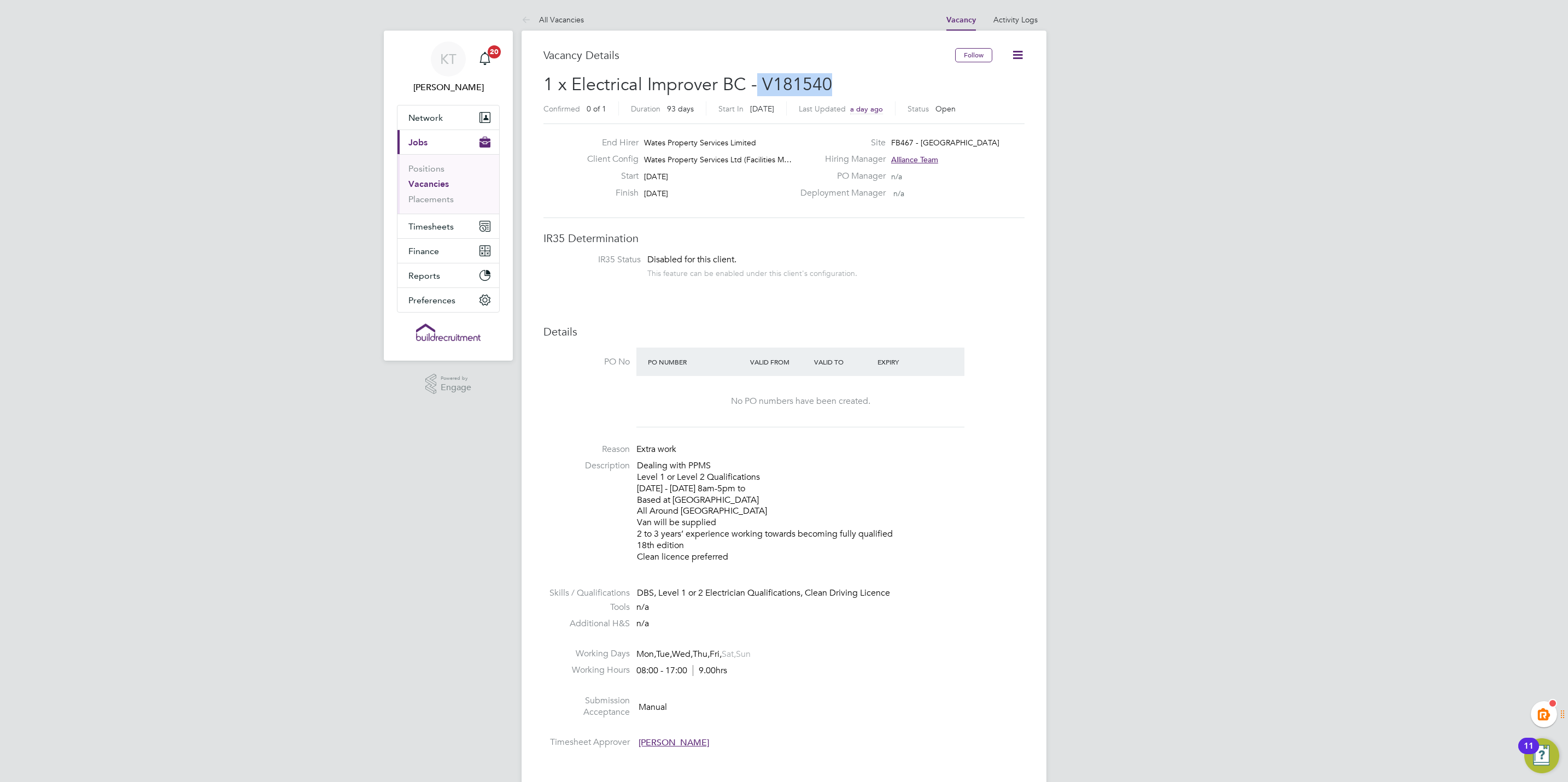
drag, startPoint x: 830, startPoint y: 84, endPoint x: 753, endPoint y: 84, distance: 77.0
click at [753, 84] on h2 "1 x Electrical Improver BC - V181540 Confirmed 0 of 1 Duration 93 days Start In…" at bounding box center [784, 96] width 481 height 46
drag, startPoint x: 753, startPoint y: 84, endPoint x: 812, endPoint y: 83, distance: 59.0
click at [803, 83] on span "1 x Electrical Improver BC - V181540" at bounding box center [688, 84] width 289 height 21
drag, startPoint x: 841, startPoint y: 81, endPoint x: 763, endPoint y: 82, distance: 78.0
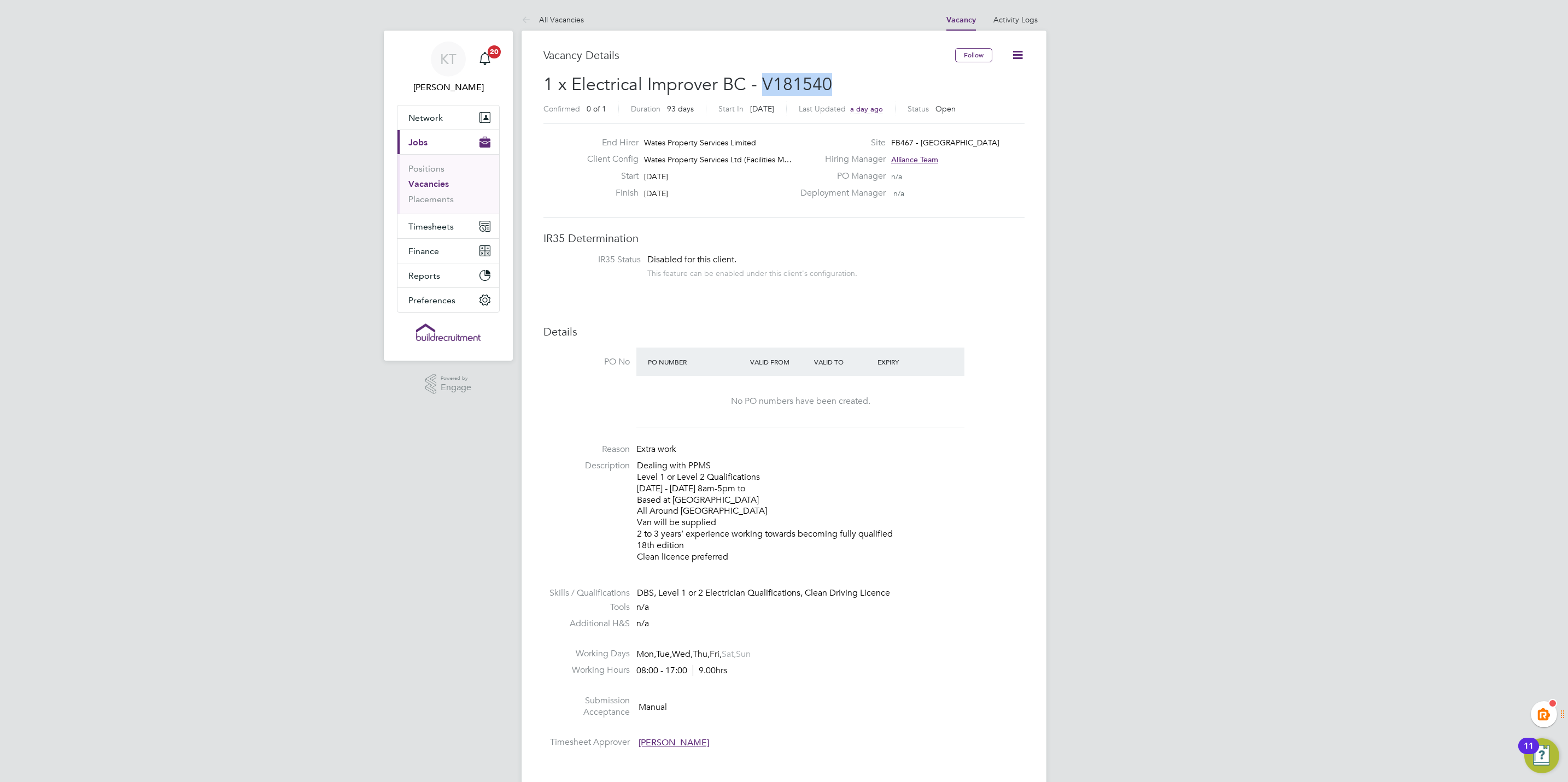
click at [763, 82] on h2 "1 x Electrical Improver BC - V181540 Confirmed 0 of 1 Duration 93 days Start In…" at bounding box center [784, 96] width 481 height 46
copy span "V181540"
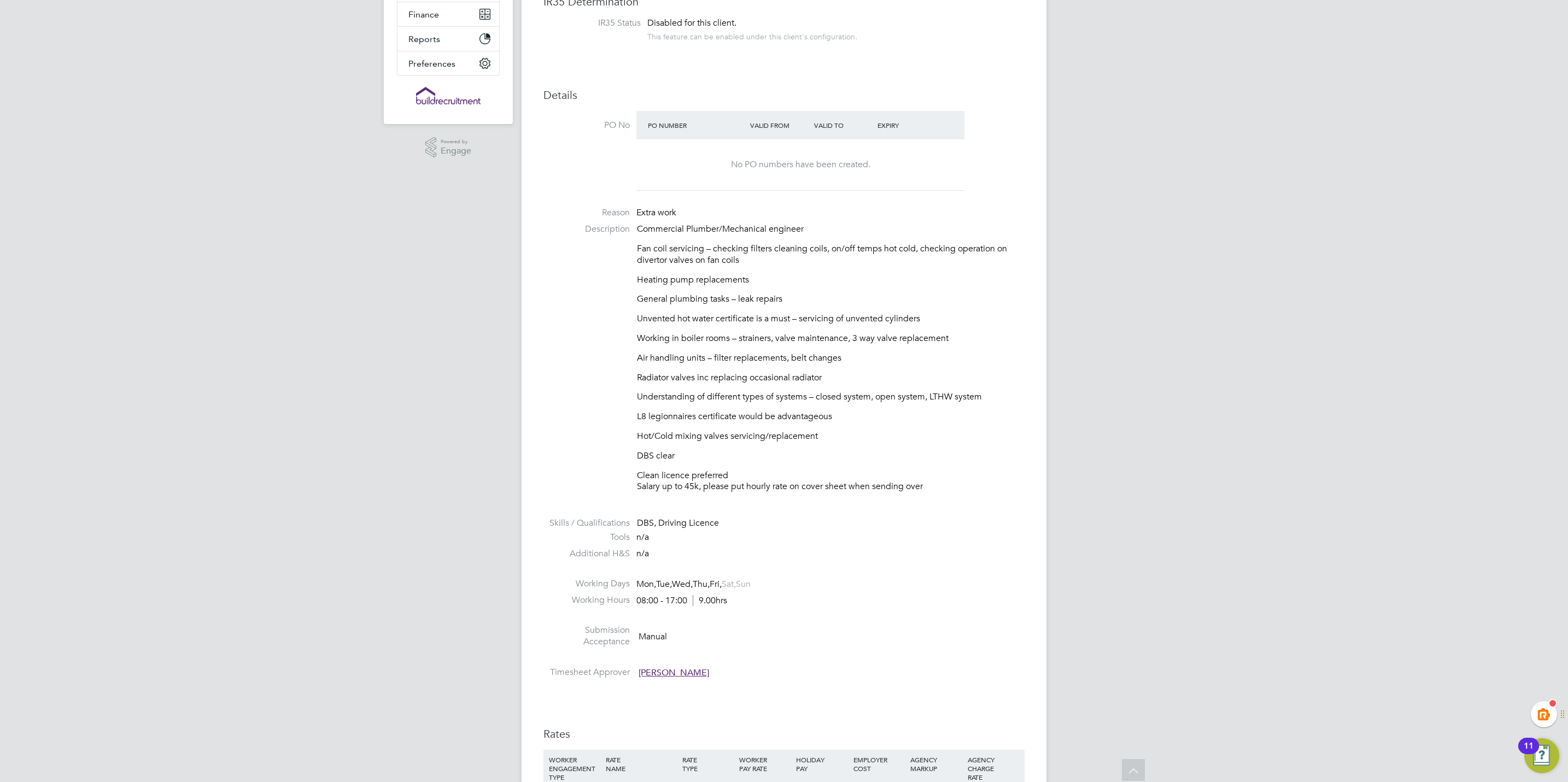
scroll to position [82, 0]
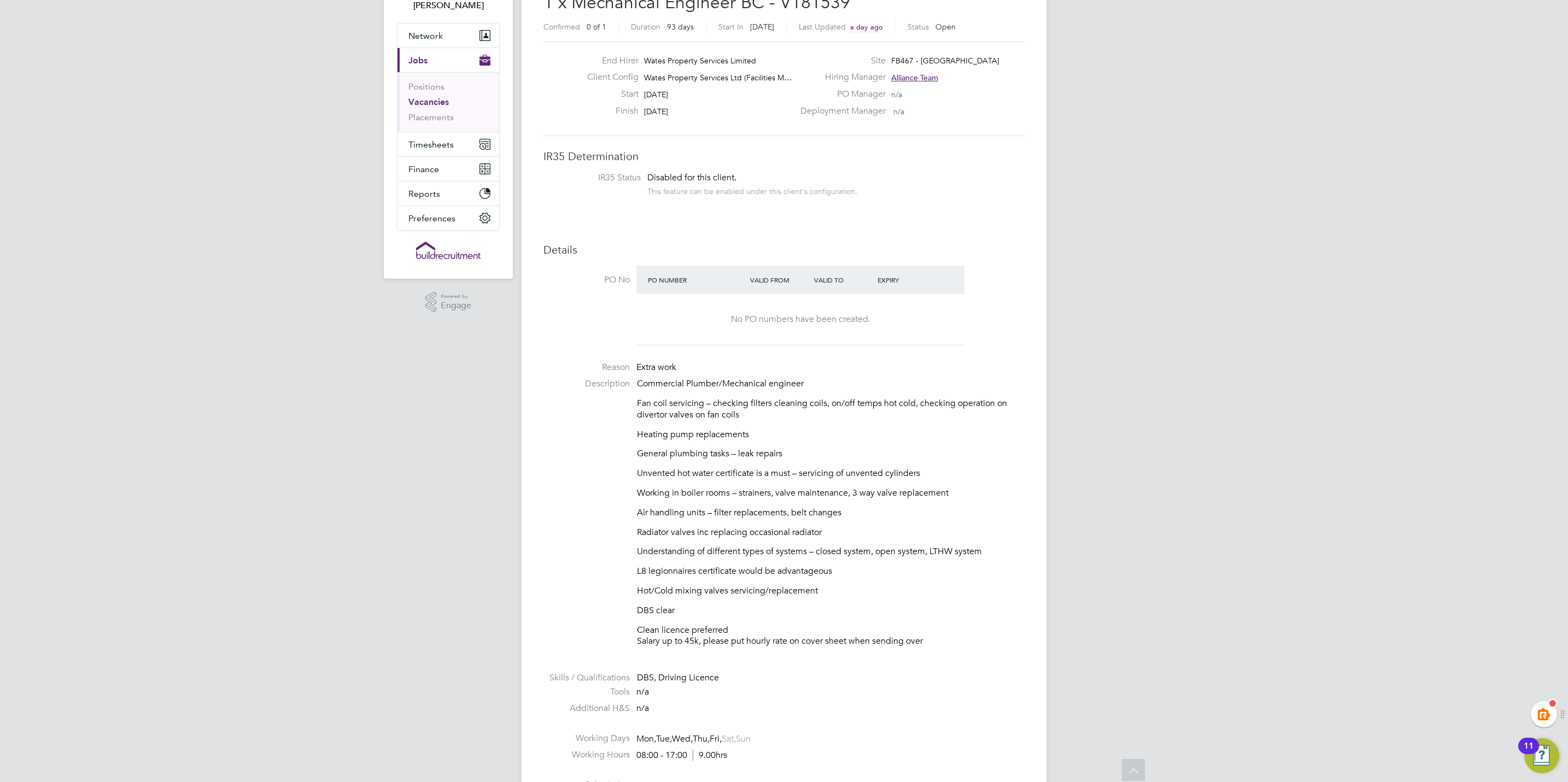
drag, startPoint x: 1448, startPoint y: 104, endPoint x: 1427, endPoint y: 11, distance: 95.3
click at [1448, 104] on div "KT [PERSON_NAME] Notifications 20 Applications: Network Team Members Businesses…" at bounding box center [784, 757] width 1568 height 1678
